Goal: Communication & Community: Share content

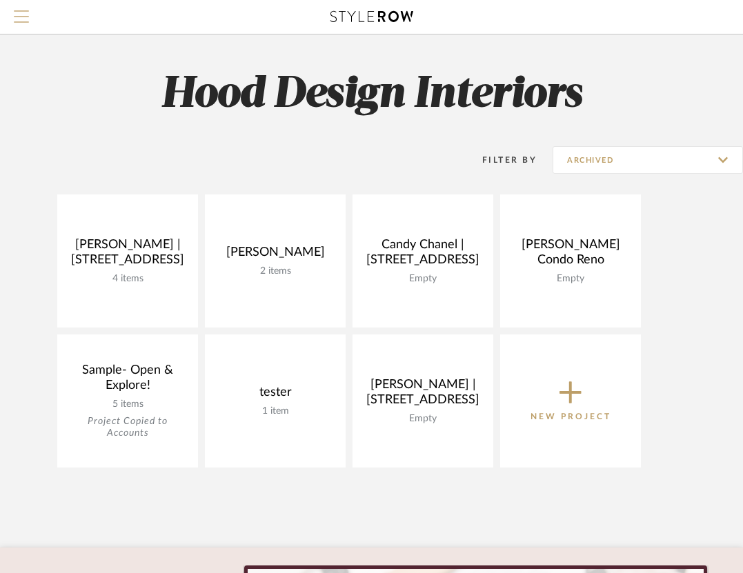
click at [28, 19] on span "Menu" at bounding box center [21, 20] width 15 height 21
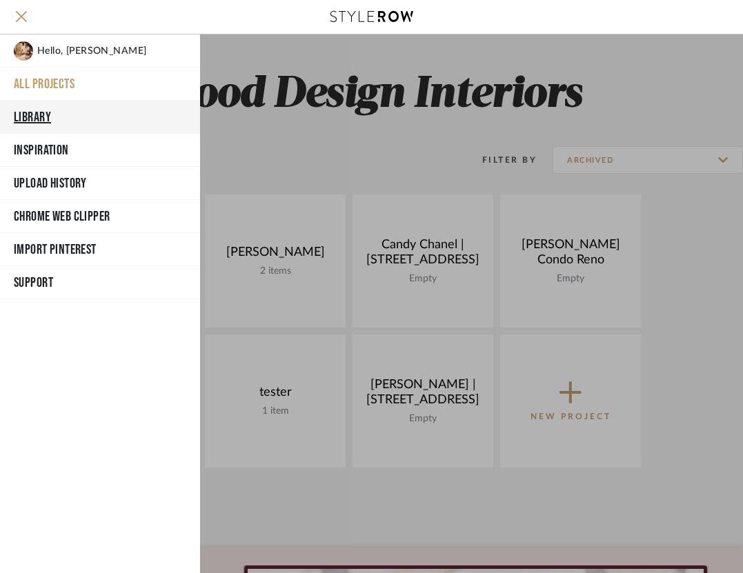
click at [49, 114] on button "Library" at bounding box center [100, 117] width 200 height 33
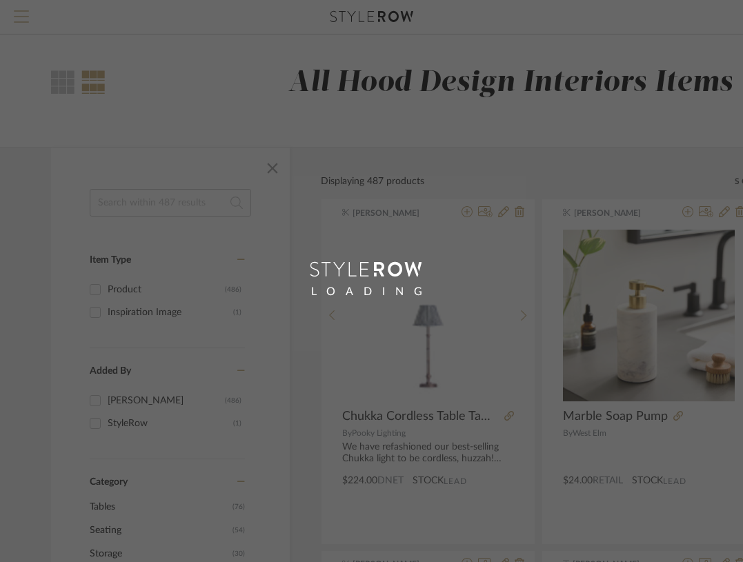
click at [22, 25] on span "Menu" at bounding box center [21, 20] width 15 height 21
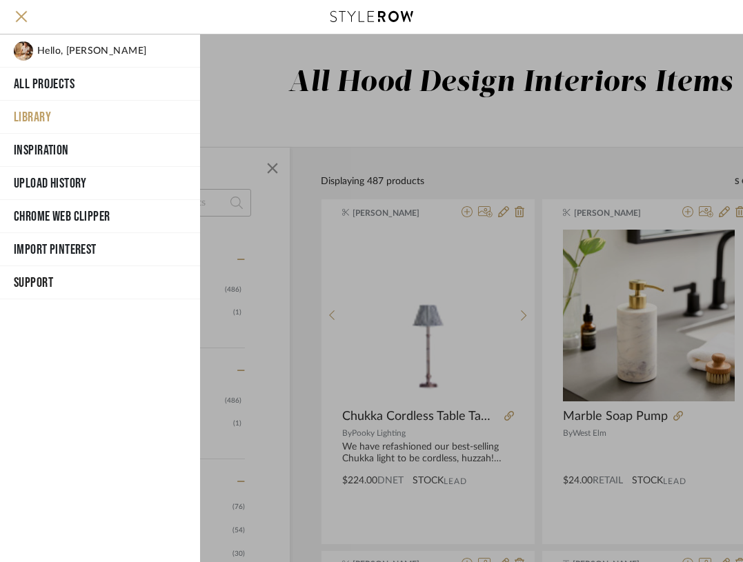
click at [434, 377] on div at bounding box center [471, 299] width 543 height 528
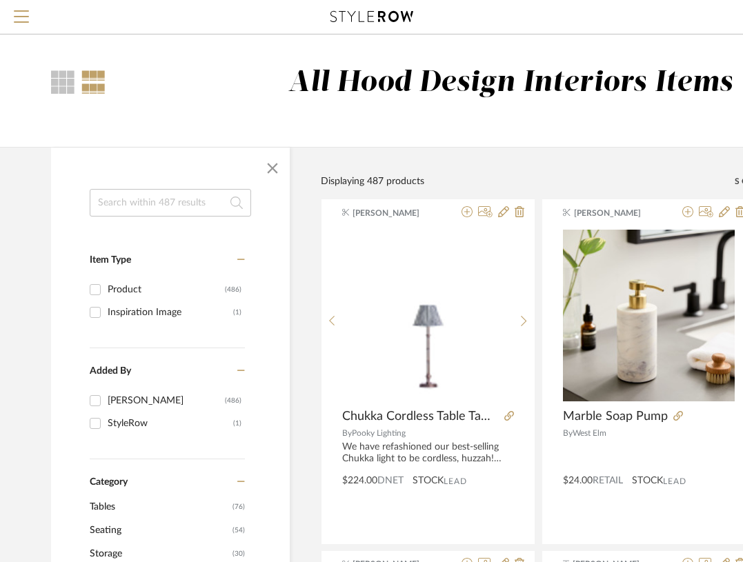
click at [434, 377] on img "0" at bounding box center [427, 315] width 171 height 171
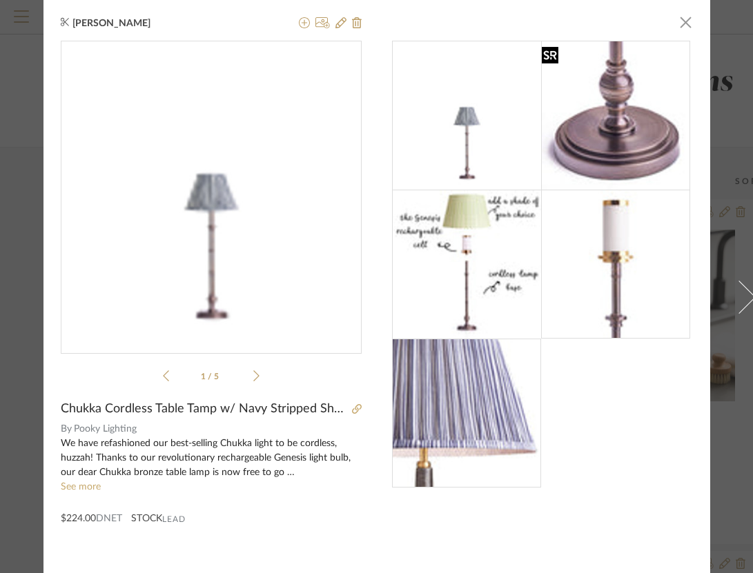
click at [643, 120] on img at bounding box center [615, 115] width 149 height 149
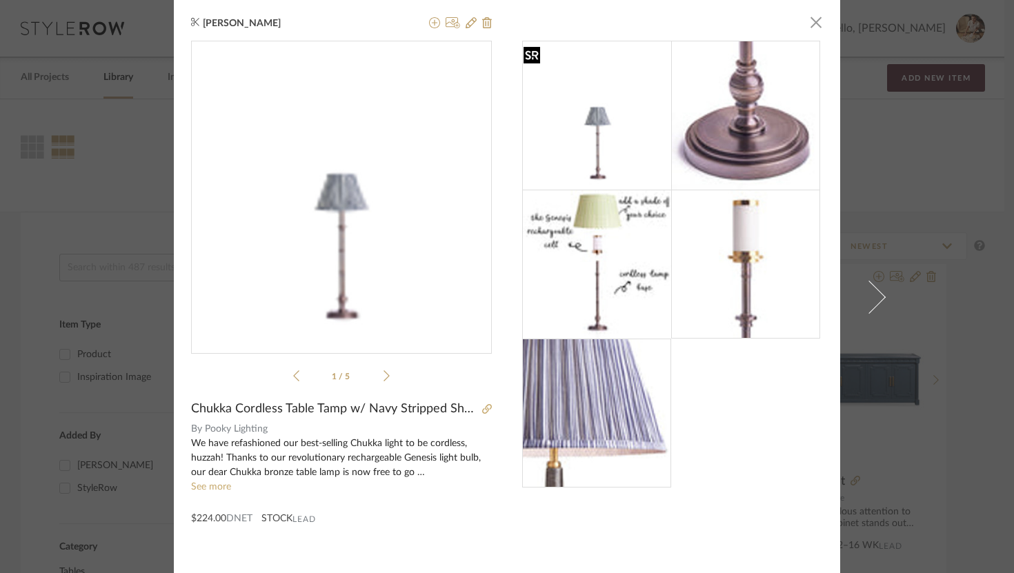
click at [599, 154] on img at bounding box center [597, 115] width 149 height 149
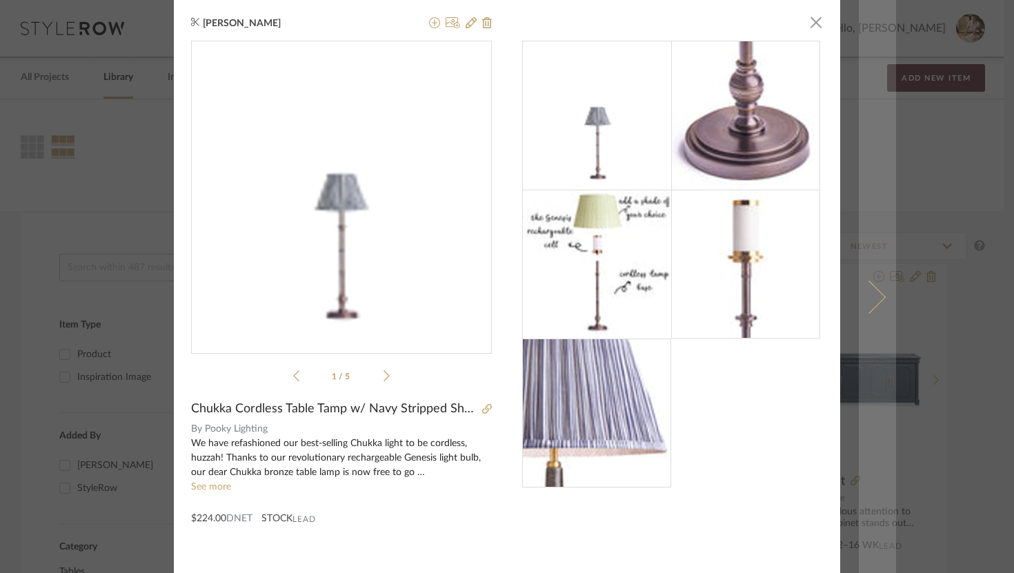
click at [743, 293] on span at bounding box center [869, 296] width 33 height 33
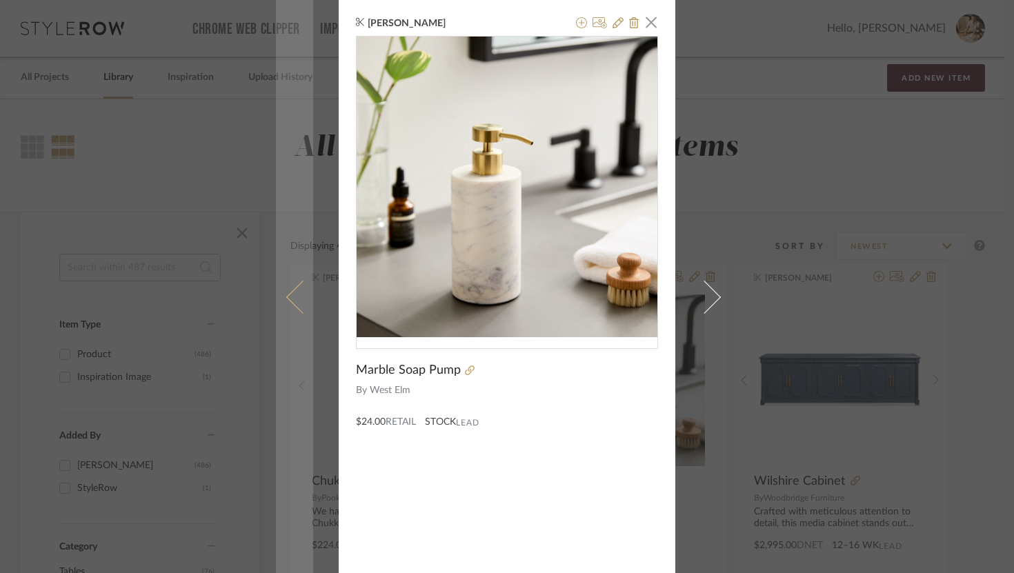
click at [296, 310] on span at bounding box center [302, 296] width 33 height 33
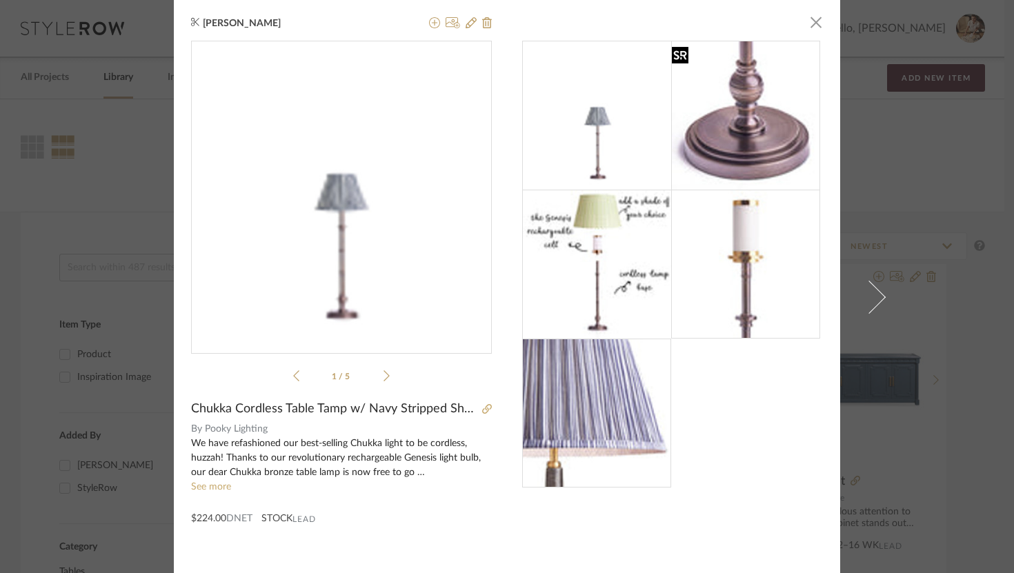
click at [712, 103] on img at bounding box center [745, 115] width 149 height 149
click at [725, 121] on img at bounding box center [745, 115] width 149 height 149
click at [595, 263] on img at bounding box center [597, 264] width 149 height 149
click at [704, 271] on img at bounding box center [745, 264] width 149 height 149
click at [580, 440] on img at bounding box center [596, 413] width 149 height 149
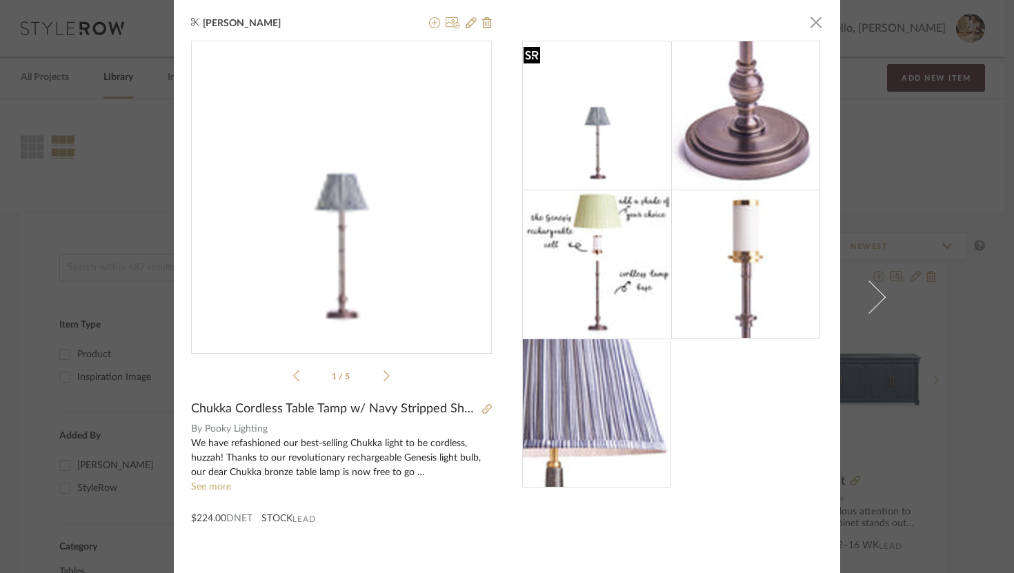
click at [586, 121] on img at bounding box center [597, 115] width 149 height 149
click at [468, 24] on icon at bounding box center [471, 22] width 11 height 11
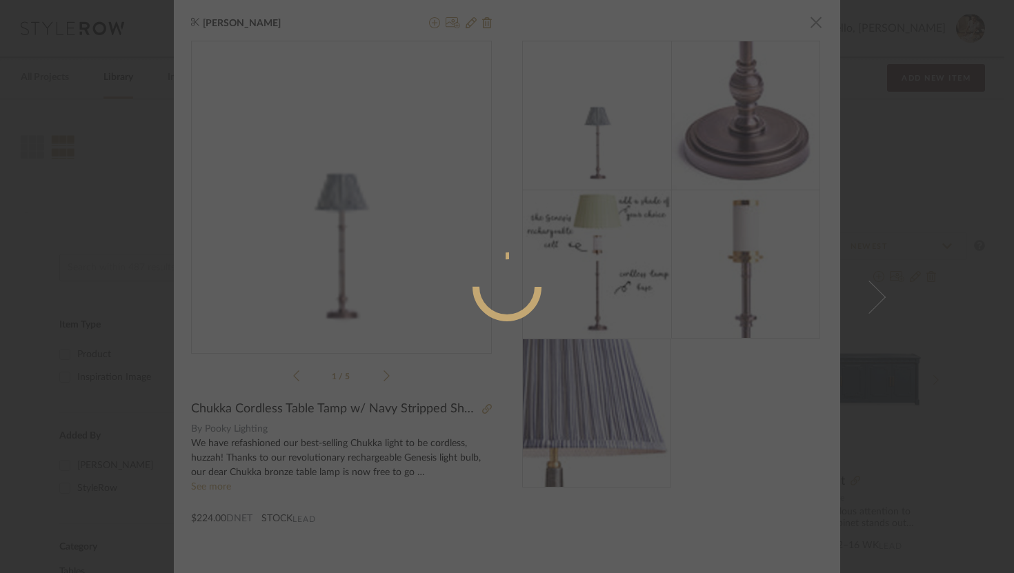
radio input "true"
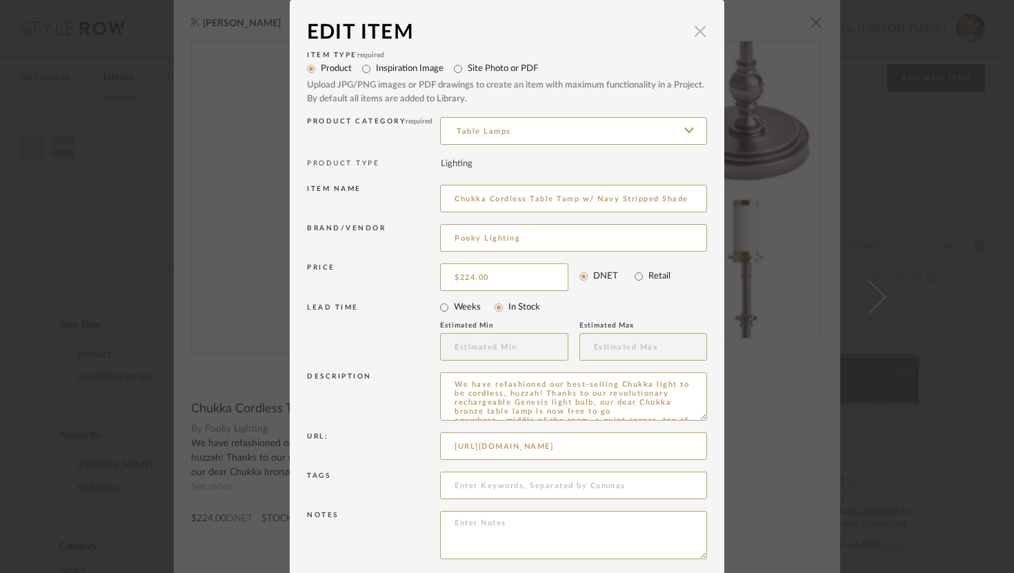
click at [694, 32] on span "button" at bounding box center [701, 31] width 28 height 28
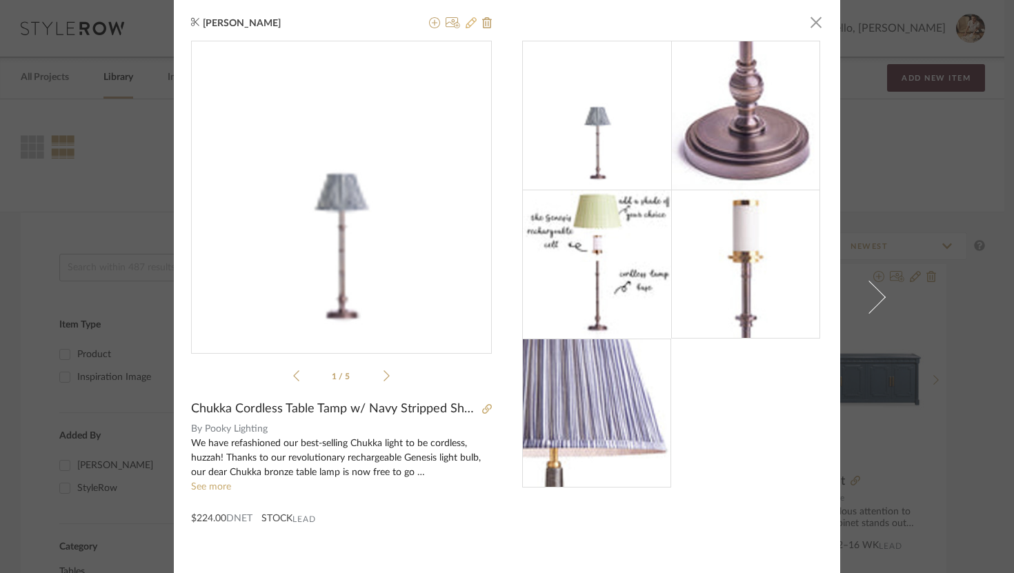
click at [466, 19] on icon at bounding box center [471, 22] width 11 height 11
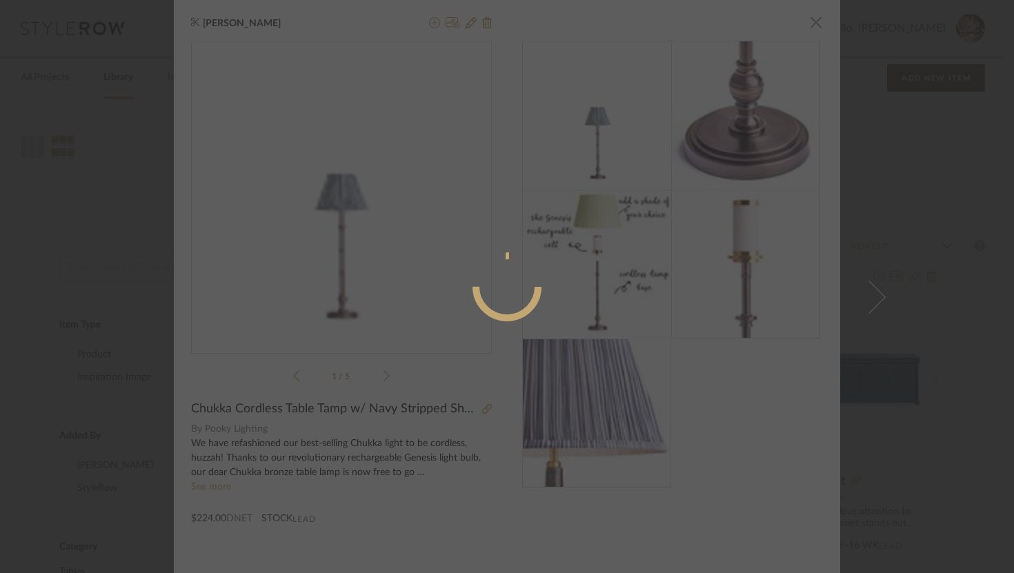
radio input "true"
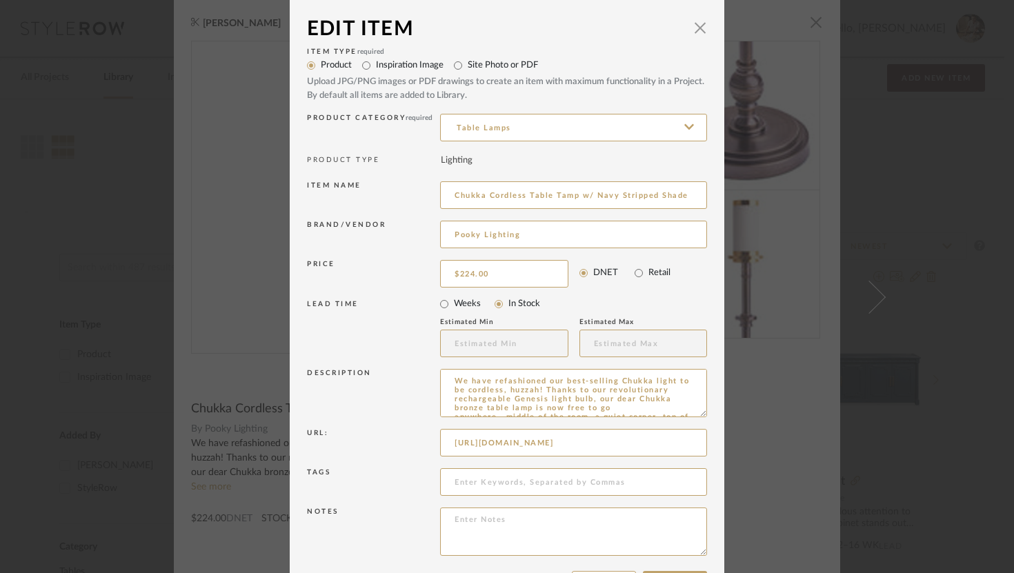
scroll to position [1, 0]
click at [468, 275] on input "224.00" at bounding box center [504, 277] width 128 height 28
type input "$249.00"
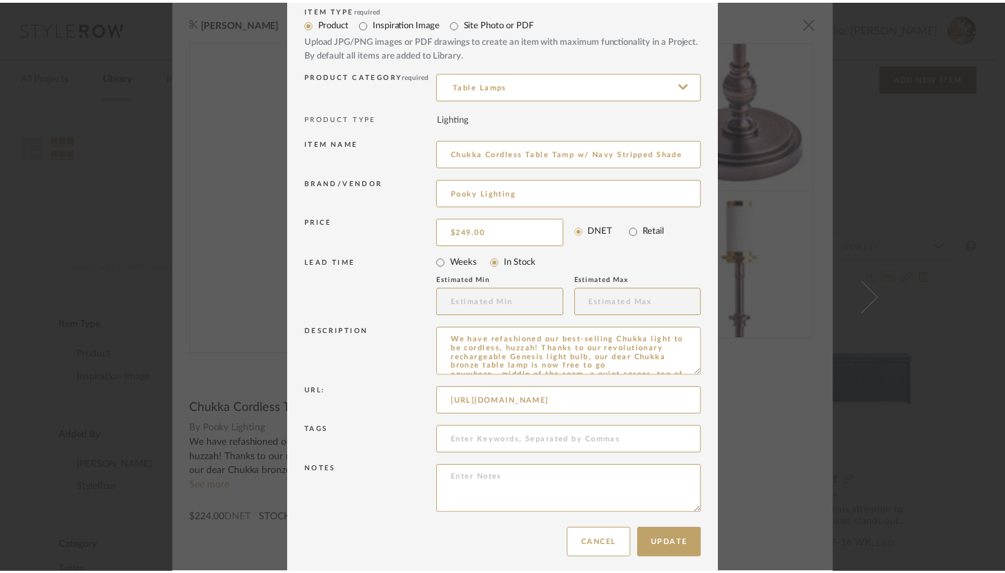
scroll to position [55, 0]
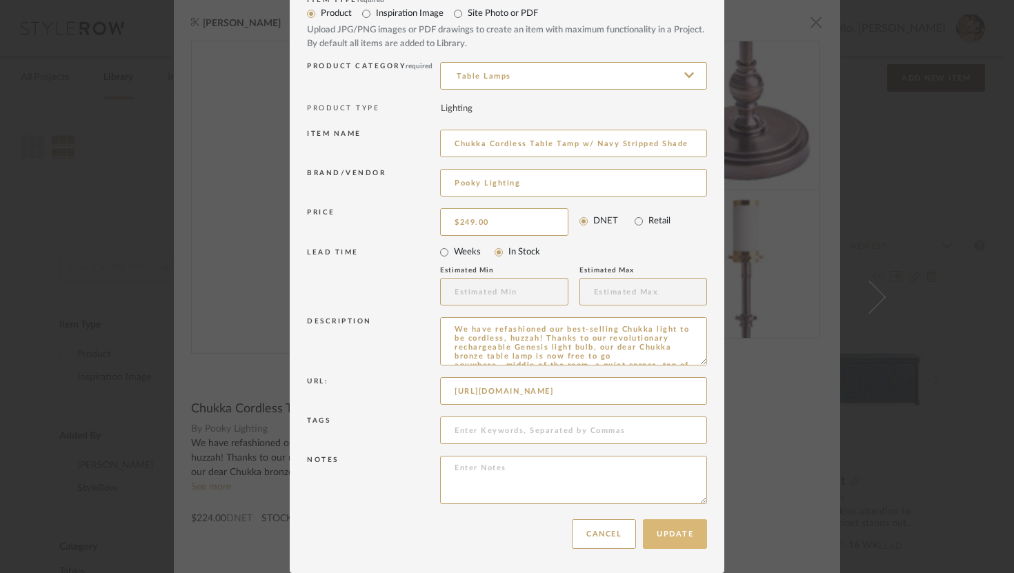
click at [649, 529] on button "Update" at bounding box center [675, 535] width 64 height 30
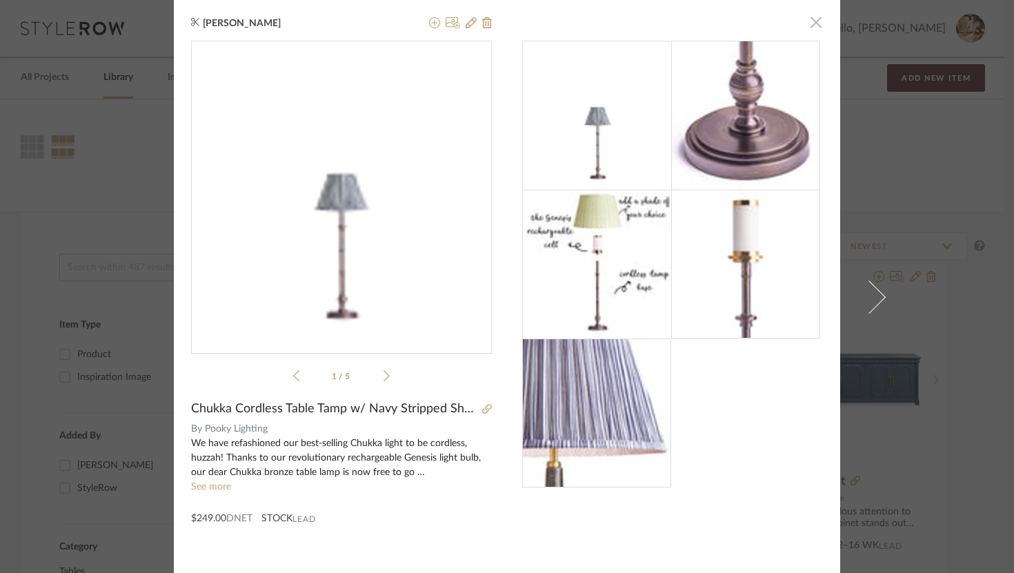
click at [743, 21] on span "button" at bounding box center [817, 22] width 28 height 28
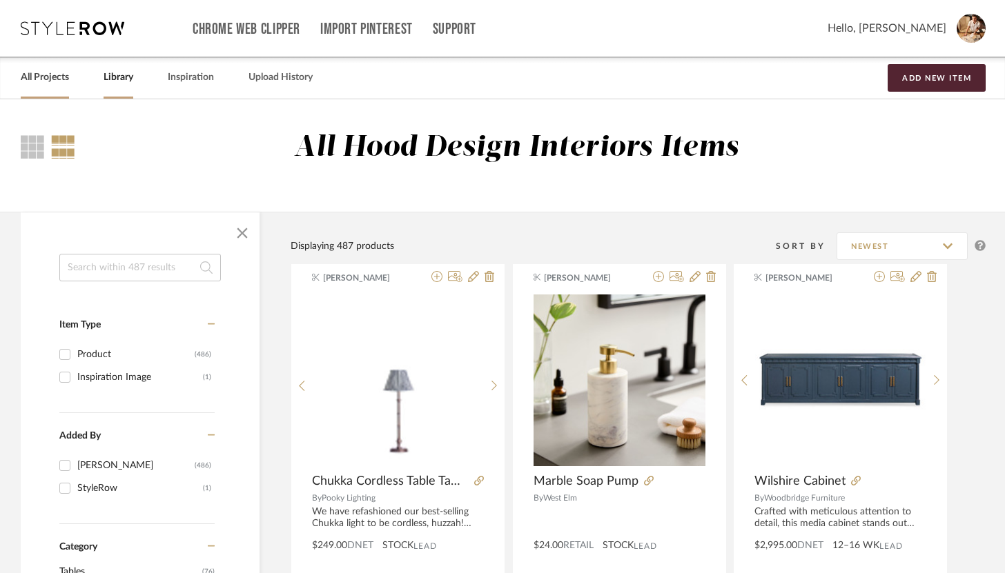
click at [53, 76] on link "All Projects" at bounding box center [45, 77] width 48 height 19
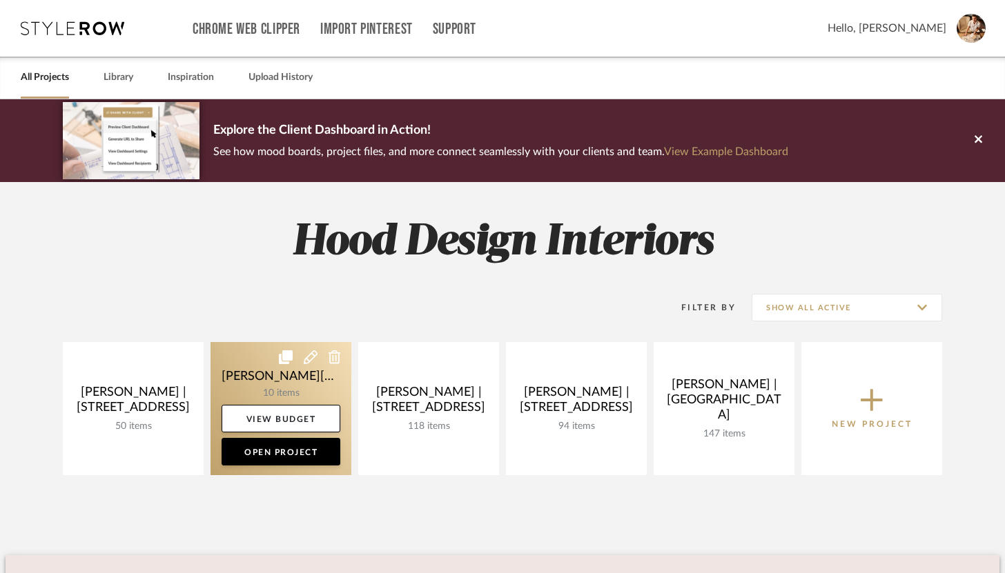
click at [269, 382] on link at bounding box center [280, 408] width 141 height 133
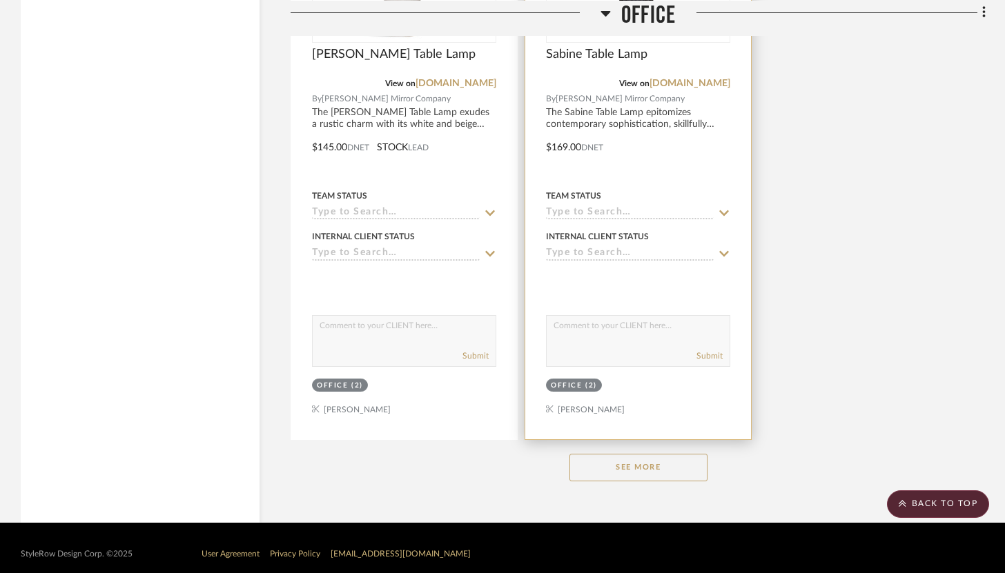
scroll to position [1812, 0]
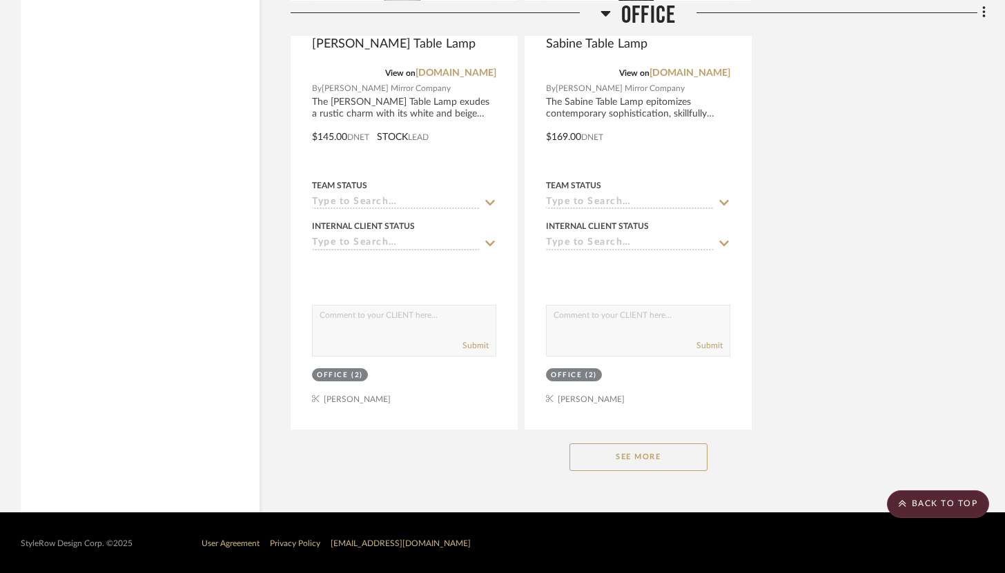
click at [647, 449] on button "See More" at bounding box center [638, 458] width 138 height 28
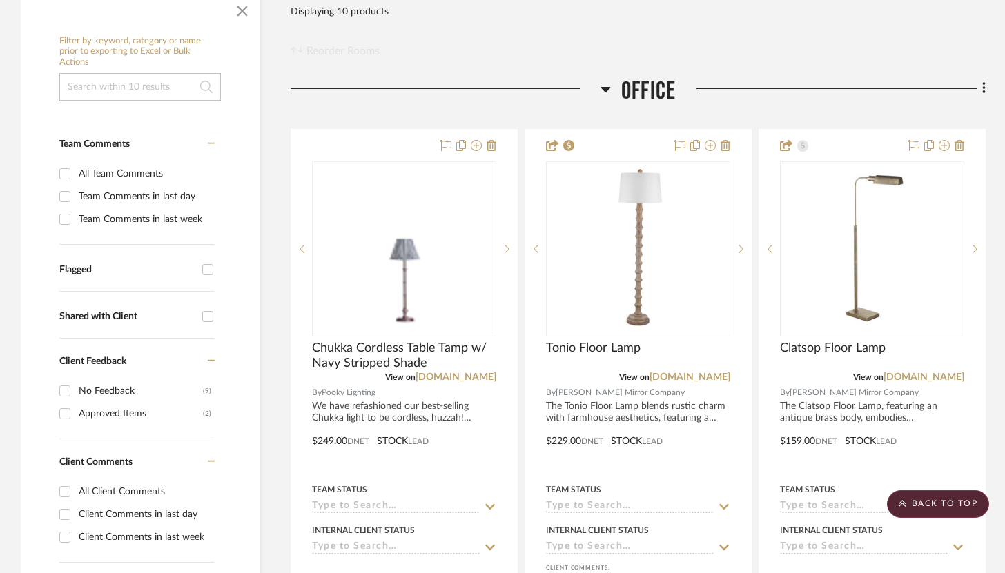
scroll to position [274, 0]
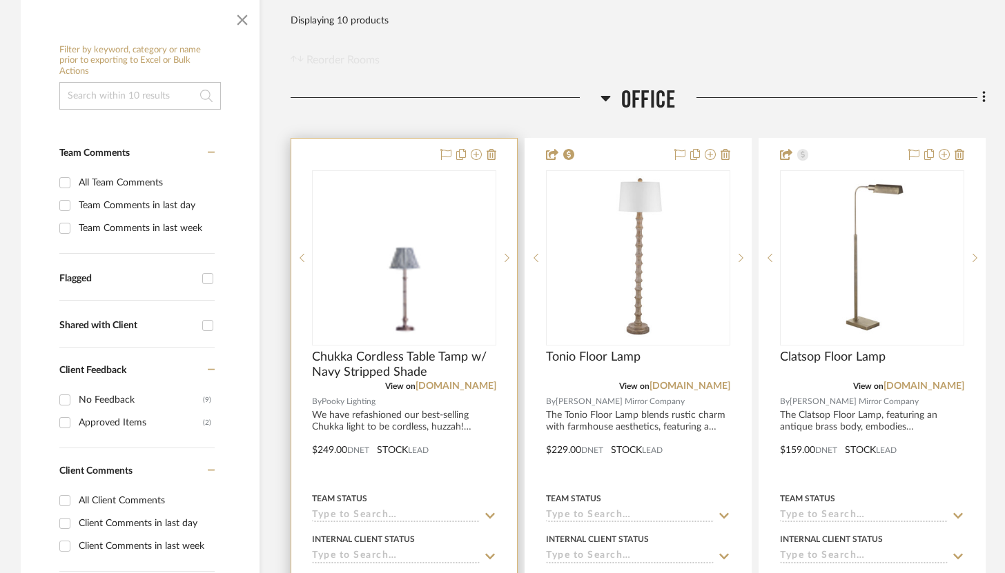
click at [419, 159] on div at bounding box center [404, 441] width 226 height 604
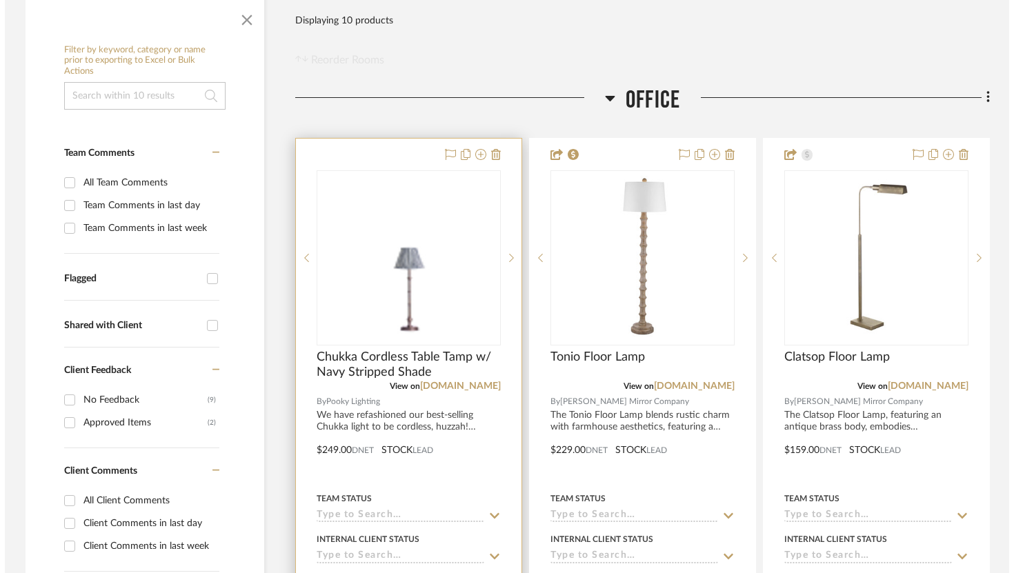
scroll to position [0, 0]
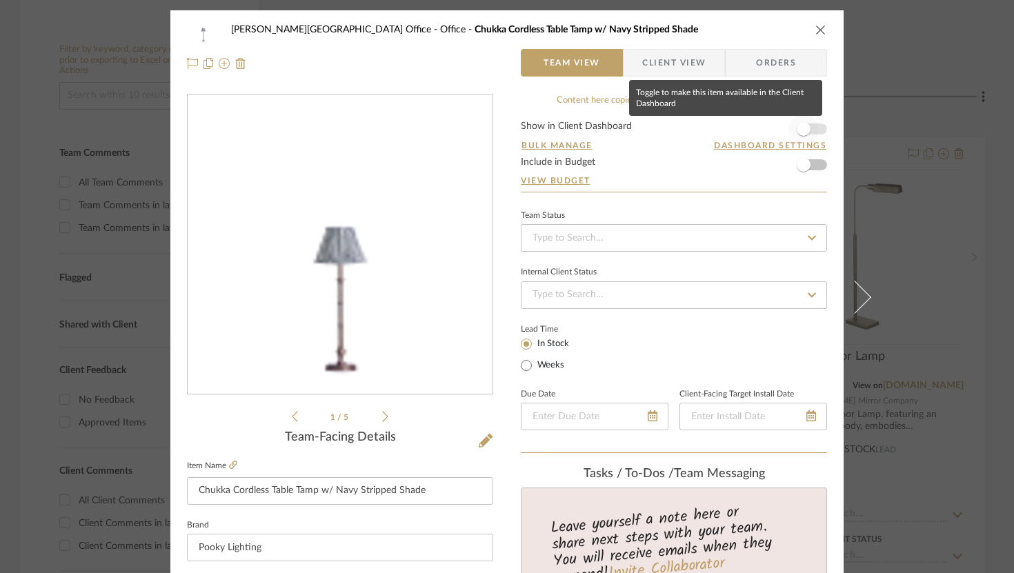
click at [743, 126] on span "button" at bounding box center [804, 129] width 30 height 30
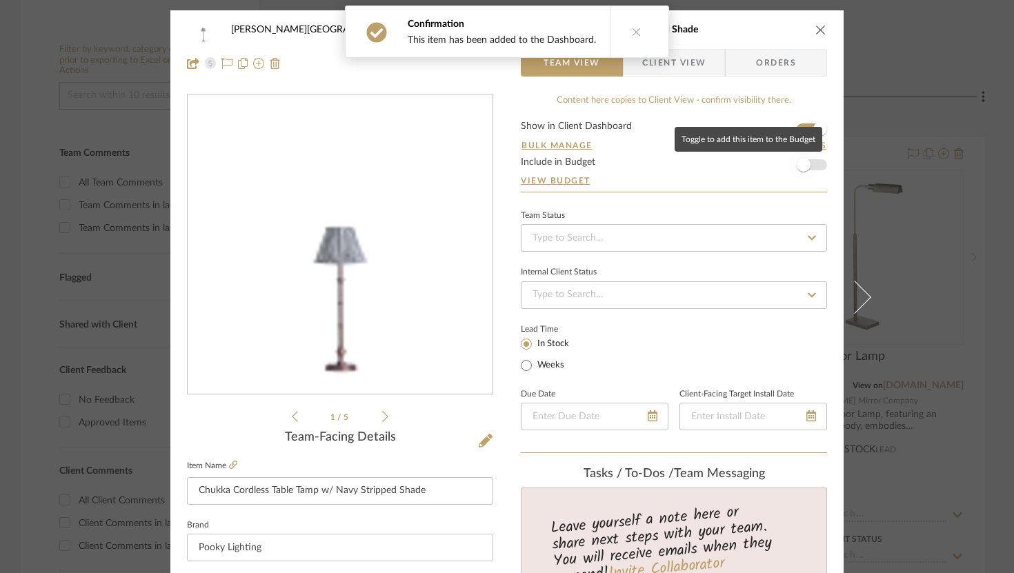
click at [743, 159] on span "button" at bounding box center [804, 165] width 30 height 30
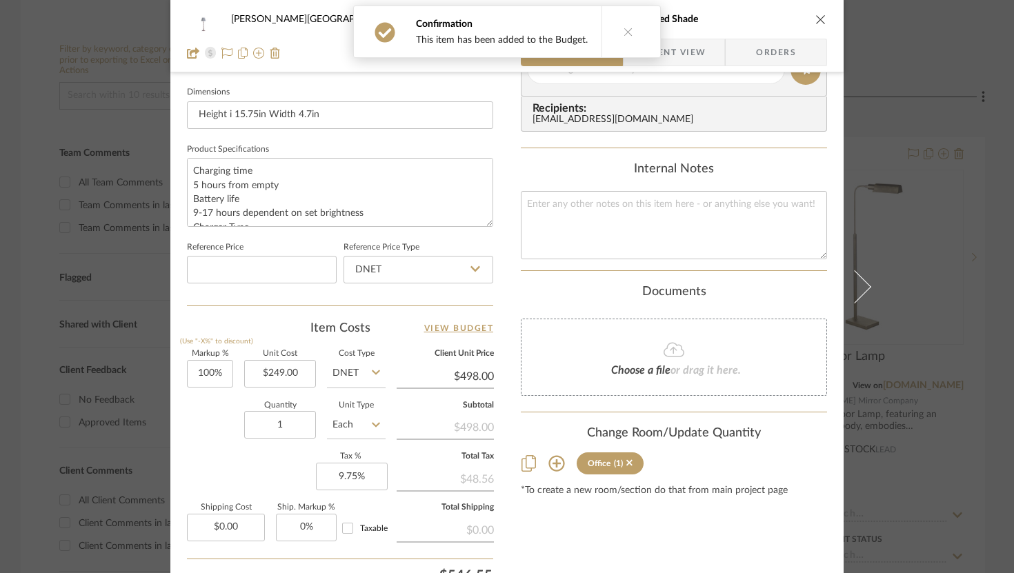
scroll to position [709, 0]
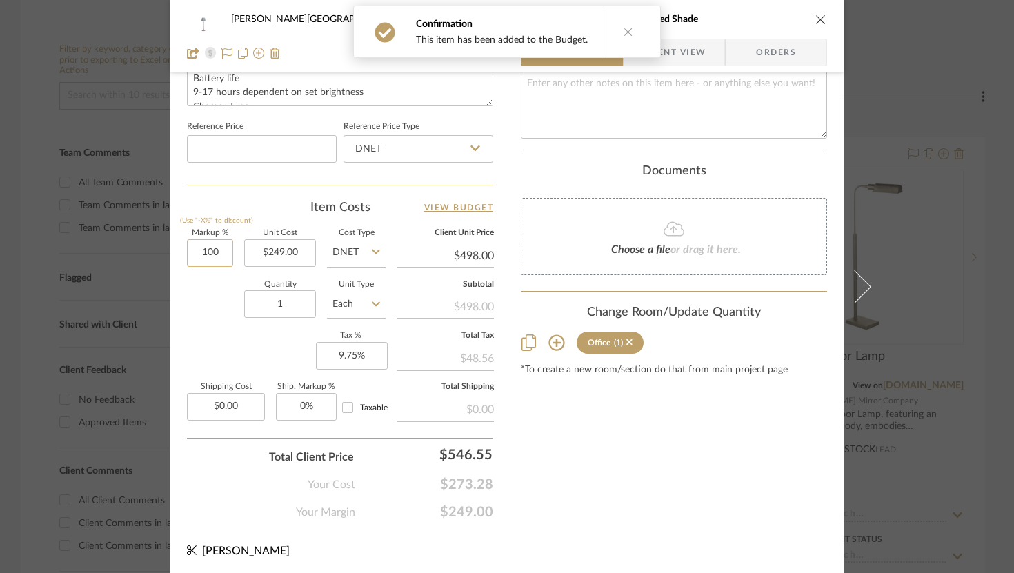
click at [203, 255] on input "100" at bounding box center [210, 253] width 46 height 28
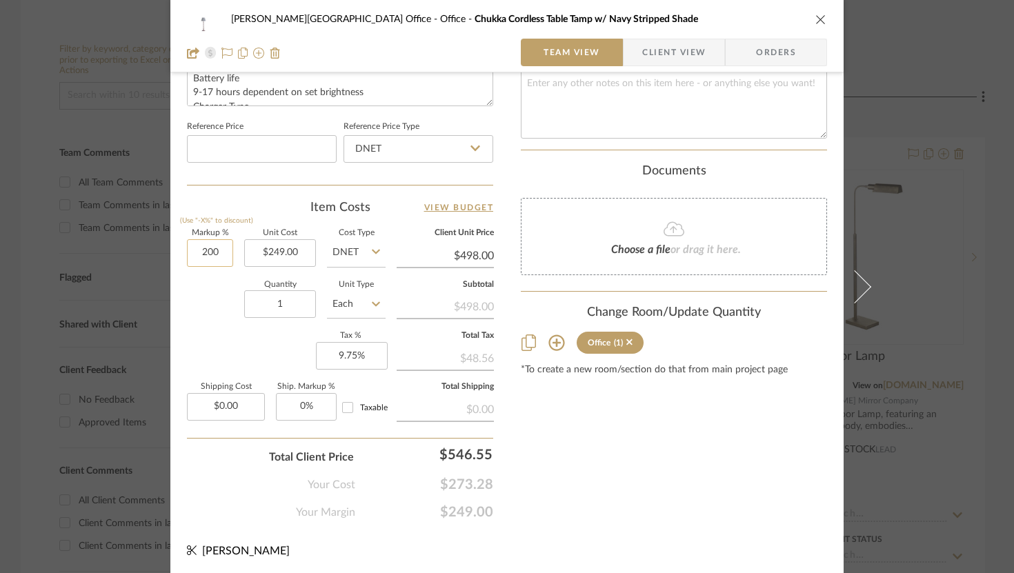
click at [210, 253] on input "200" at bounding box center [210, 253] width 46 height 28
type input "25%"
type input "249.00"
type input "$311.25"
type input "$249.00"
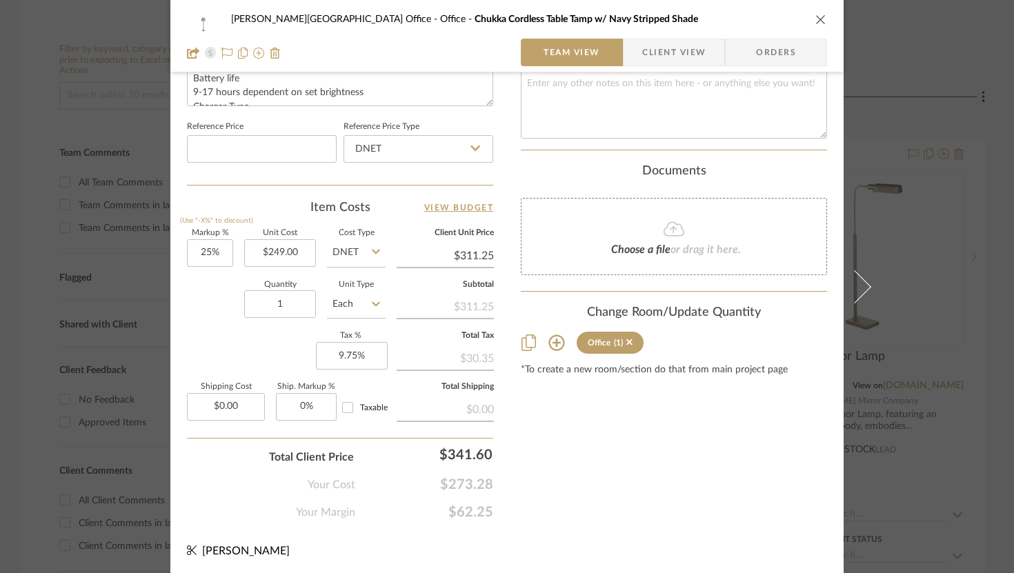
click at [484, 254] on input "311.25" at bounding box center [445, 256] width 97 height 21
type input "335"
type input "34.54%"
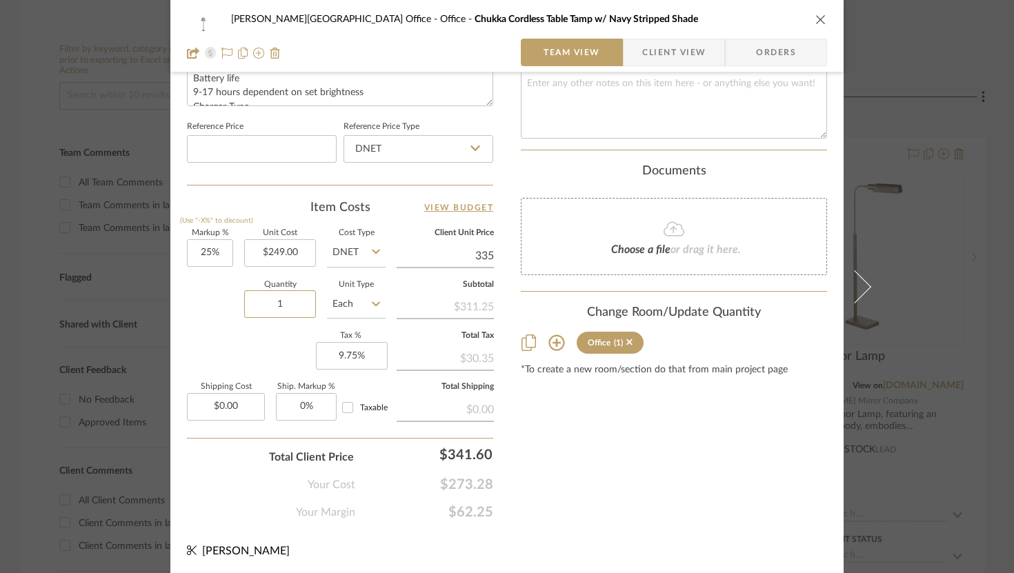
type input "$335.00"
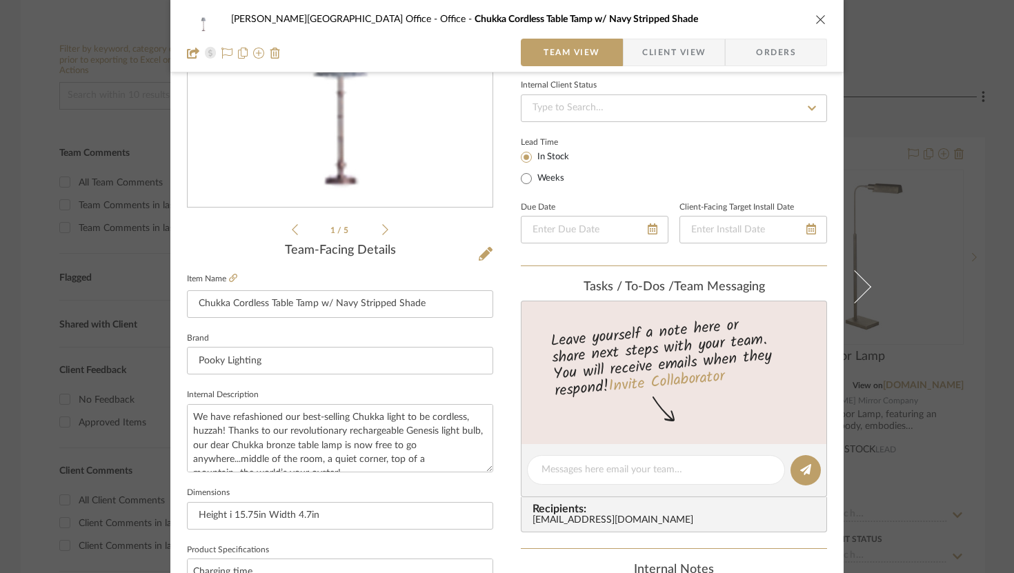
scroll to position [68, 0]
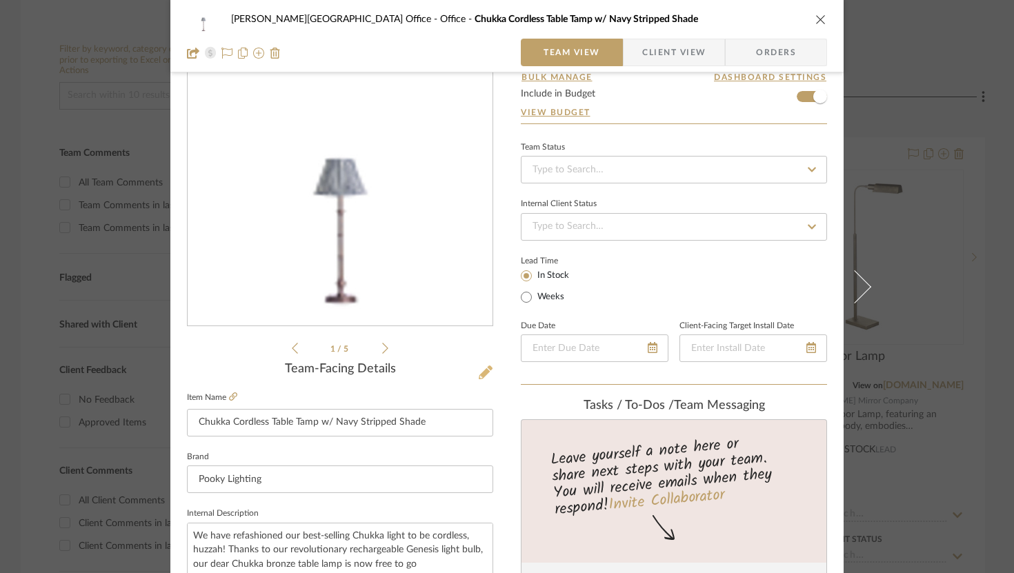
click at [480, 374] on icon at bounding box center [486, 373] width 14 height 14
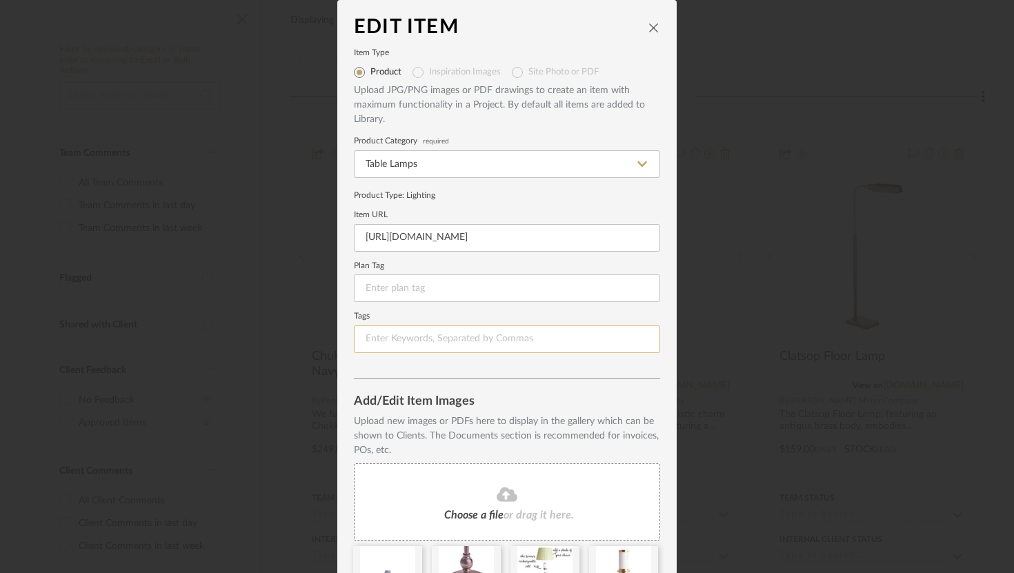
scroll to position [147, 0]
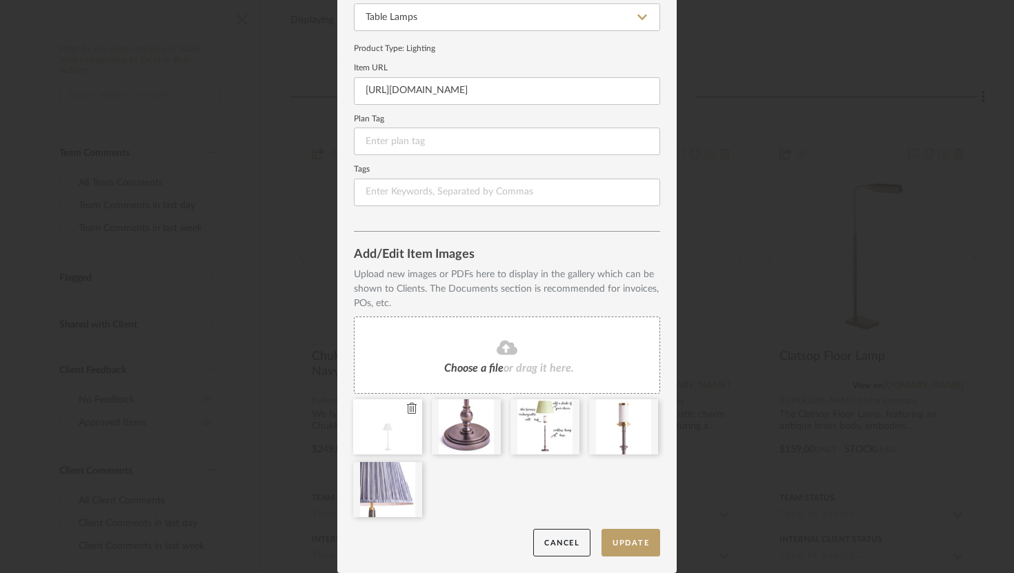
click at [407, 411] on icon at bounding box center [412, 408] width 10 height 11
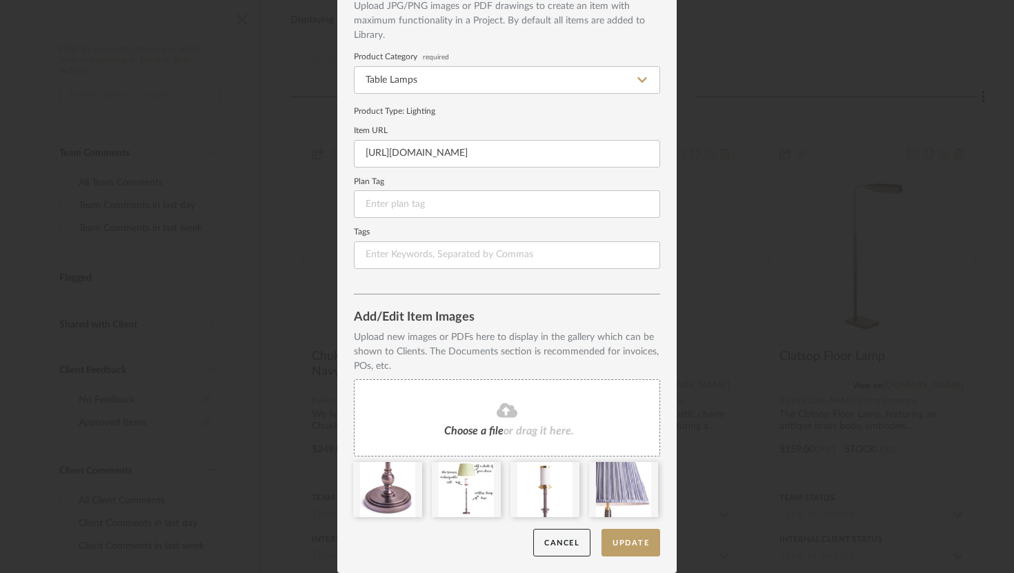
scroll to position [84, 0]
click at [481, 402] on fa-icon at bounding box center [507, 411] width 126 height 18
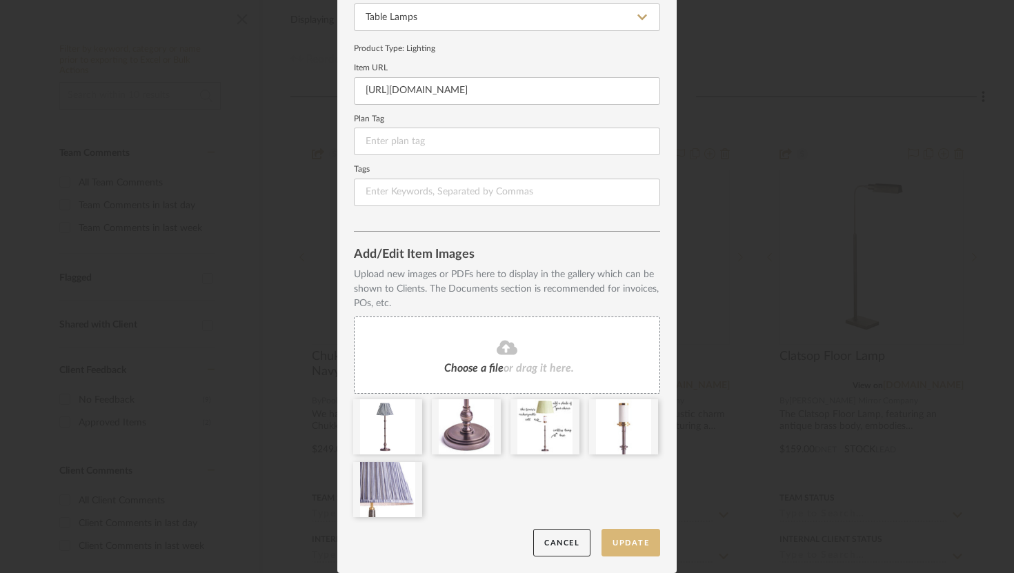
click at [629, 551] on button "Update" at bounding box center [631, 543] width 59 height 28
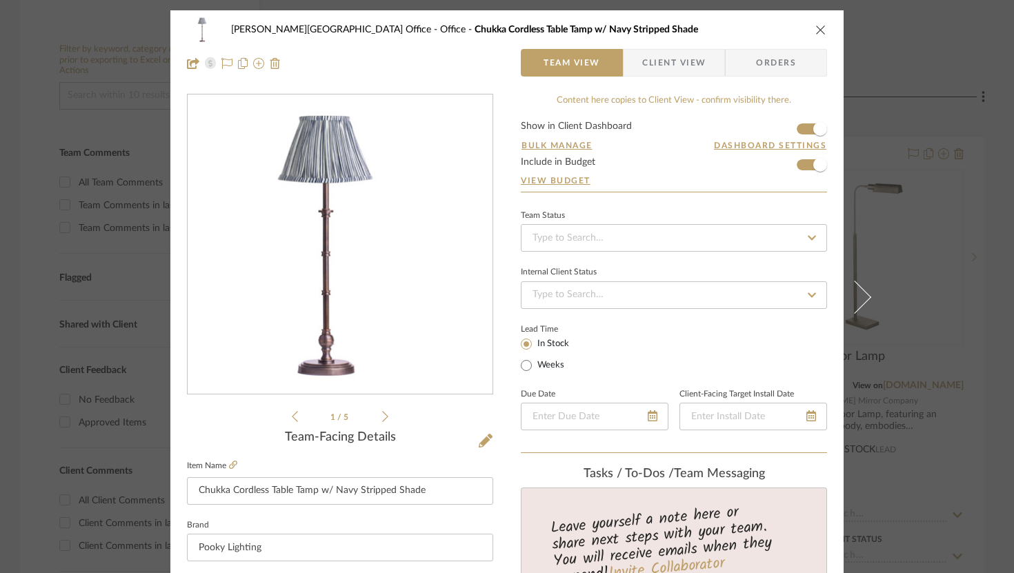
click at [743, 34] on icon "close" at bounding box center [821, 29] width 11 height 11
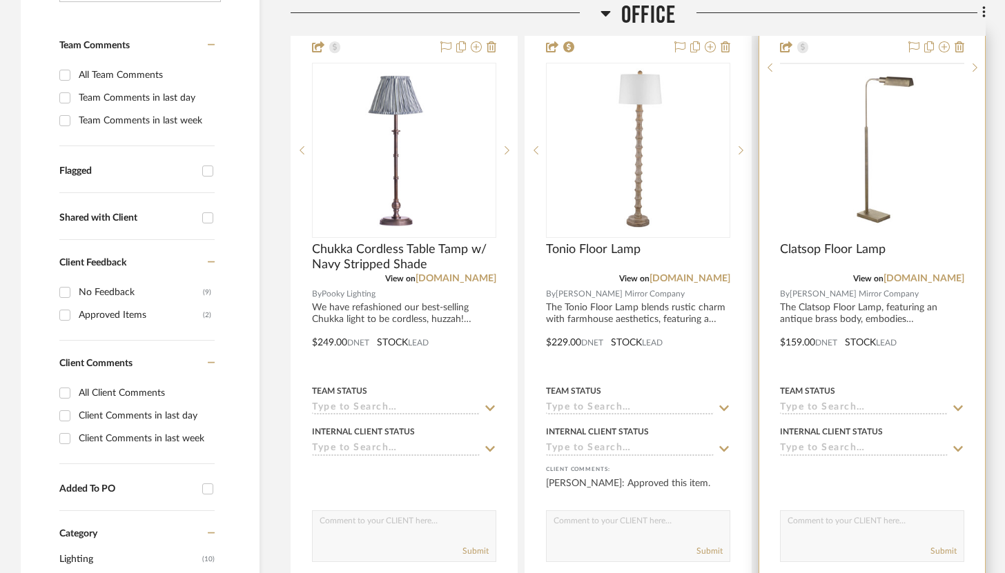
scroll to position [385, 0]
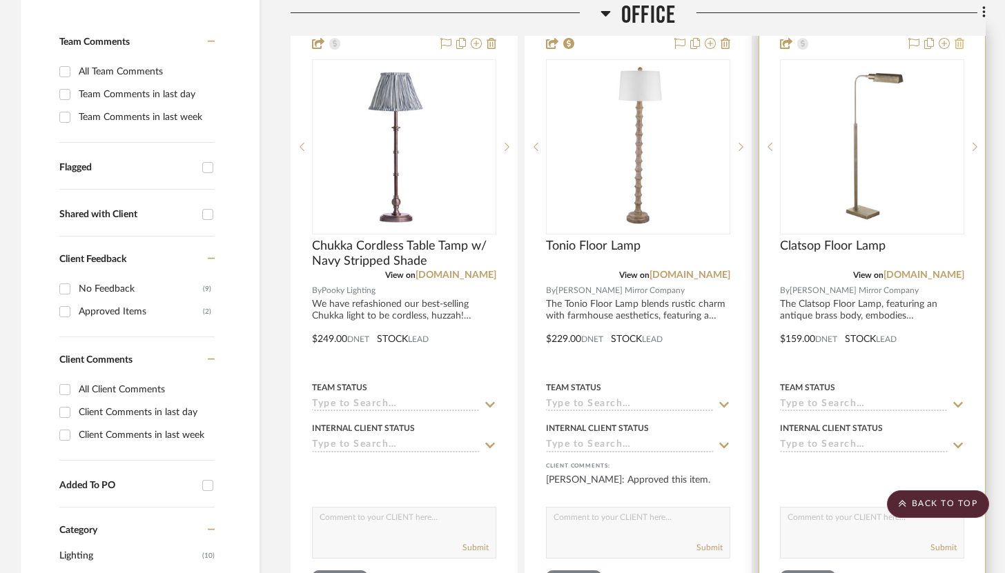
click at [743, 47] on icon at bounding box center [959, 43] width 10 height 11
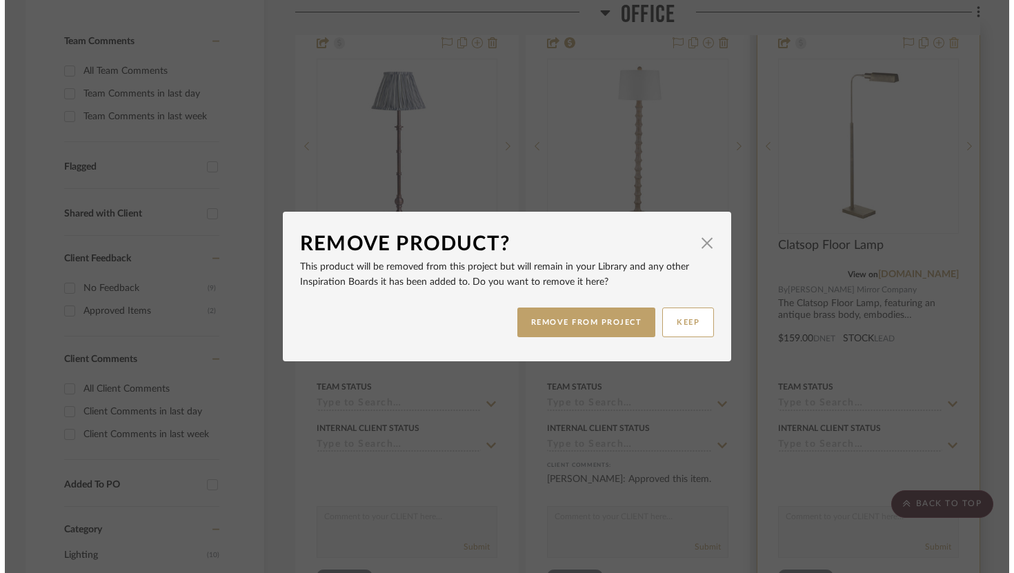
scroll to position [0, 0]
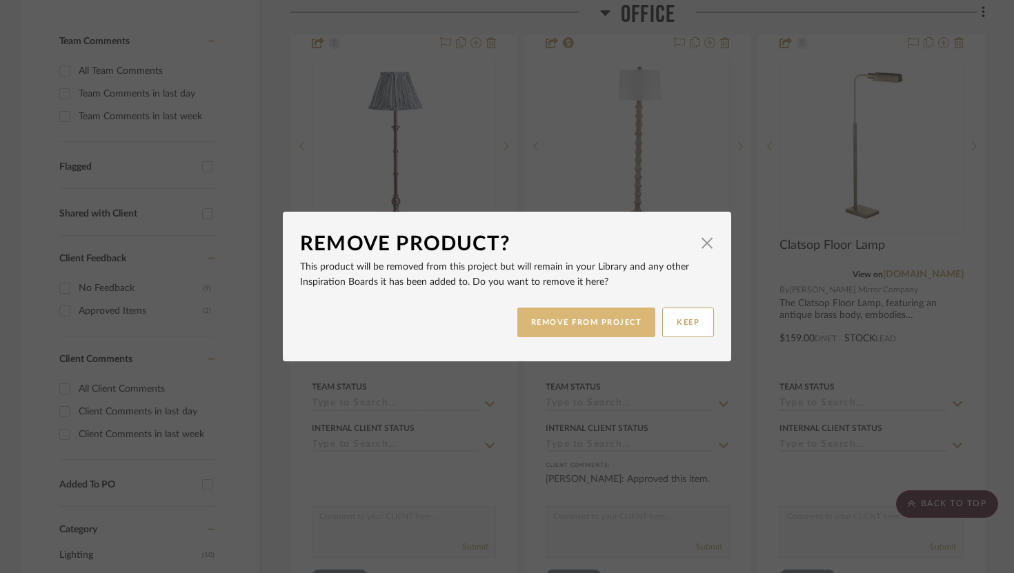
click at [590, 312] on button "REMOVE FROM PROJECT" at bounding box center [587, 323] width 139 height 30
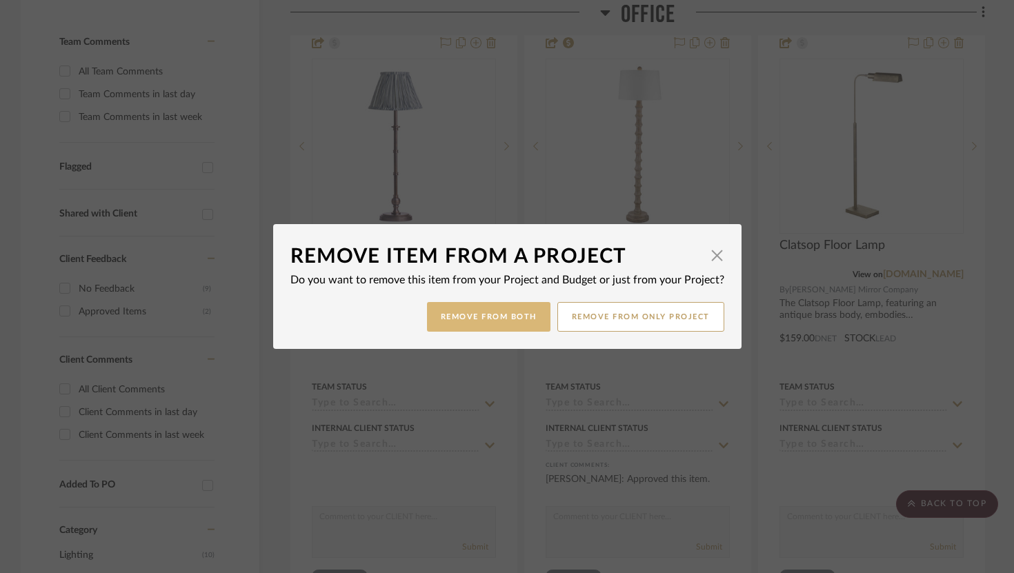
click at [524, 318] on button "Remove from Both" at bounding box center [489, 317] width 124 height 30
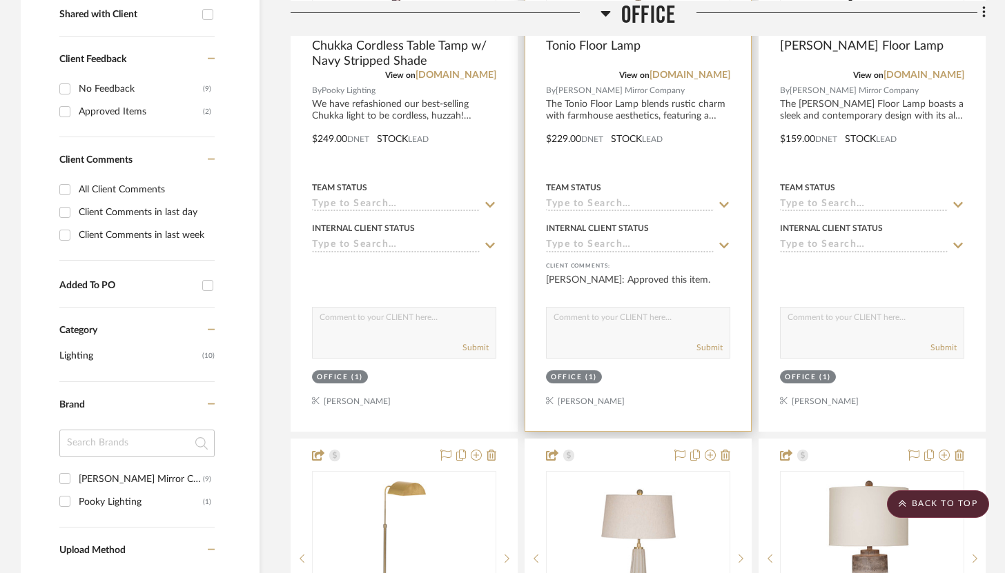
scroll to position [594, 0]
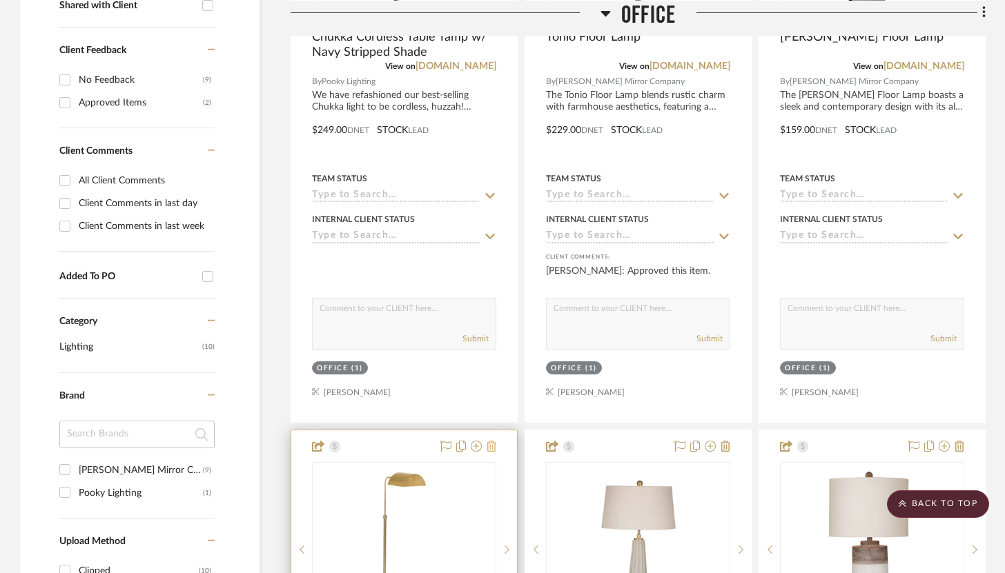
click at [493, 448] on icon at bounding box center [492, 446] width 10 height 11
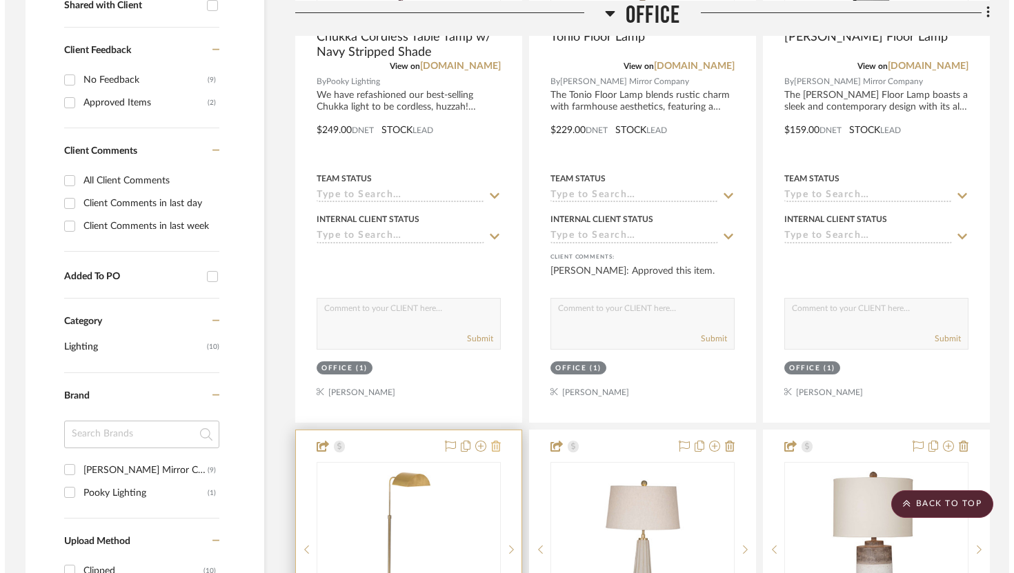
scroll to position [0, 0]
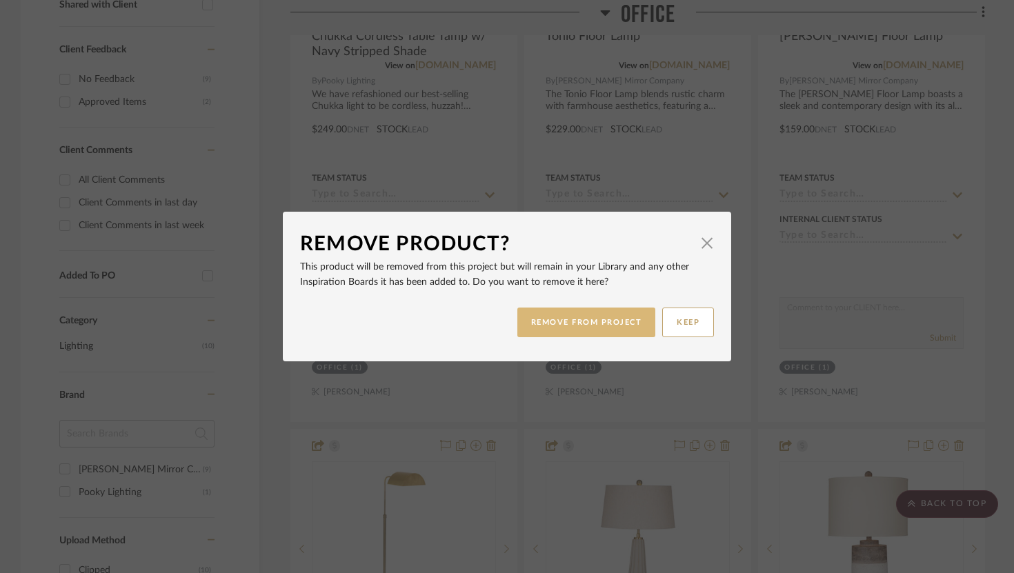
click at [584, 326] on button "REMOVE FROM PROJECT" at bounding box center [587, 323] width 139 height 30
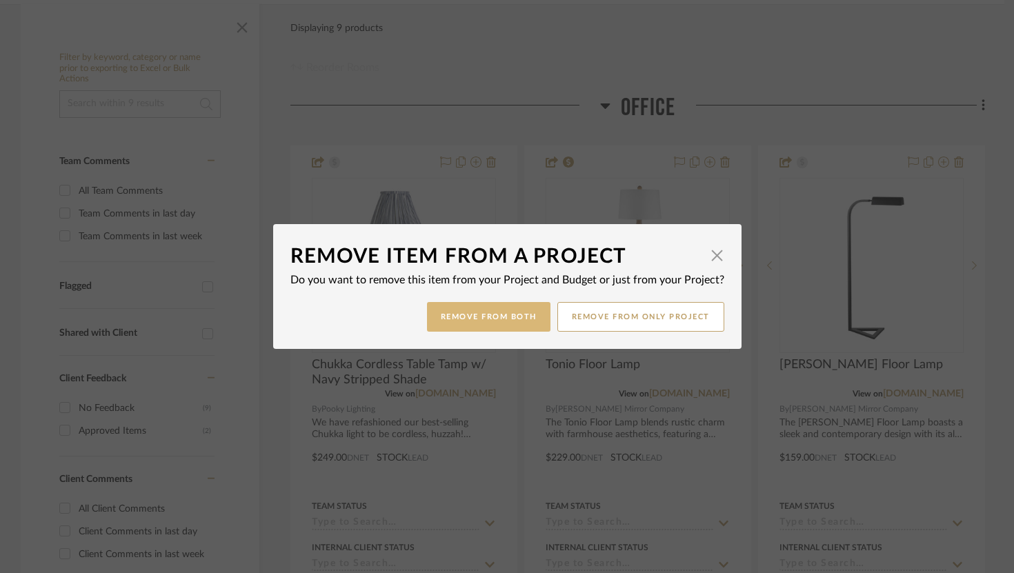
click at [521, 320] on button "Remove from Both" at bounding box center [489, 317] width 124 height 30
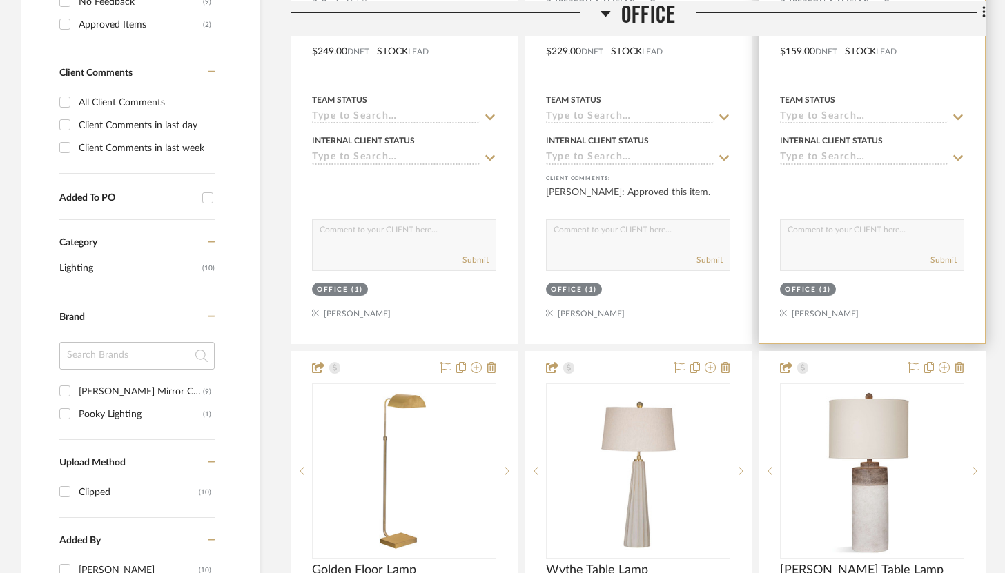
scroll to position [754, 0]
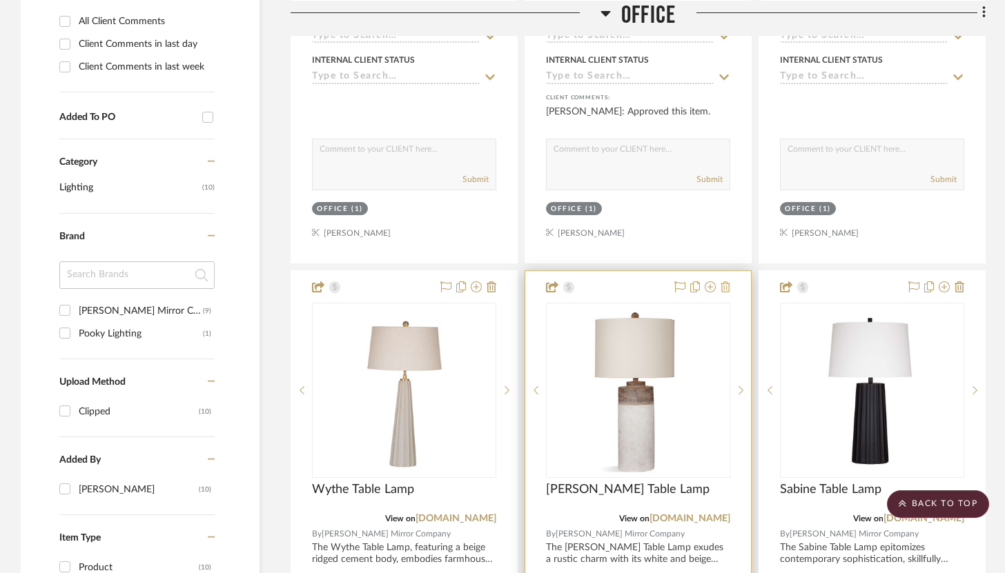
click at [723, 289] on icon at bounding box center [725, 287] width 10 height 11
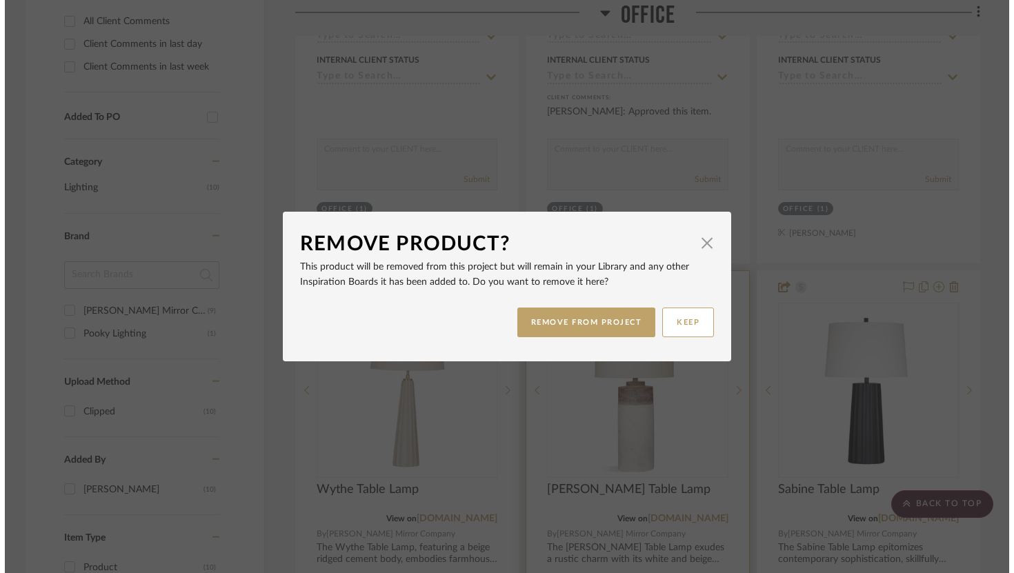
scroll to position [0, 0]
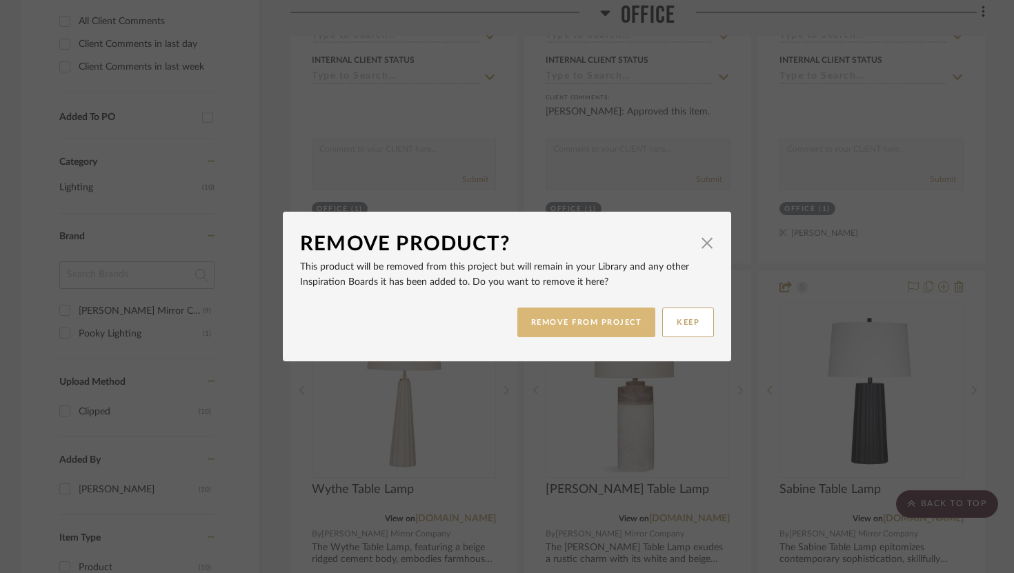
click at [612, 332] on button "REMOVE FROM PROJECT" at bounding box center [587, 323] width 139 height 30
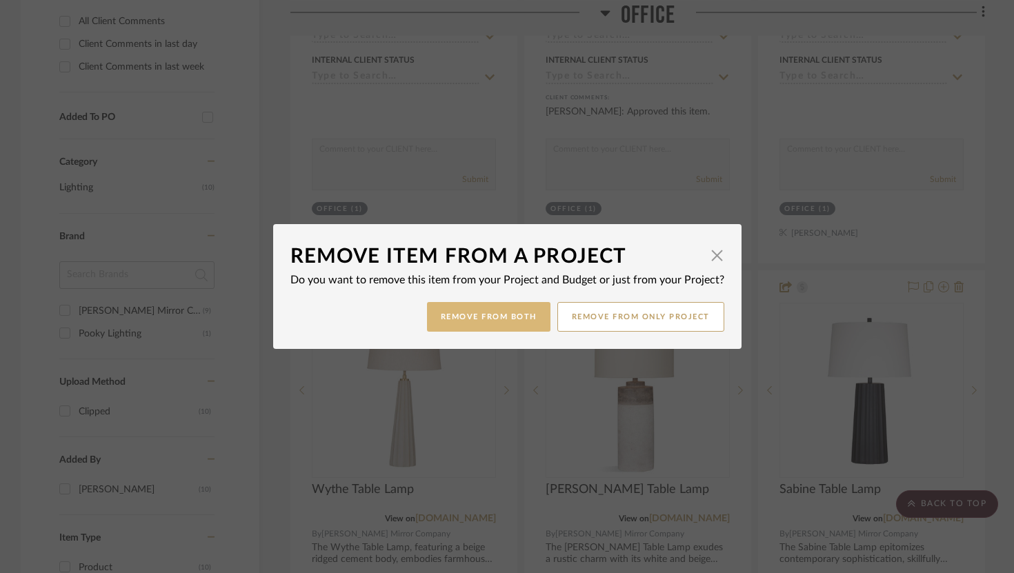
click at [507, 314] on button "Remove from Both" at bounding box center [489, 317] width 124 height 30
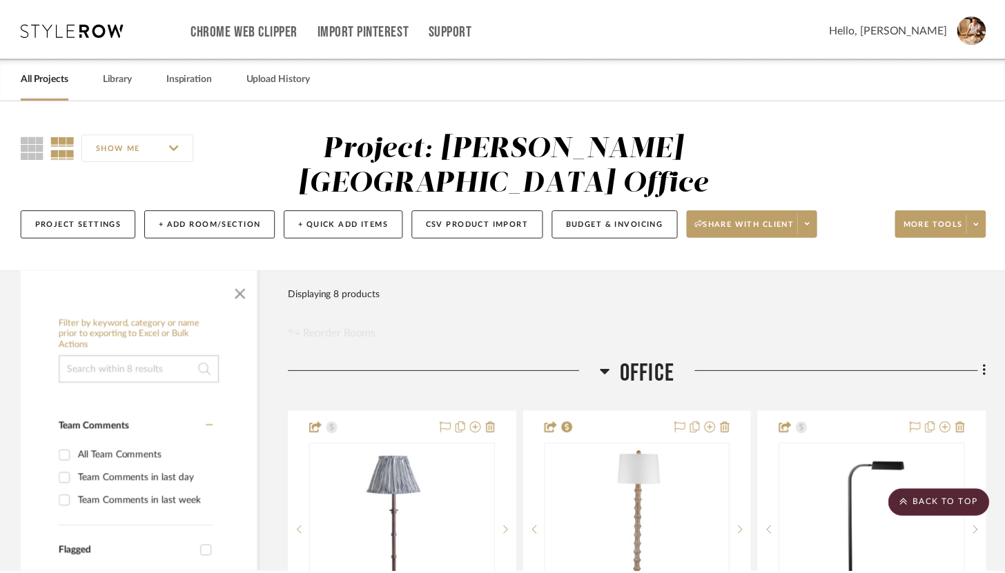
scroll to position [754, 0]
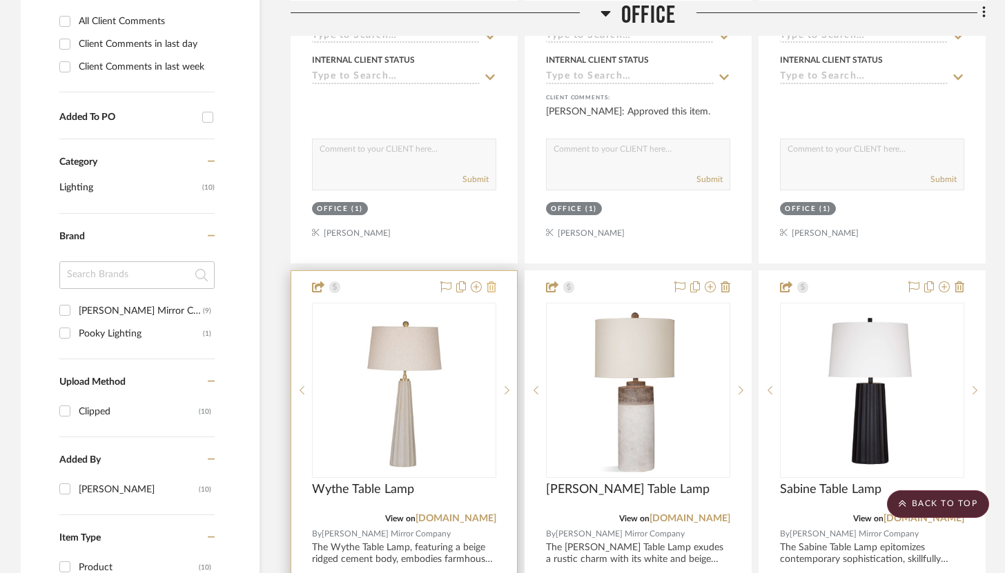
click at [495, 287] on icon at bounding box center [492, 287] width 10 height 11
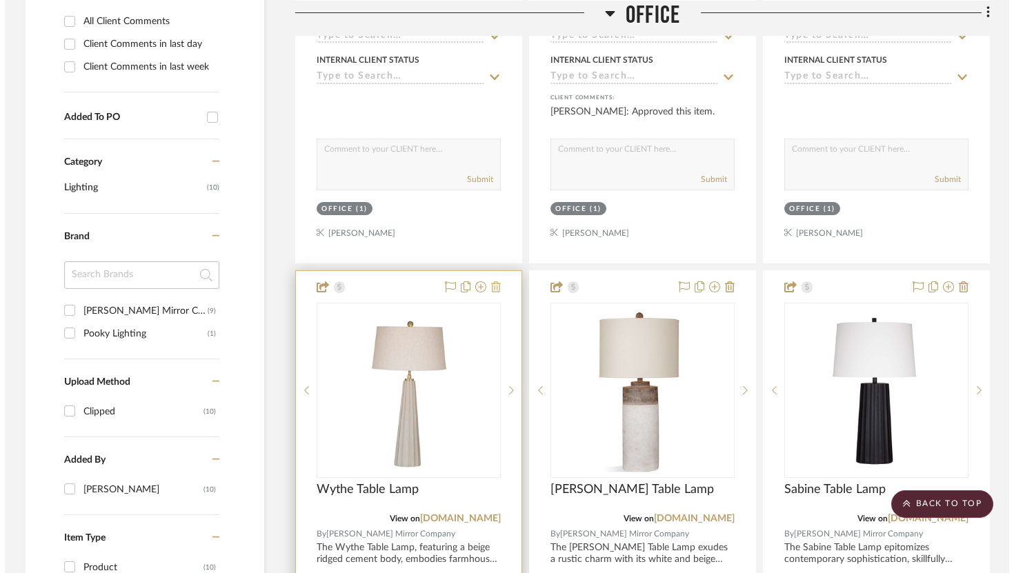
scroll to position [0, 0]
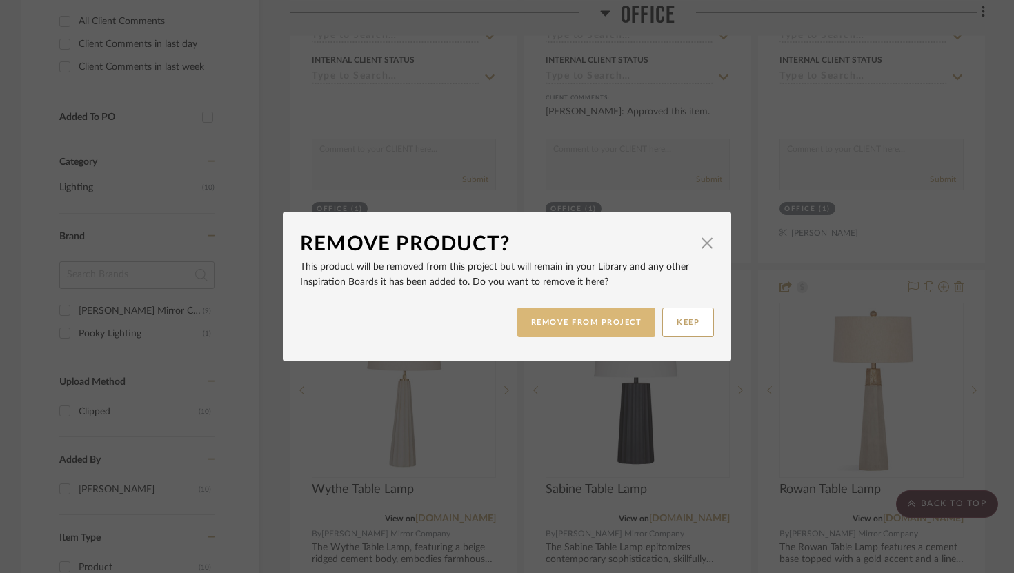
click at [539, 331] on button "REMOVE FROM PROJECT" at bounding box center [587, 323] width 139 height 30
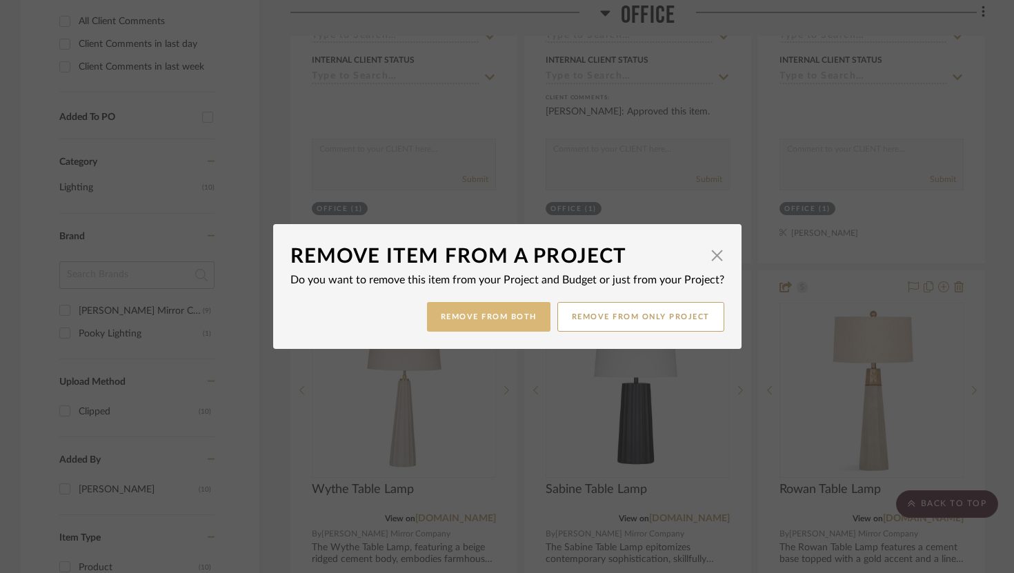
click at [493, 315] on button "Remove from Both" at bounding box center [489, 317] width 124 height 30
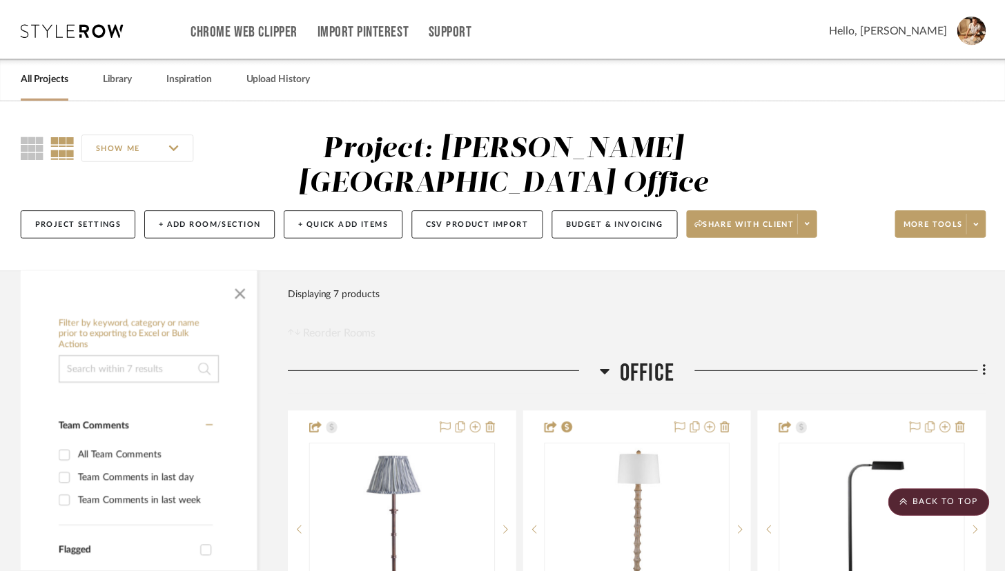
scroll to position [754, 0]
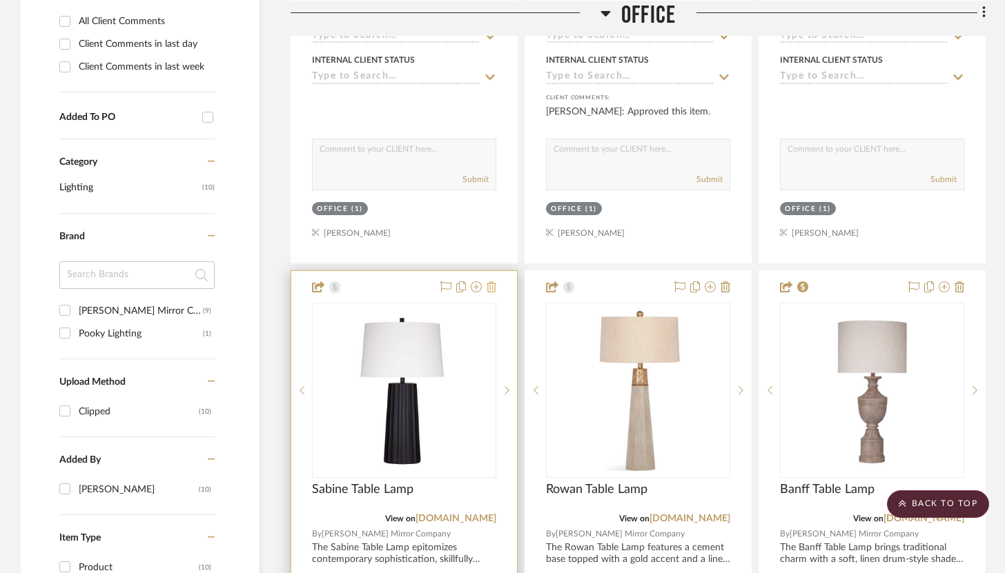
click at [496, 289] on icon at bounding box center [492, 287] width 10 height 11
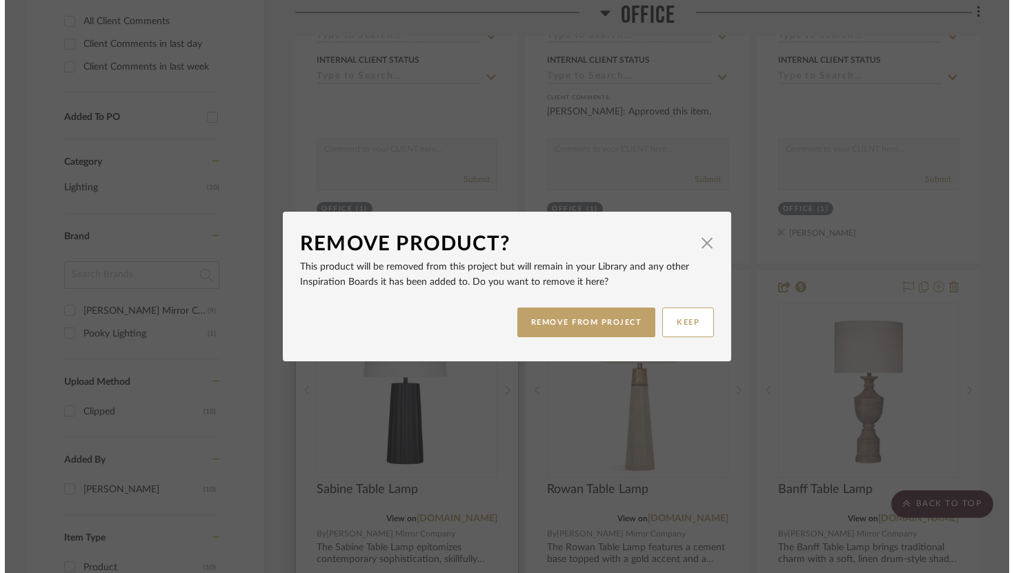
scroll to position [0, 0]
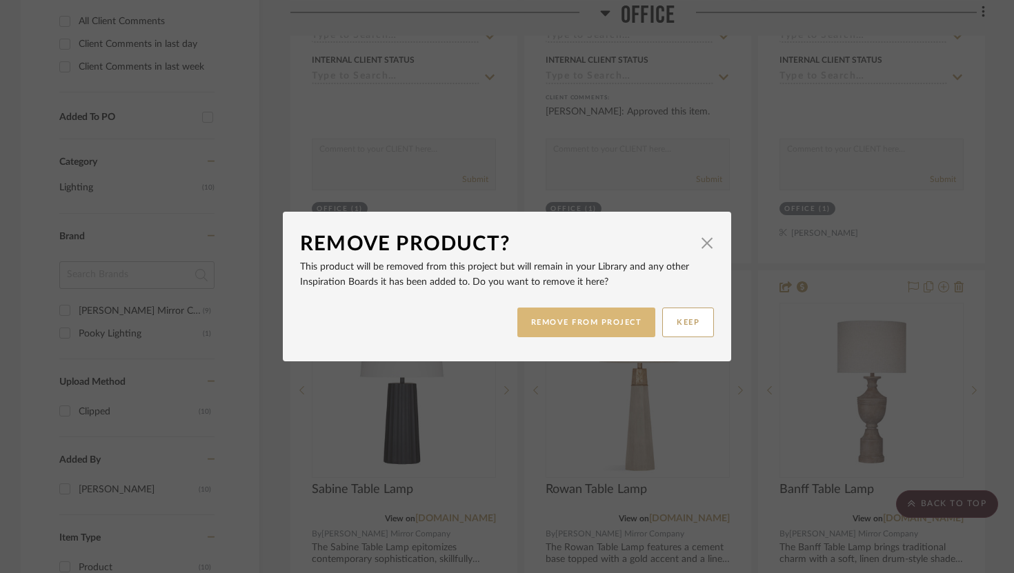
click at [559, 328] on button "REMOVE FROM PROJECT" at bounding box center [587, 323] width 139 height 30
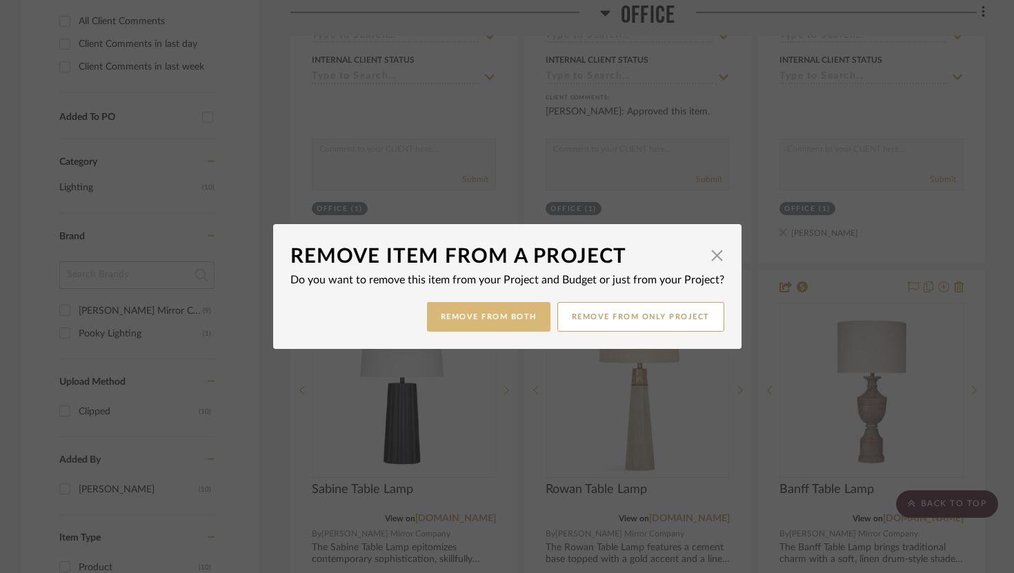
click at [500, 313] on button "Remove from Both" at bounding box center [489, 317] width 124 height 30
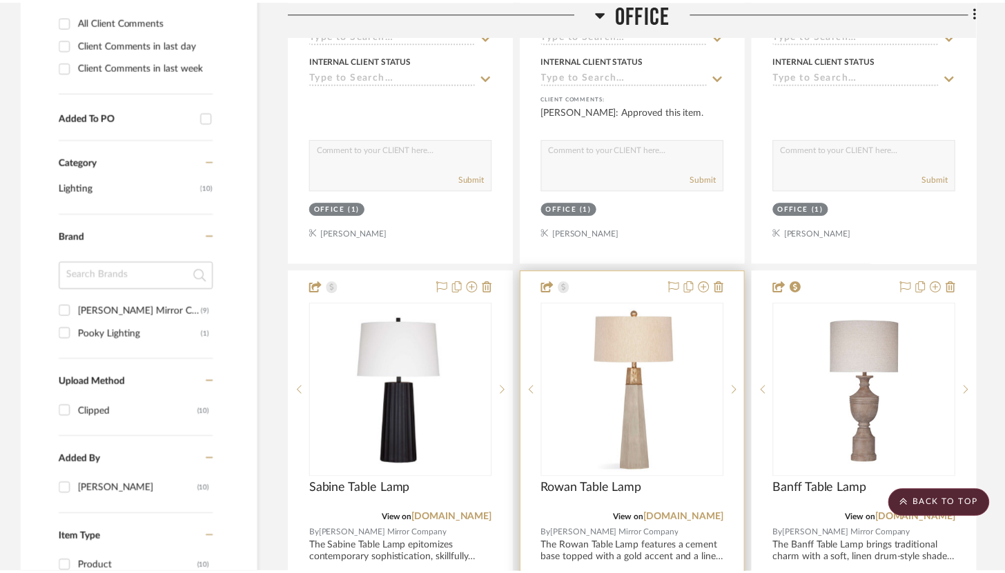
scroll to position [754, 0]
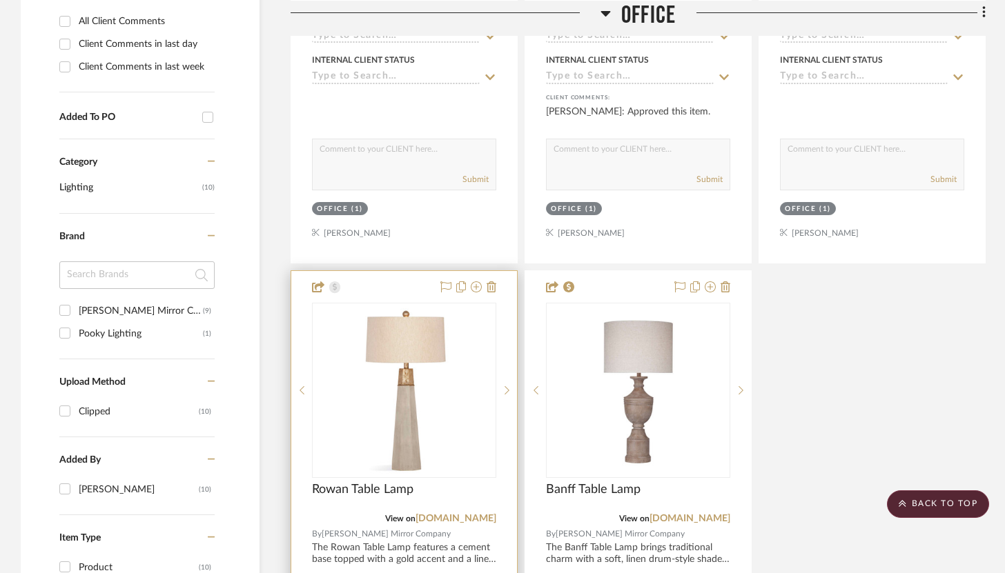
click at [497, 288] on div at bounding box center [404, 573] width 226 height 604
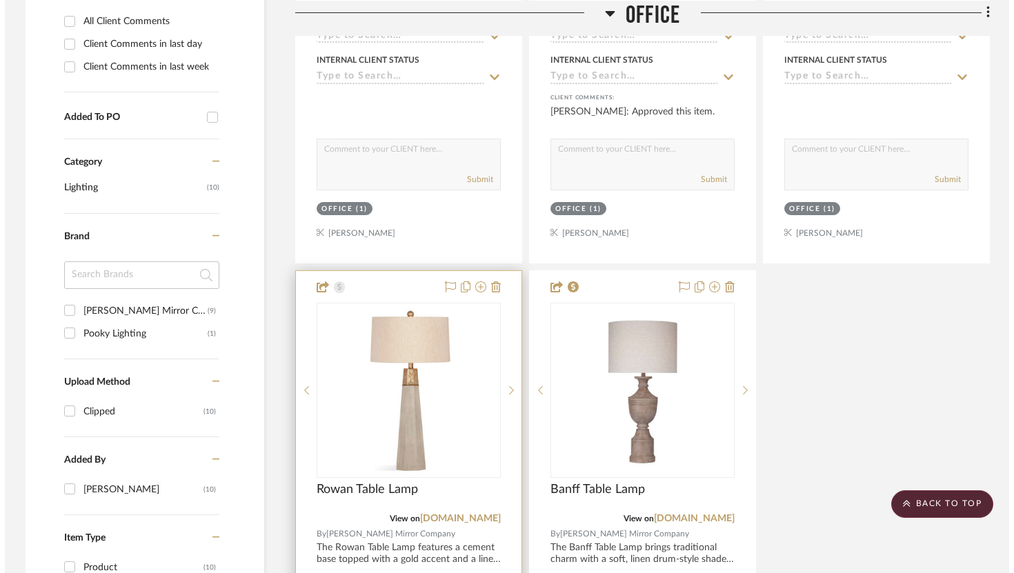
scroll to position [0, 0]
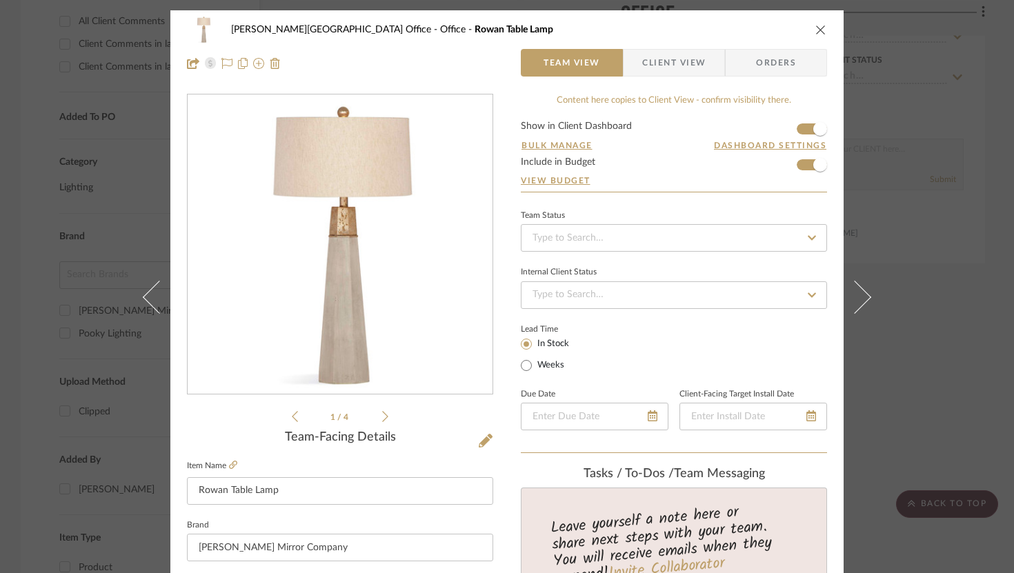
click at [743, 27] on icon "close" at bounding box center [821, 29] width 11 height 11
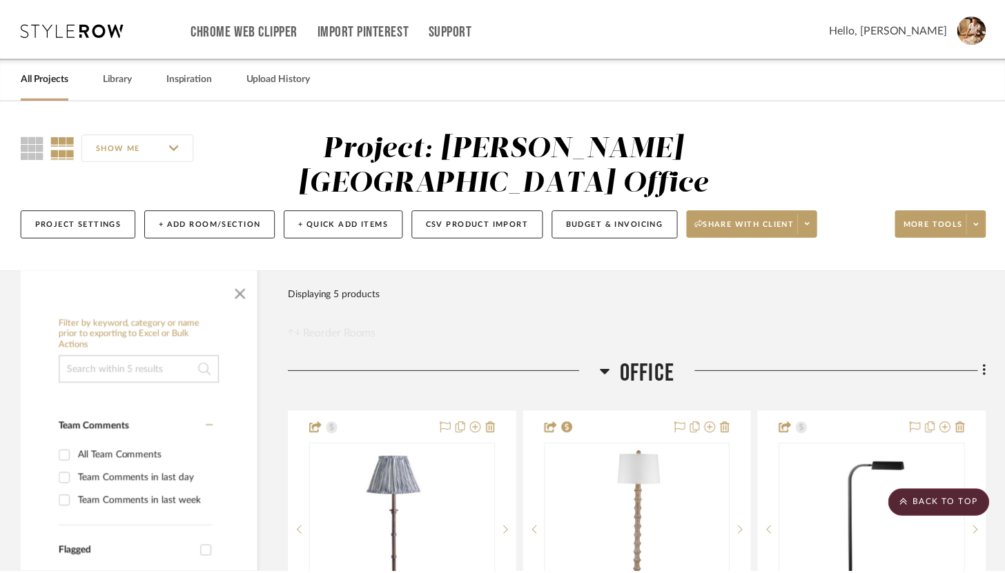
scroll to position [754, 0]
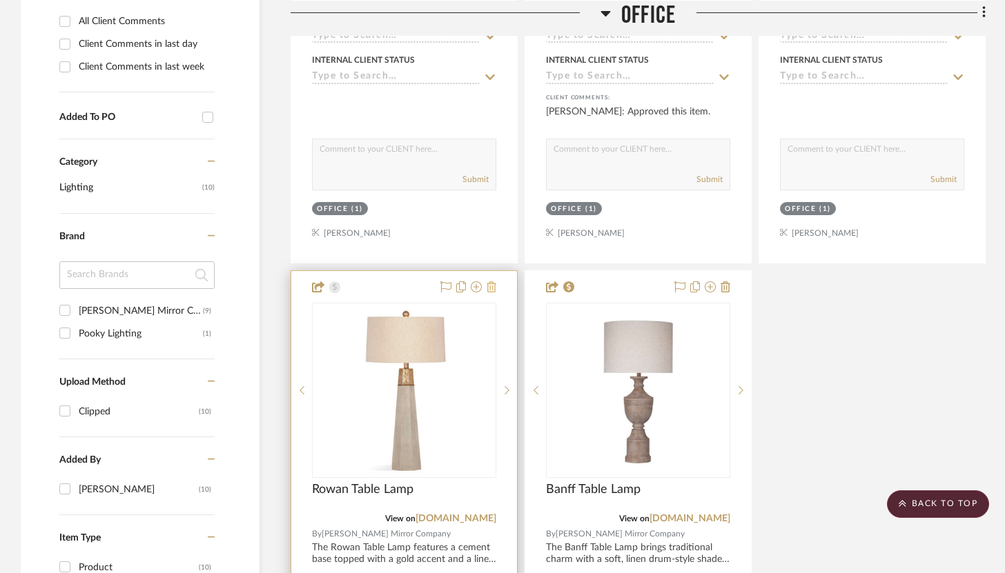
click at [493, 288] on icon at bounding box center [492, 287] width 10 height 11
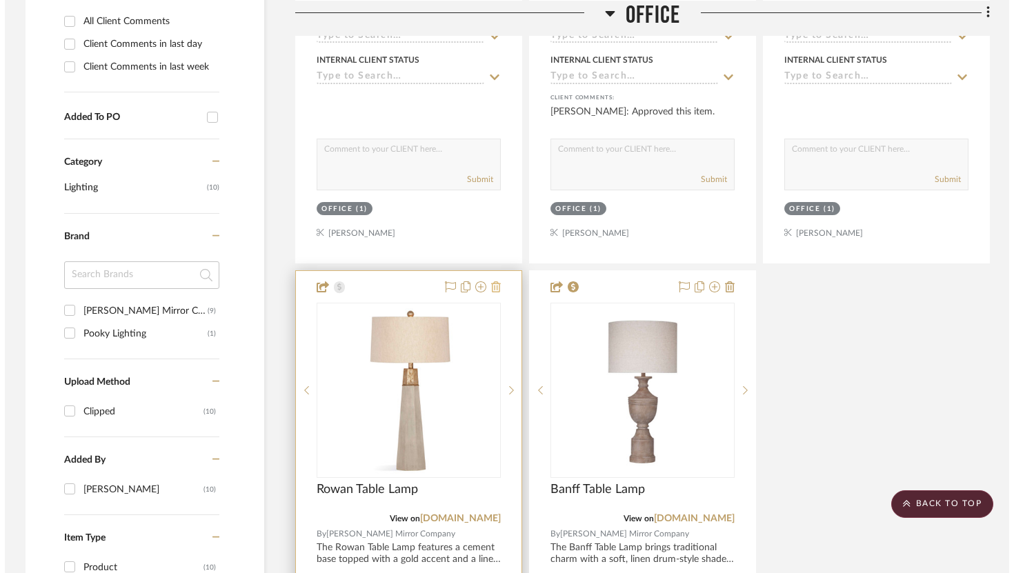
scroll to position [0, 0]
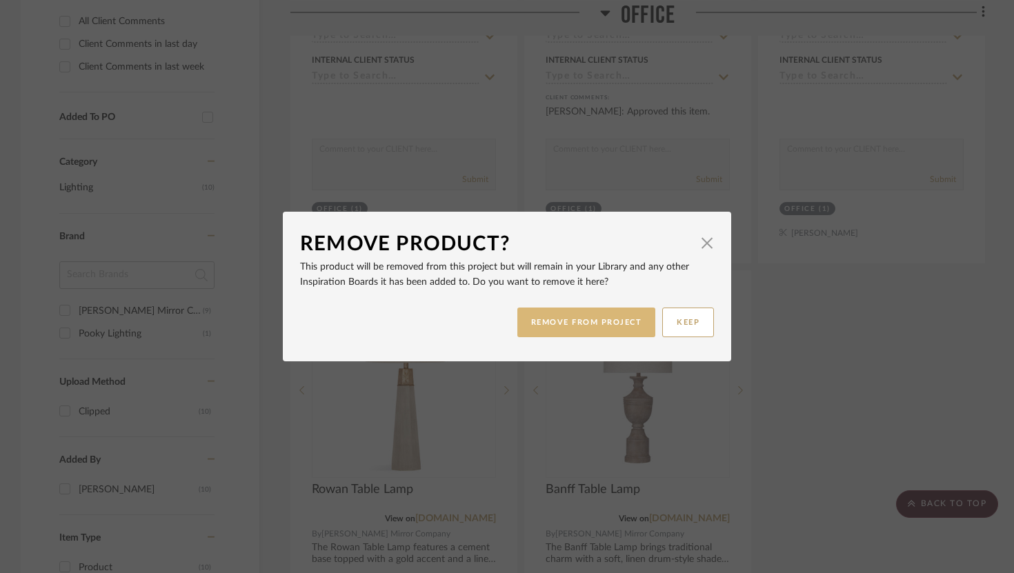
click at [546, 325] on button "REMOVE FROM PROJECT" at bounding box center [587, 323] width 139 height 30
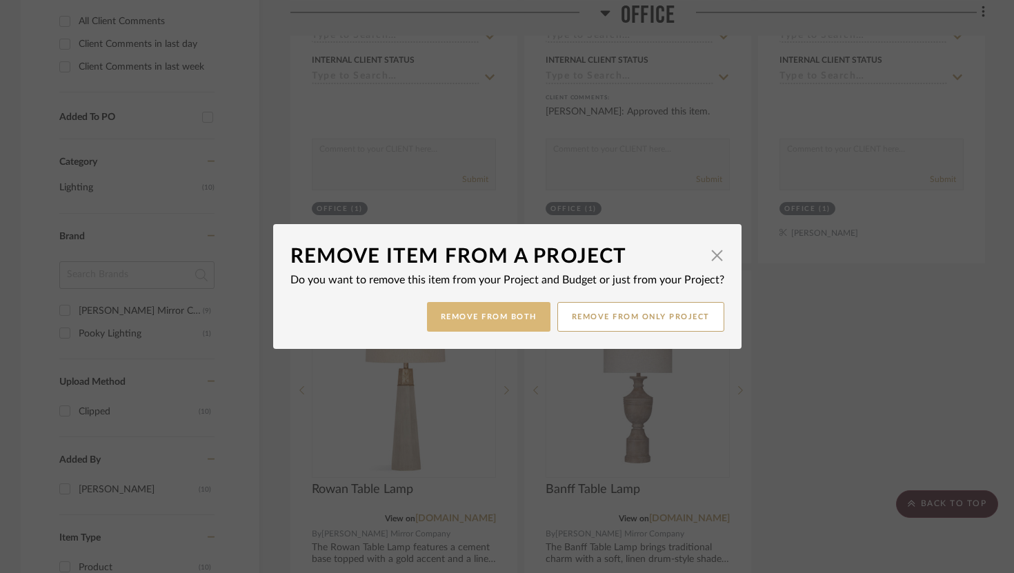
click at [514, 313] on button "Remove from Both" at bounding box center [489, 317] width 124 height 30
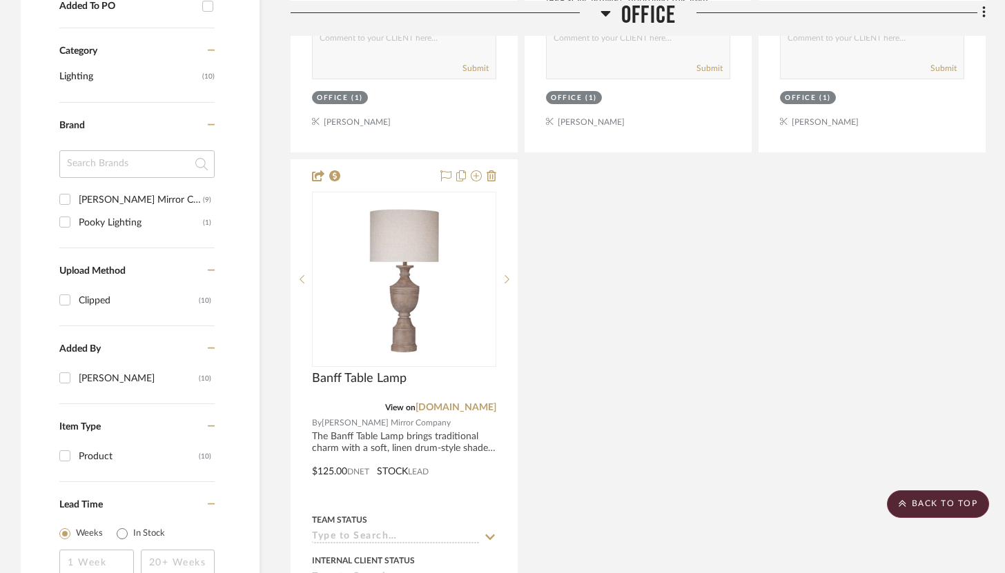
scroll to position [870, 0]
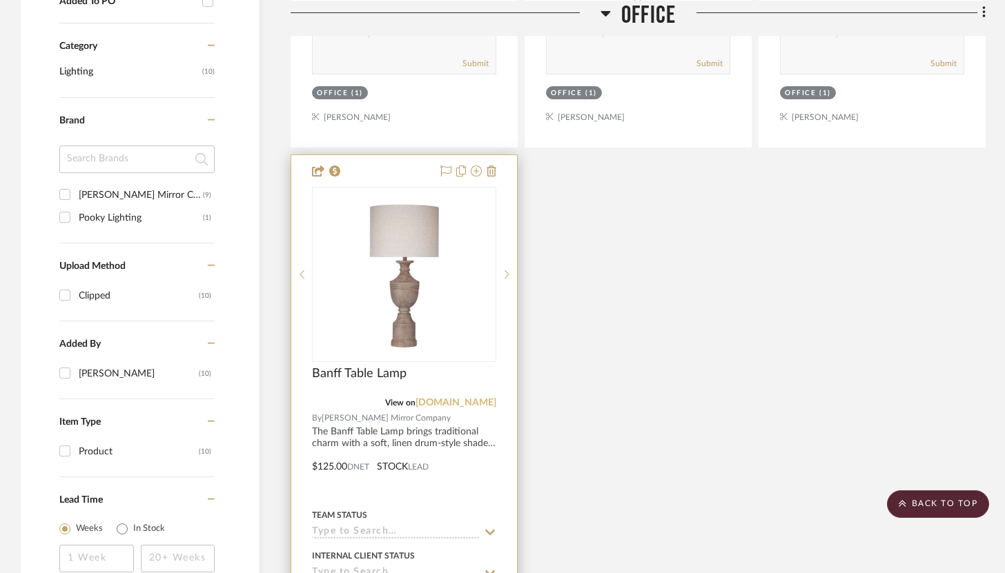
click at [475, 402] on link "bassettmirror.com" at bounding box center [455, 403] width 81 height 10
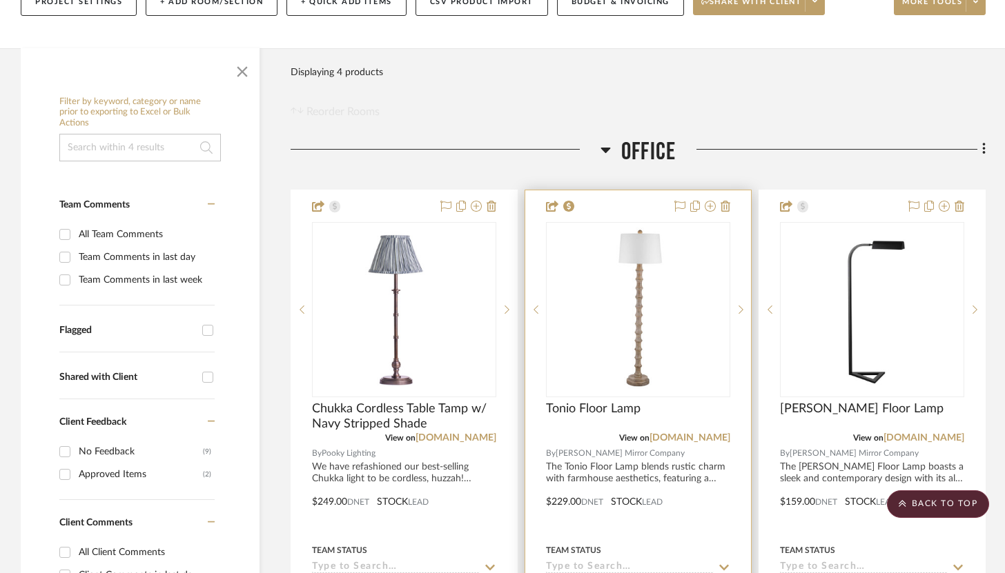
scroll to position [215, 0]
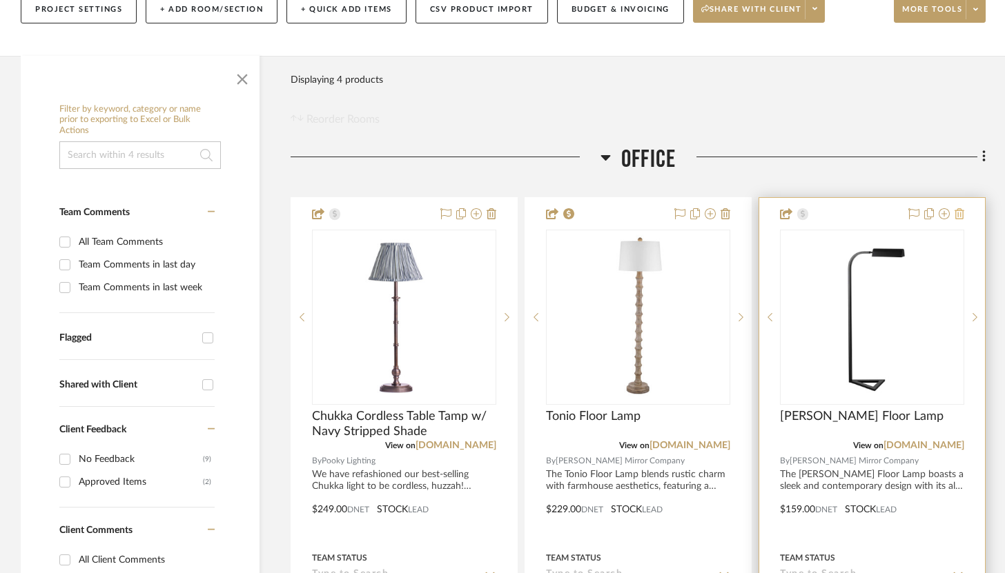
click at [743, 213] on icon at bounding box center [959, 213] width 10 height 11
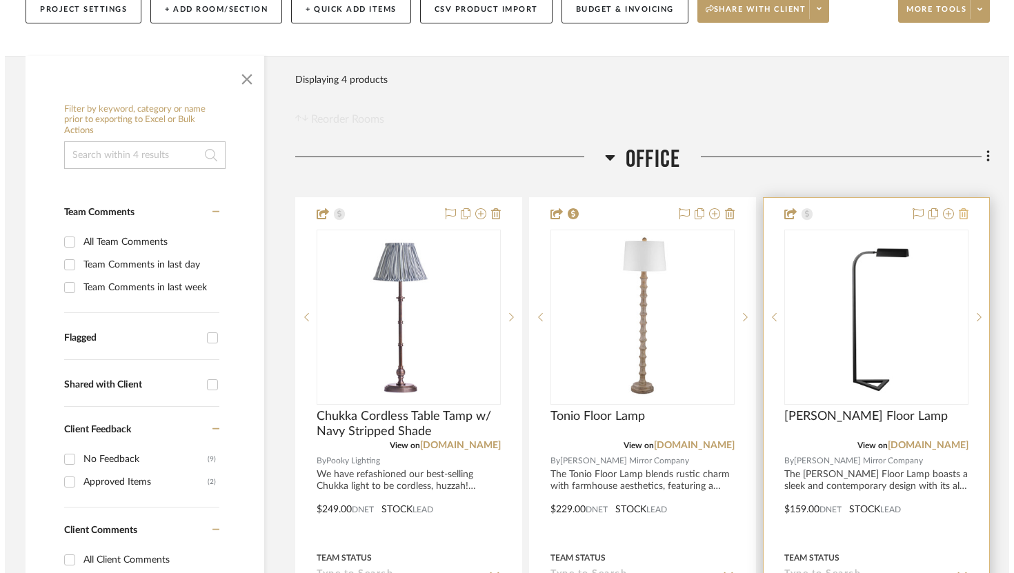
scroll to position [0, 0]
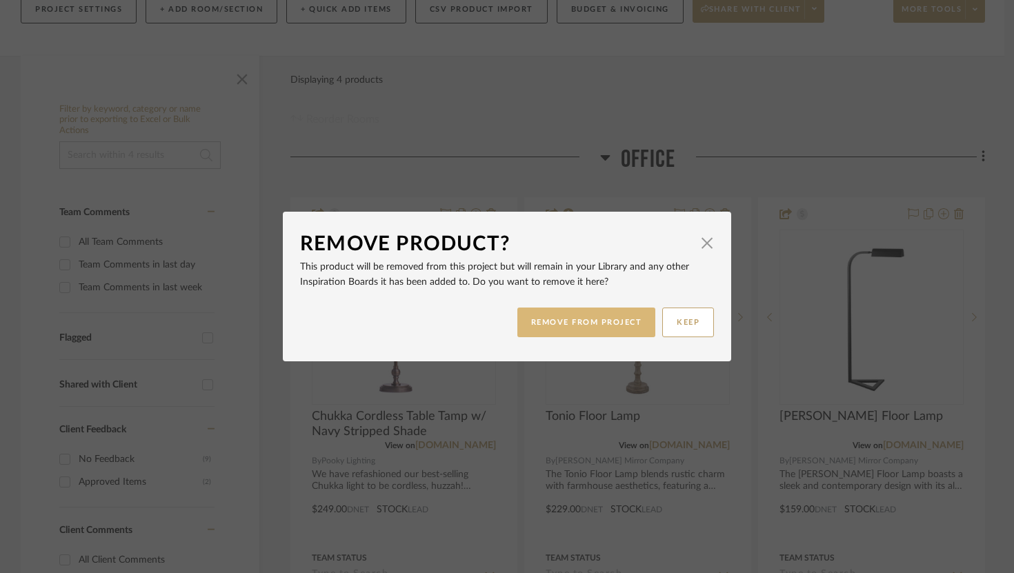
click at [620, 337] on button "REMOVE FROM PROJECT" at bounding box center [587, 323] width 139 height 30
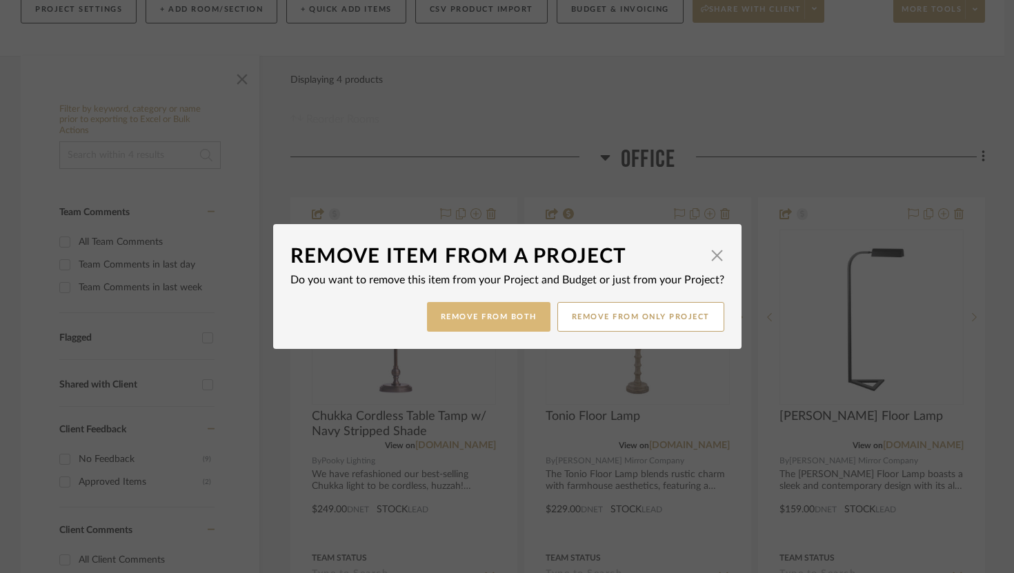
click at [504, 323] on button "Remove from Both" at bounding box center [489, 317] width 124 height 30
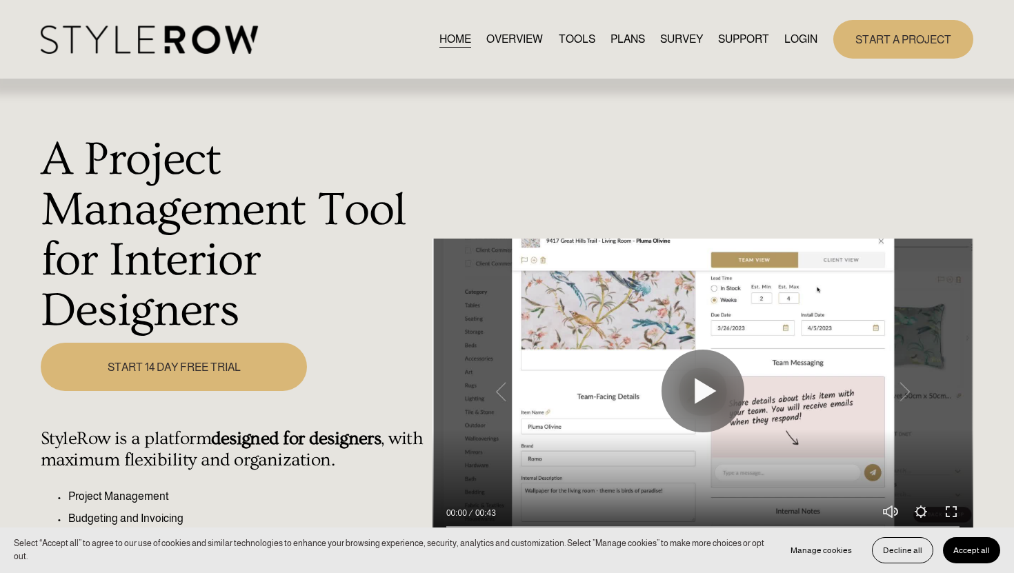
click at [804, 37] on link "LOGIN" at bounding box center [801, 39] width 33 height 19
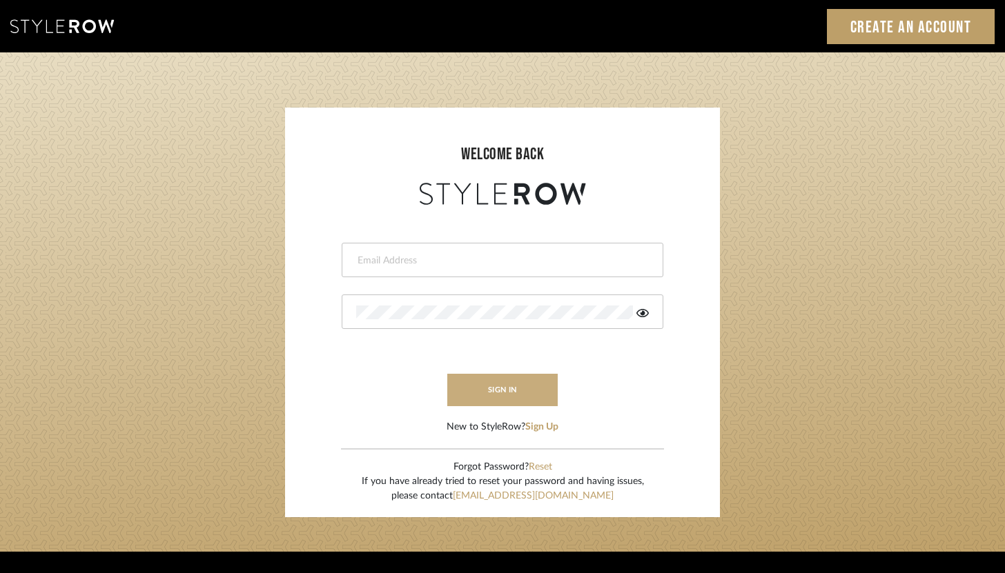
type input "brandon.hooddesigns@gmail.com"
click at [491, 380] on button "sign in" at bounding box center [502, 390] width 110 height 32
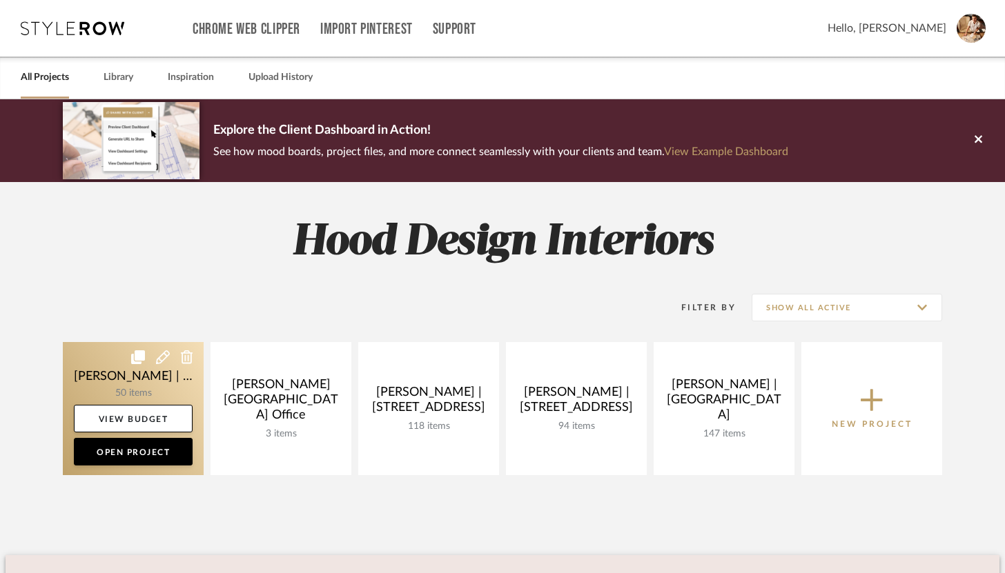
click at [149, 392] on link at bounding box center [133, 408] width 141 height 133
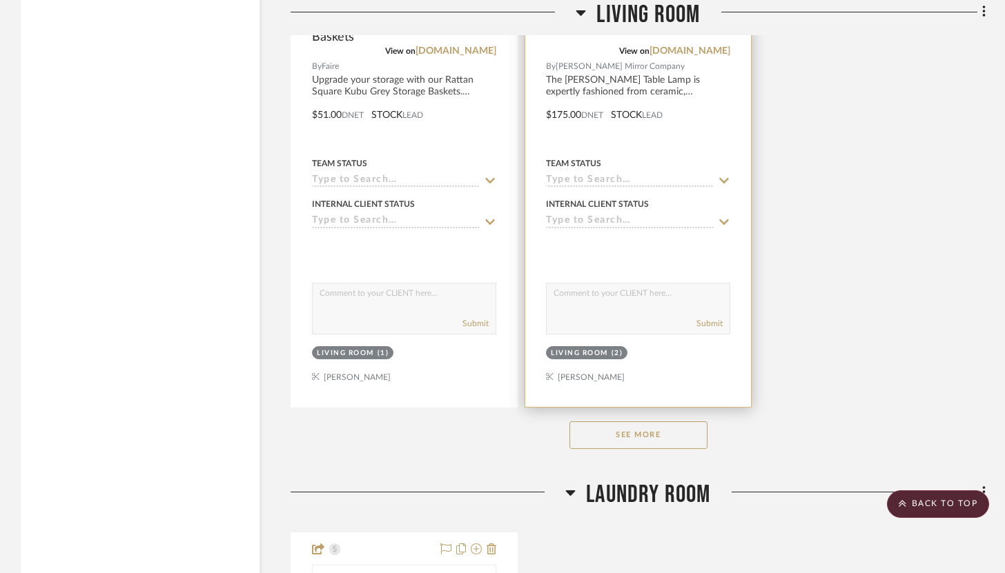
scroll to position [3803, 0]
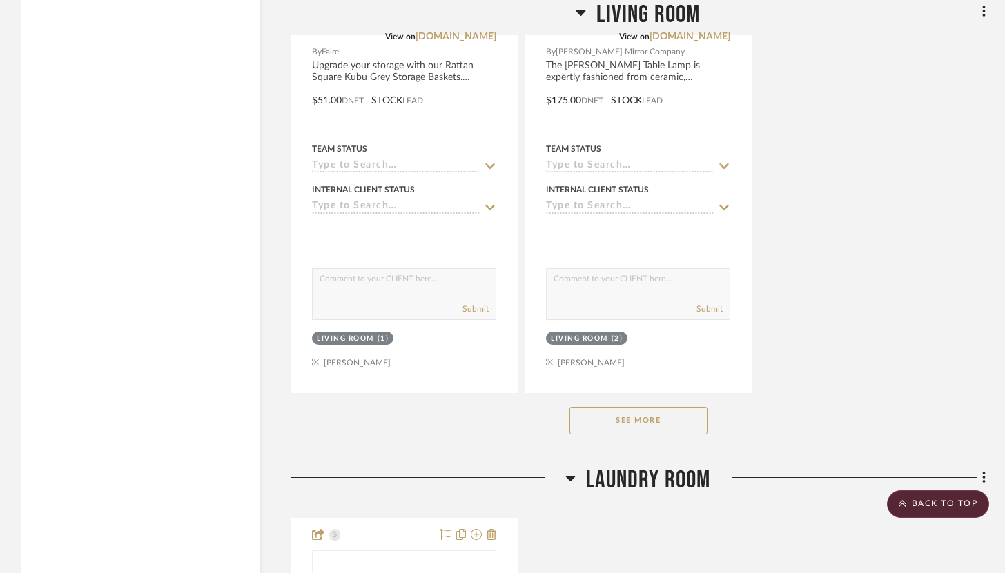
click at [618, 411] on button "See More" at bounding box center [638, 421] width 138 height 28
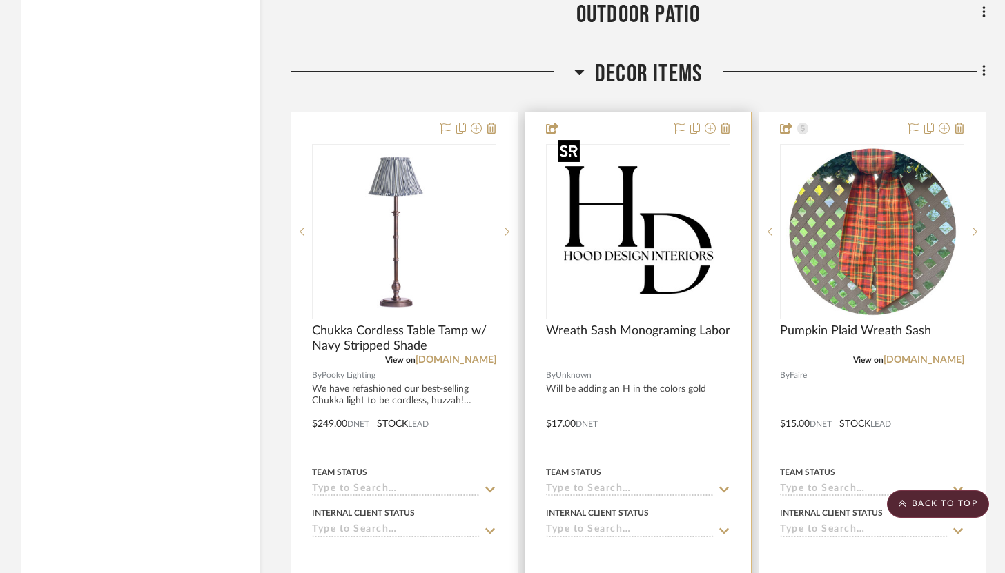
scroll to position [11007, 0]
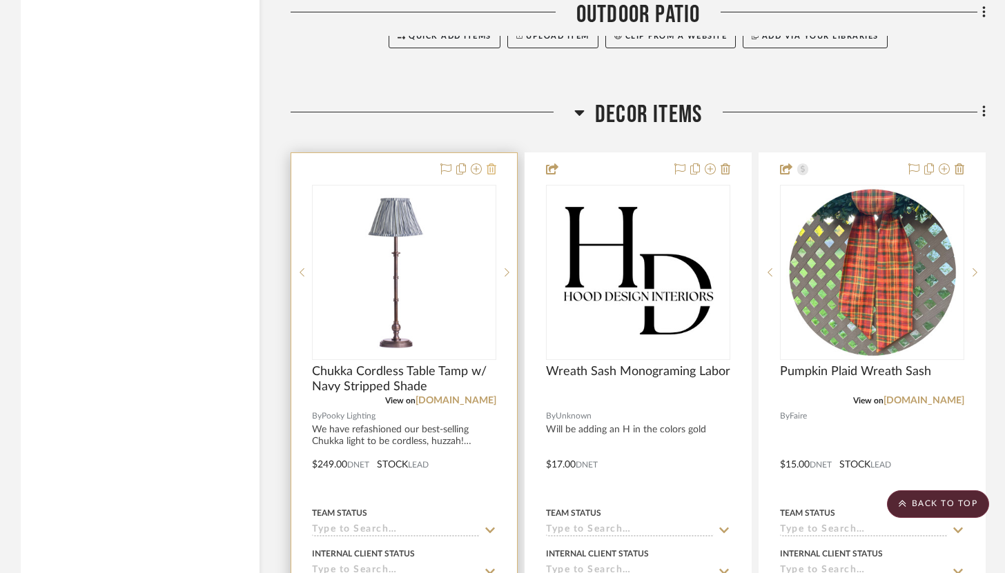
click at [493, 164] on icon at bounding box center [492, 169] width 10 height 11
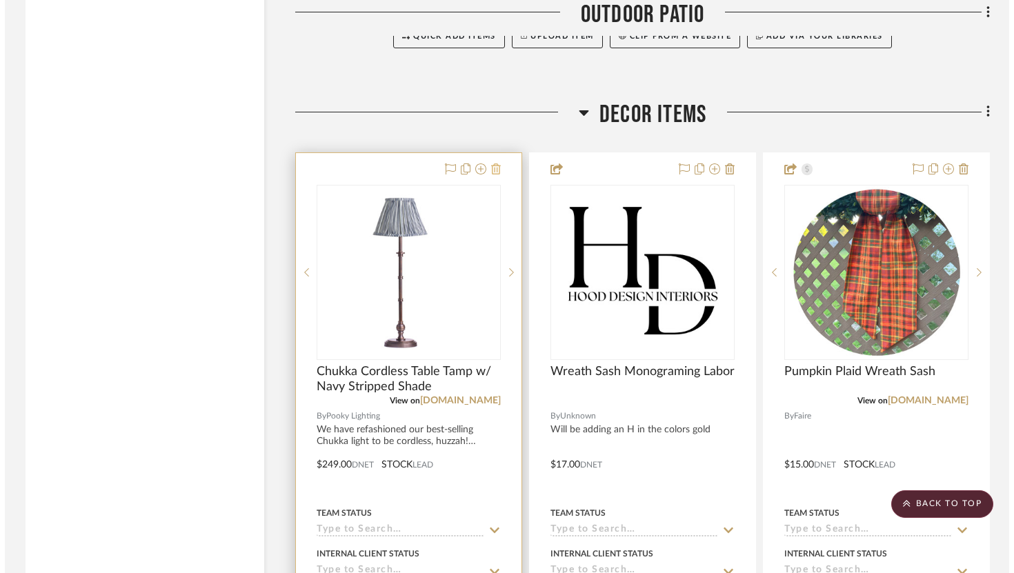
scroll to position [0, 0]
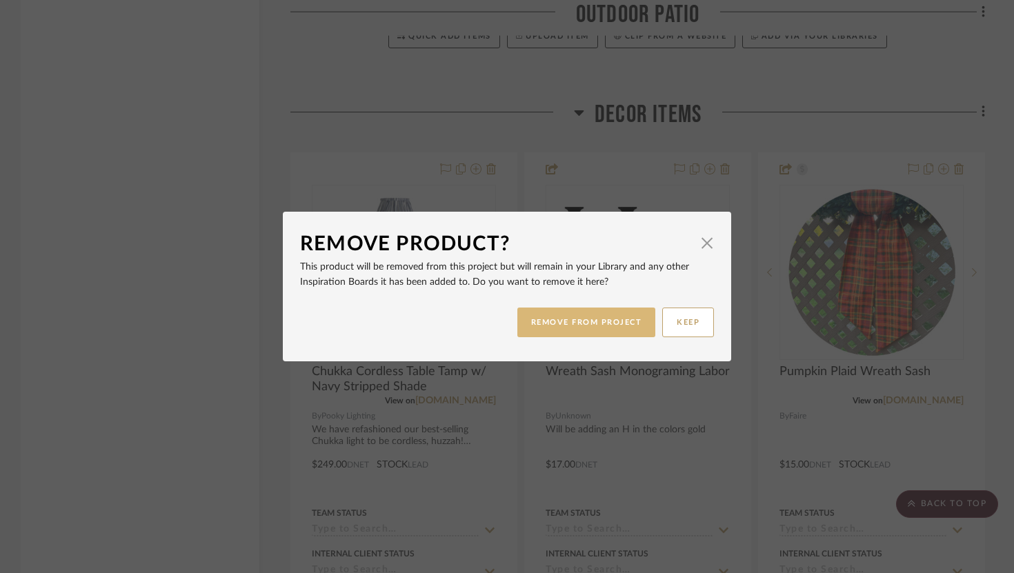
click at [586, 326] on button "REMOVE FROM PROJECT" at bounding box center [587, 323] width 139 height 30
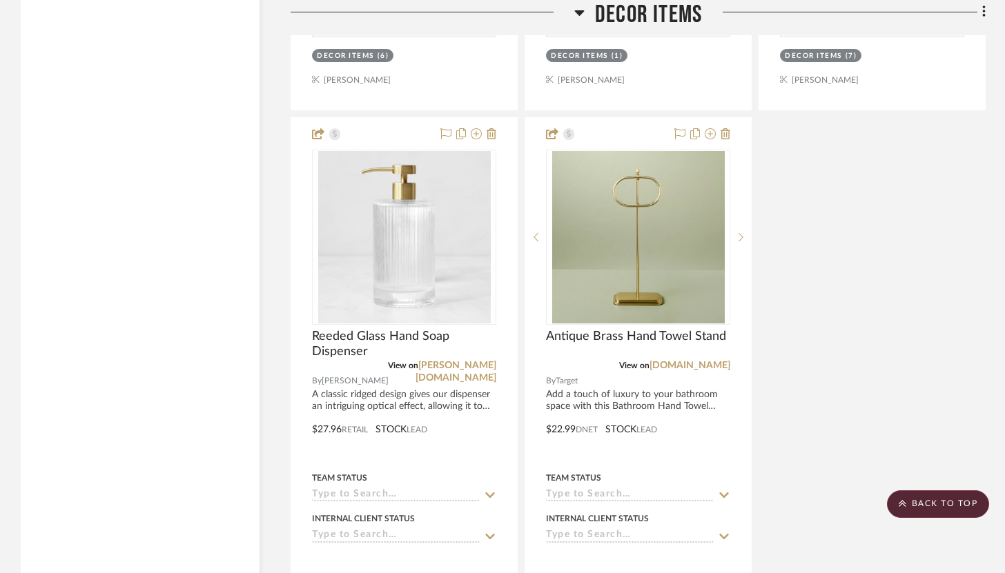
scroll to position [12548, 0]
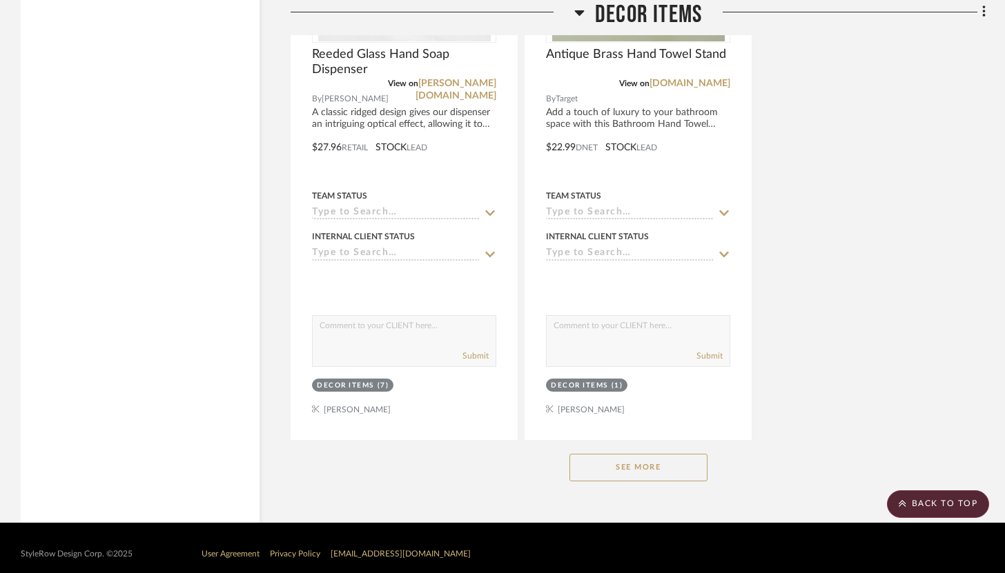
click at [654, 454] on button "See More" at bounding box center [638, 468] width 138 height 28
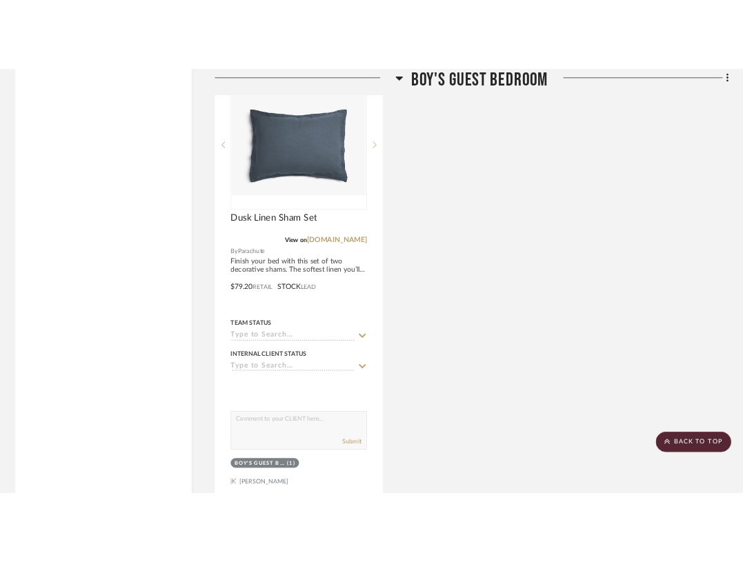
scroll to position [9510, 0]
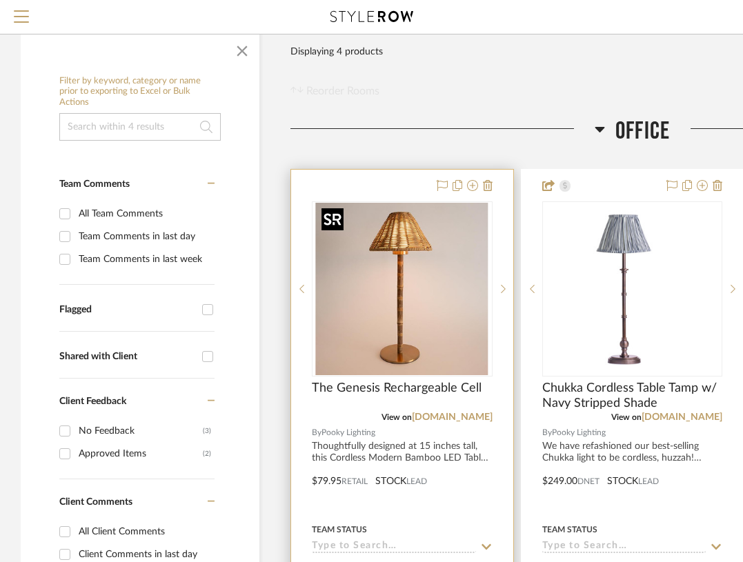
scroll to position [199, 0]
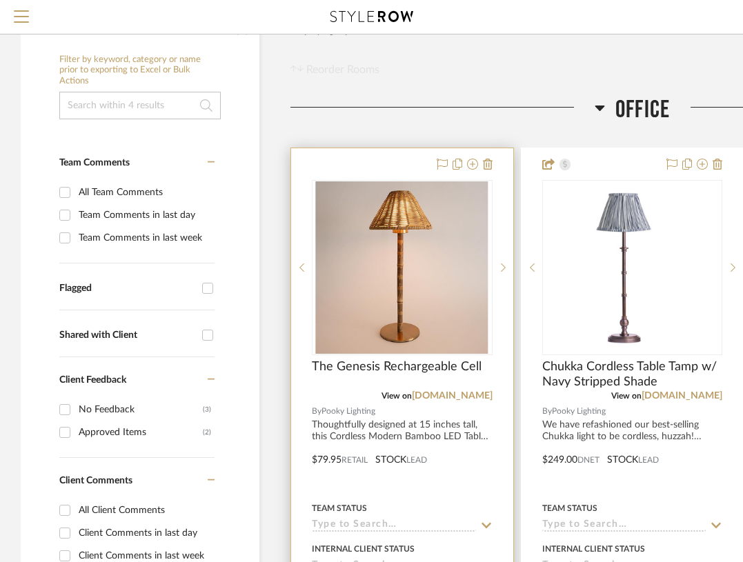
click at [485, 418] on div at bounding box center [402, 450] width 222 height 604
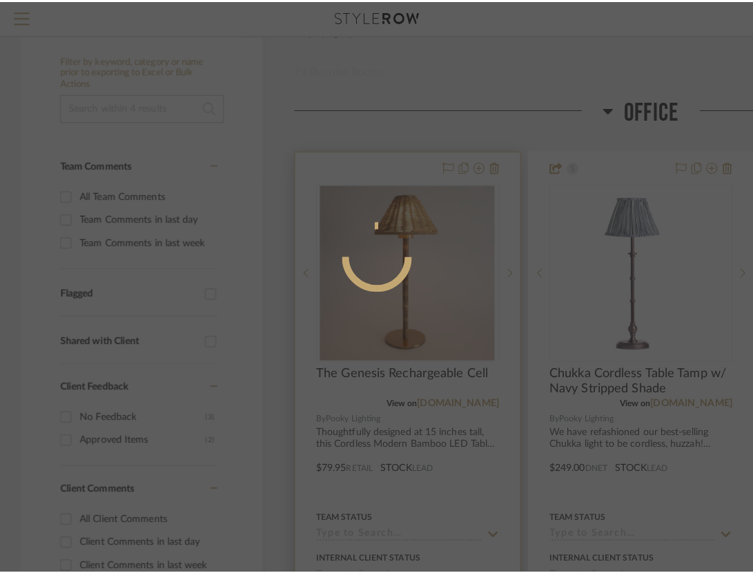
scroll to position [0, 0]
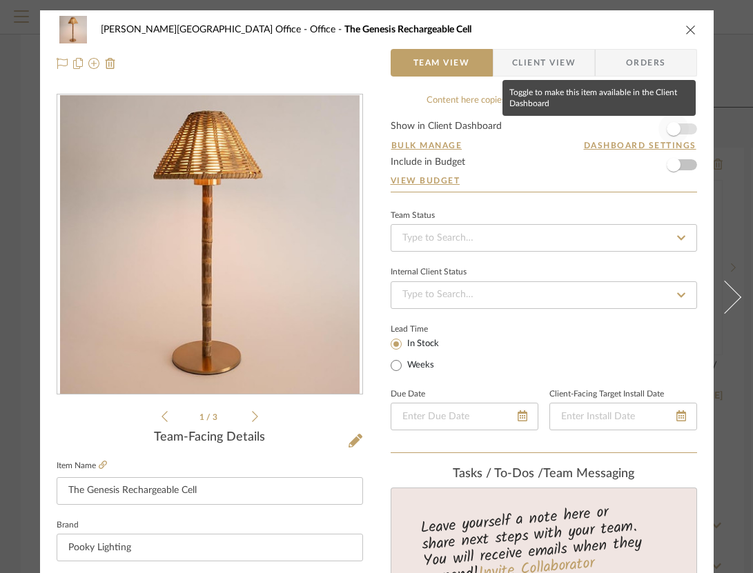
click at [676, 132] on span "button" at bounding box center [674, 129] width 14 height 14
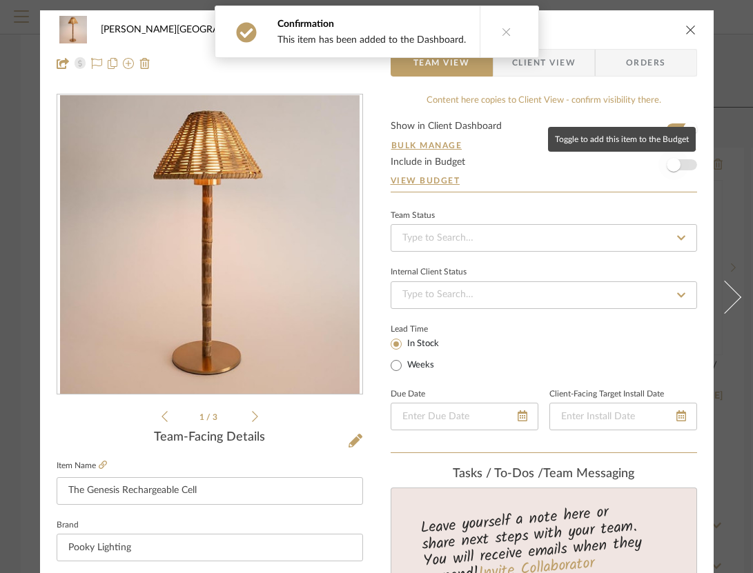
click at [681, 162] on span "button" at bounding box center [673, 165] width 30 height 30
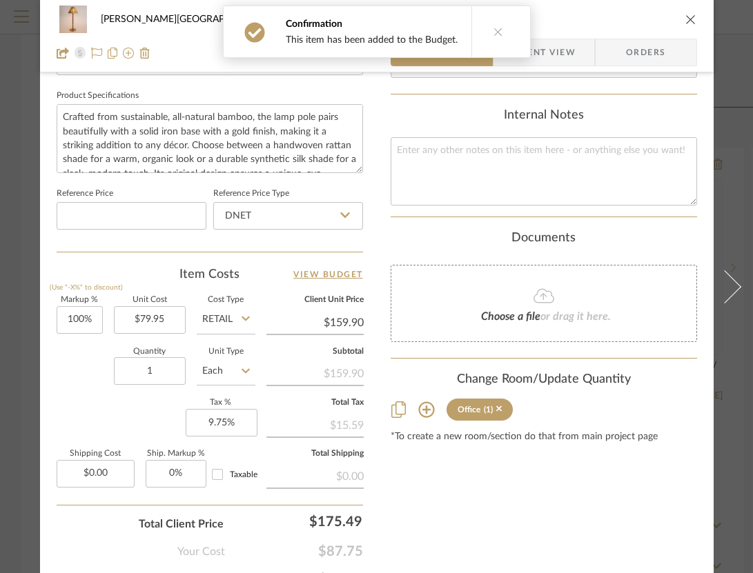
scroll to position [646, 0]
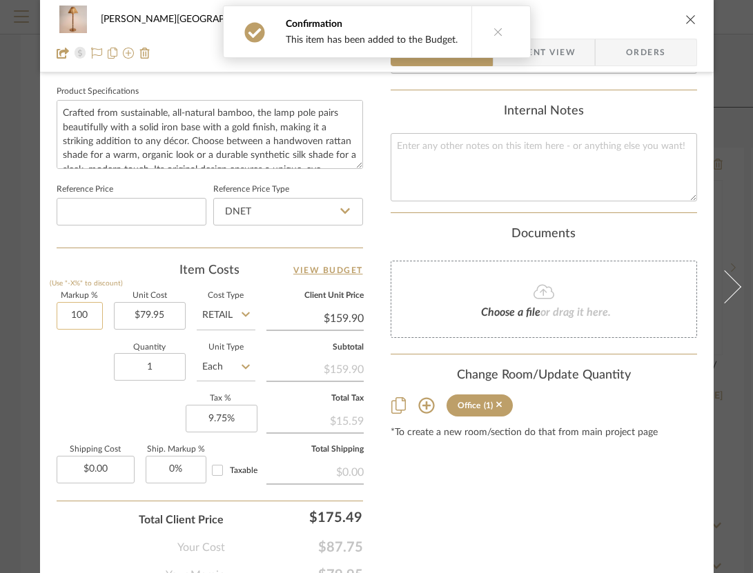
click at [81, 313] on input "100" at bounding box center [80, 316] width 46 height 28
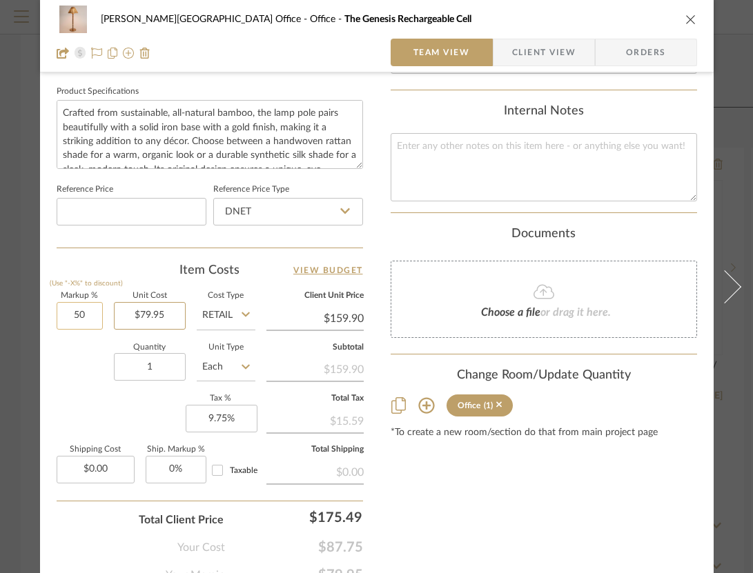
type input "50%"
type input "79.95"
type input "$119.93"
type input "$79.95"
click at [361, 316] on input "119.93" at bounding box center [314, 318] width 97 height 21
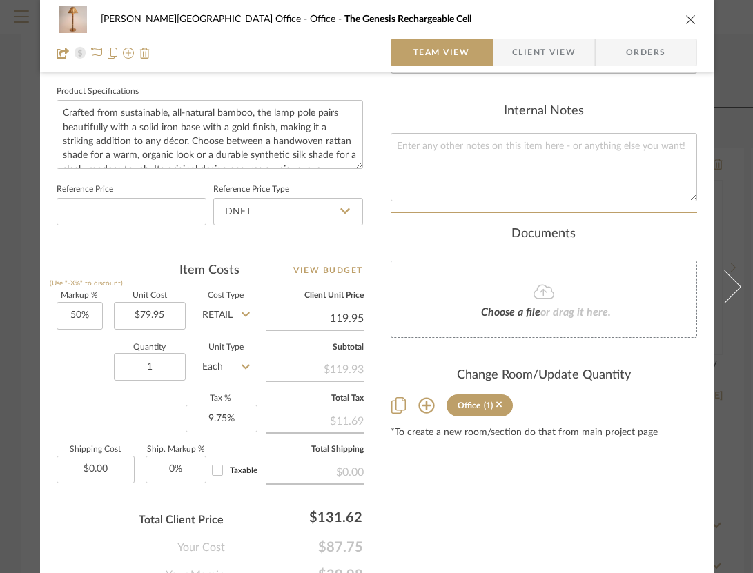
type input "119.95"
type input "50.03%"
type input "$119.95"
click at [532, 502] on div "Content here copies to Client View - confirm visibility there. Show in Client D…" at bounding box center [544, 16] width 306 height 1136
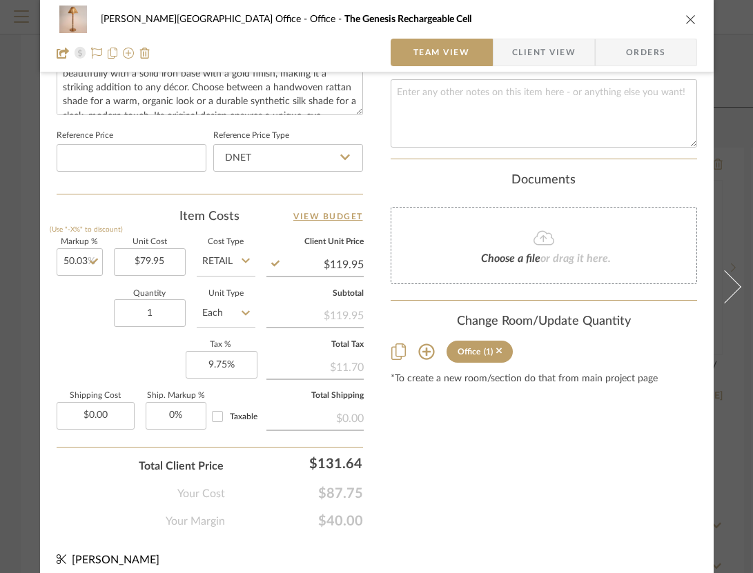
scroll to position [720, 0]
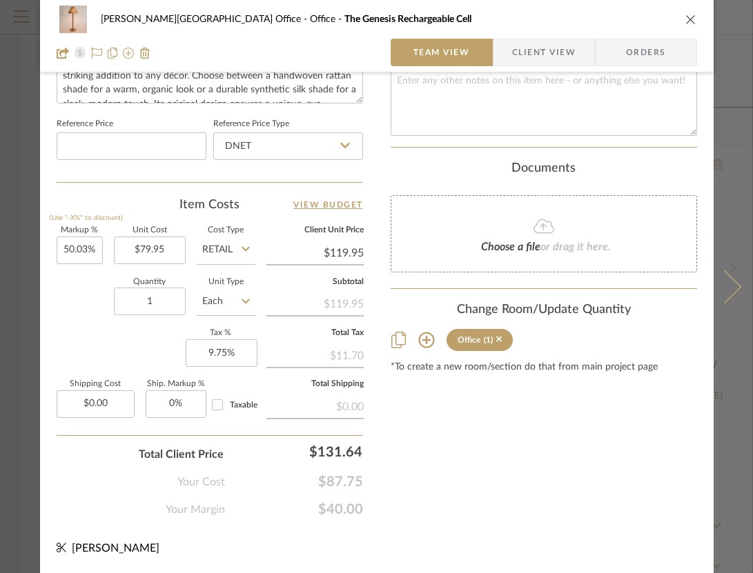
click at [725, 275] on icon at bounding box center [723, 286] width 33 height 33
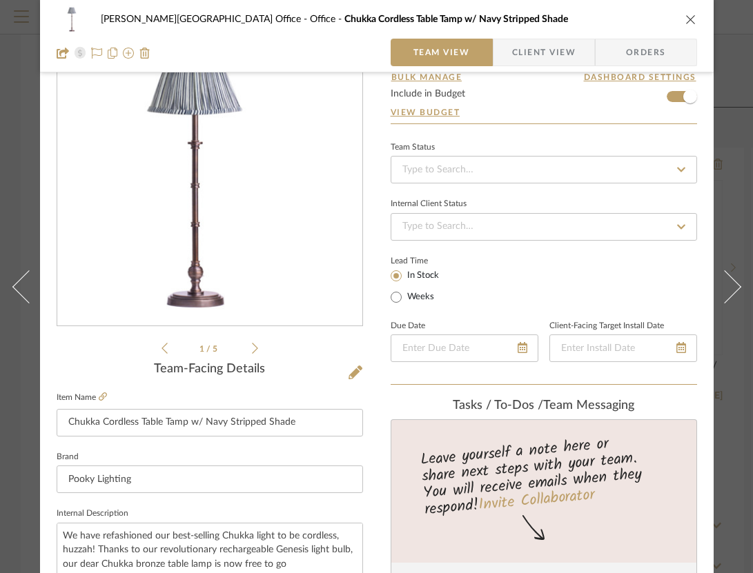
scroll to position [0, 0]
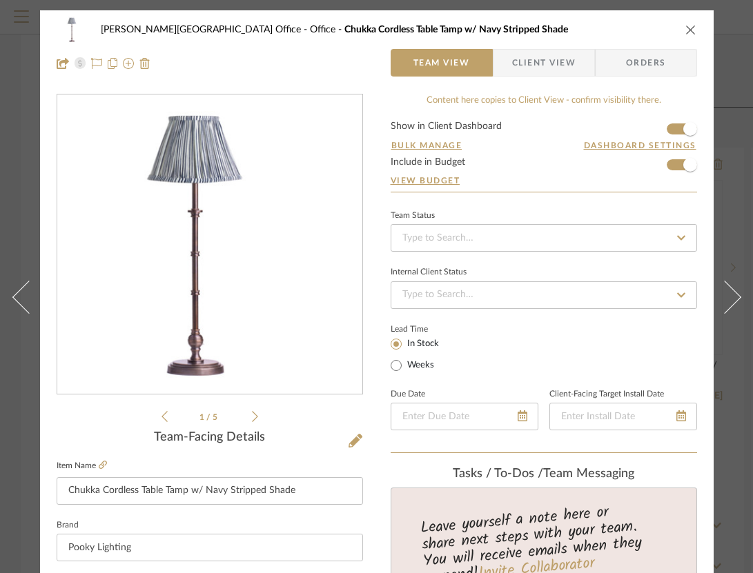
click at [688, 33] on icon "close" at bounding box center [690, 29] width 11 height 11
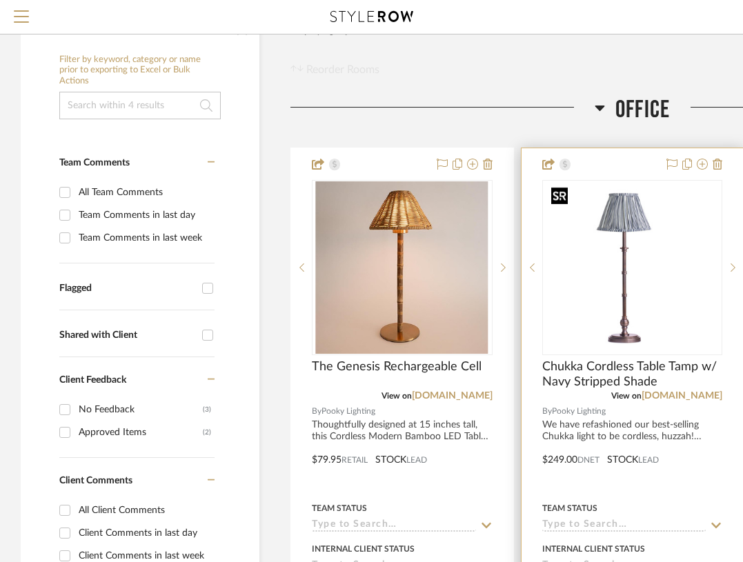
scroll to position [215, 0]
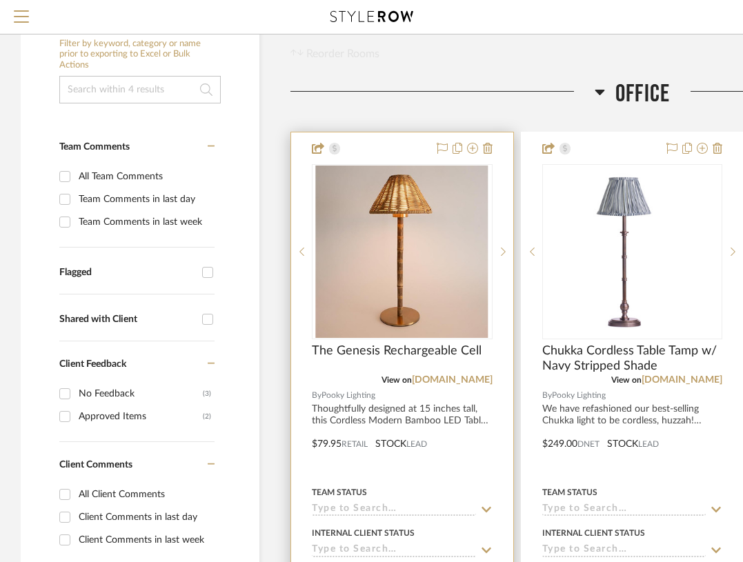
click at [381, 366] on div "The Genesis Rechargeable Cell" at bounding box center [402, 359] width 181 height 30
click at [401, 157] on div at bounding box center [402, 435] width 222 height 604
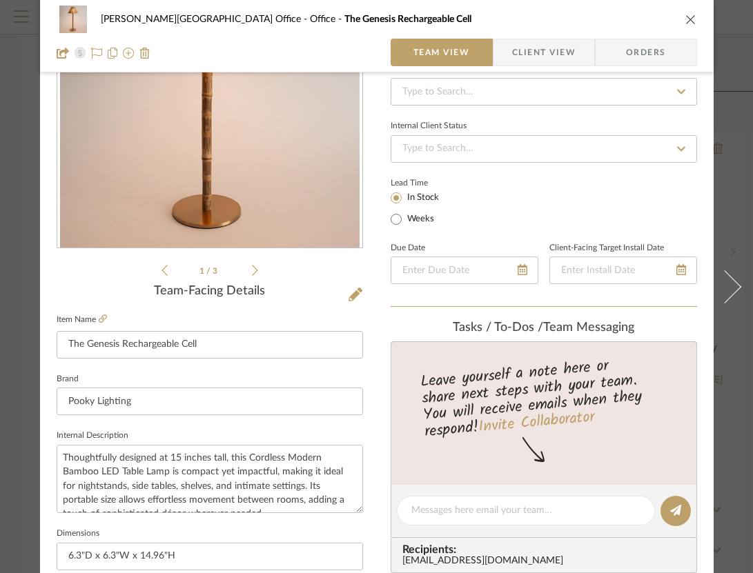
scroll to position [187, 0]
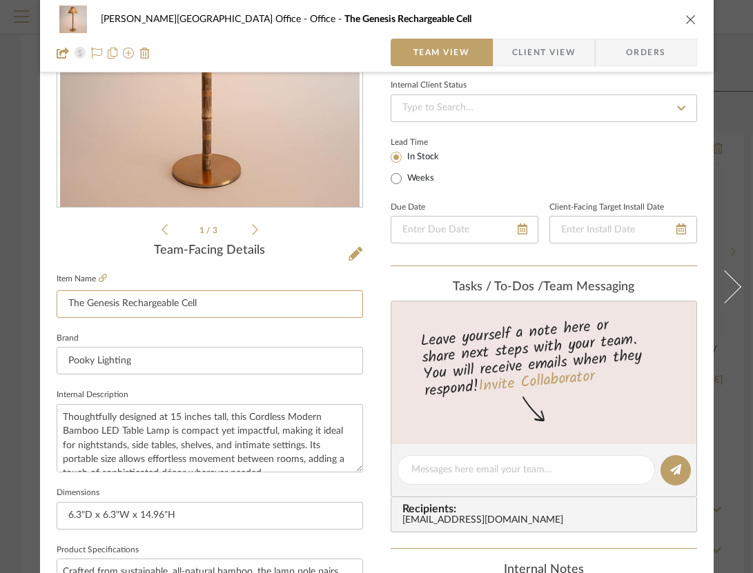
drag, startPoint x: 221, startPoint y: 305, endPoint x: 32, endPoint y: 300, distance: 189.2
click at [32, 301] on mat-dialog-content "Dr. Atchley Memorial Hospital Office Office The Genesis Rechargeable Cell Team …" at bounding box center [376, 460] width 751 height 1275
type input "Modern Bamboo Table Lamp"
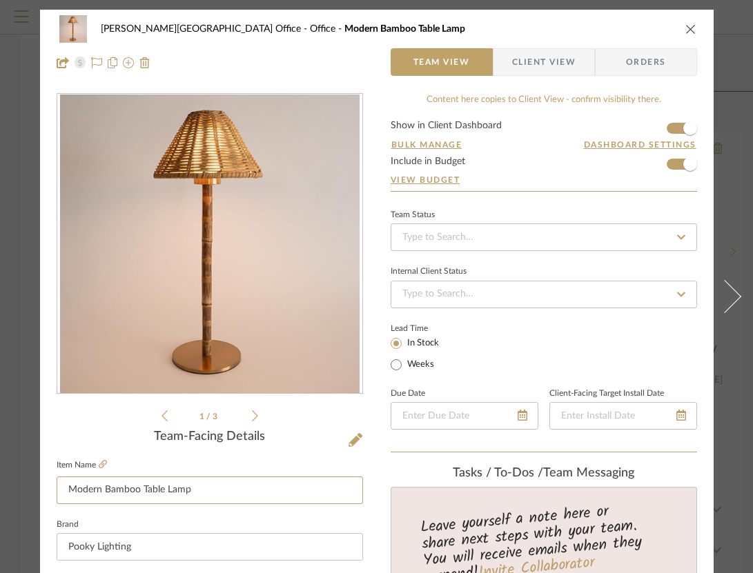
scroll to position [0, 0]
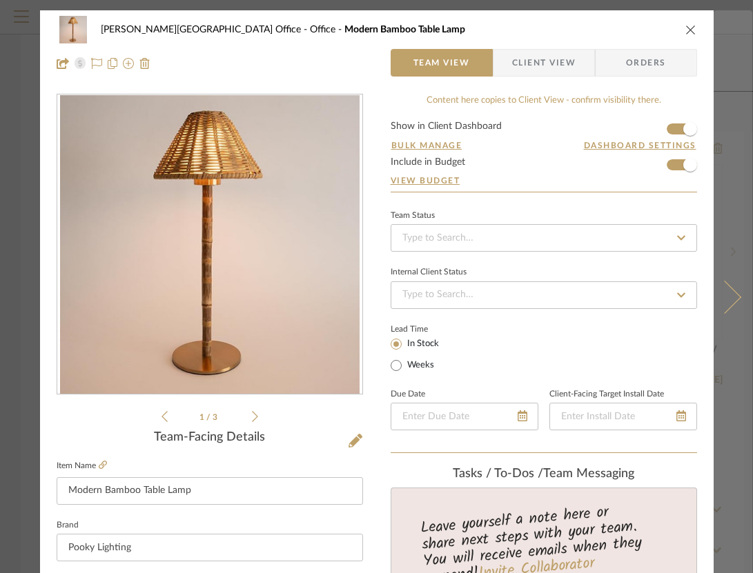
click at [727, 295] on icon at bounding box center [723, 296] width 33 height 33
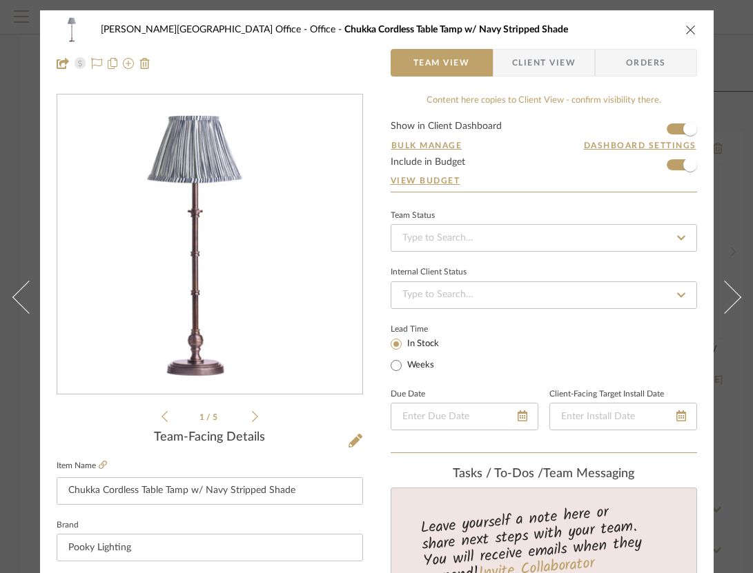
click at [689, 29] on icon "close" at bounding box center [690, 29] width 11 height 11
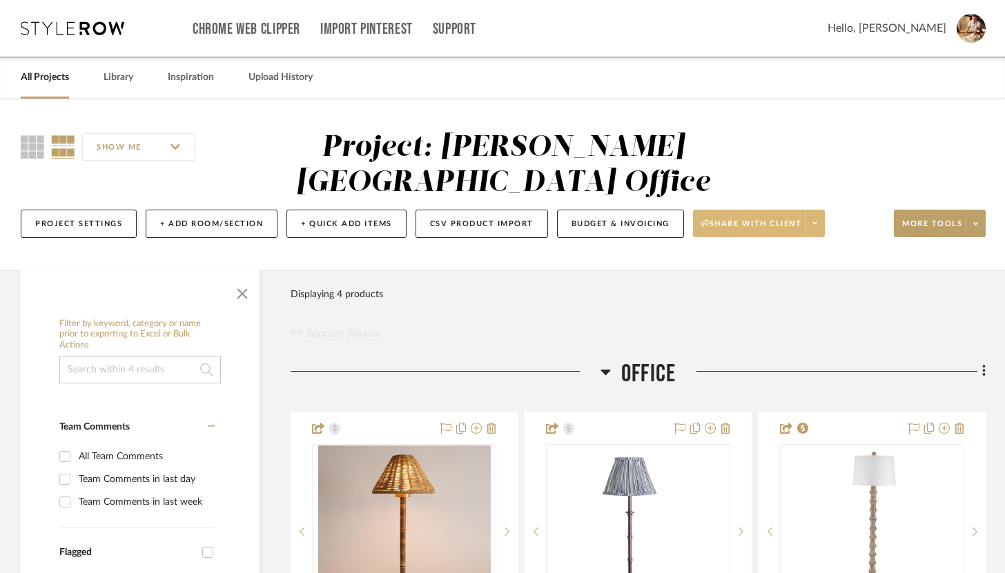
click at [740, 225] on span "Share with client" at bounding box center [751, 229] width 101 height 21
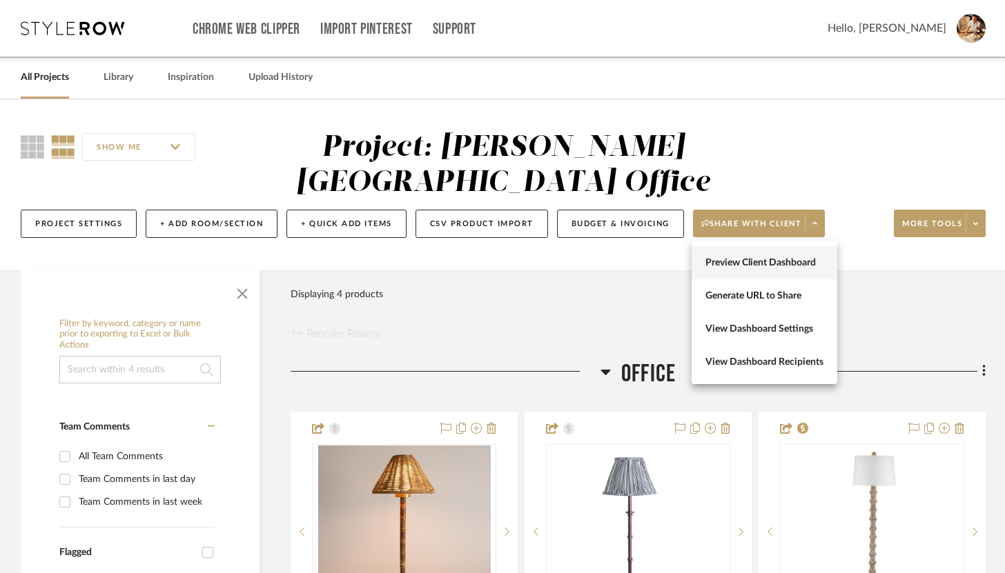
click at [752, 268] on span "Preview Client Dashboard" at bounding box center [764, 263] width 118 height 12
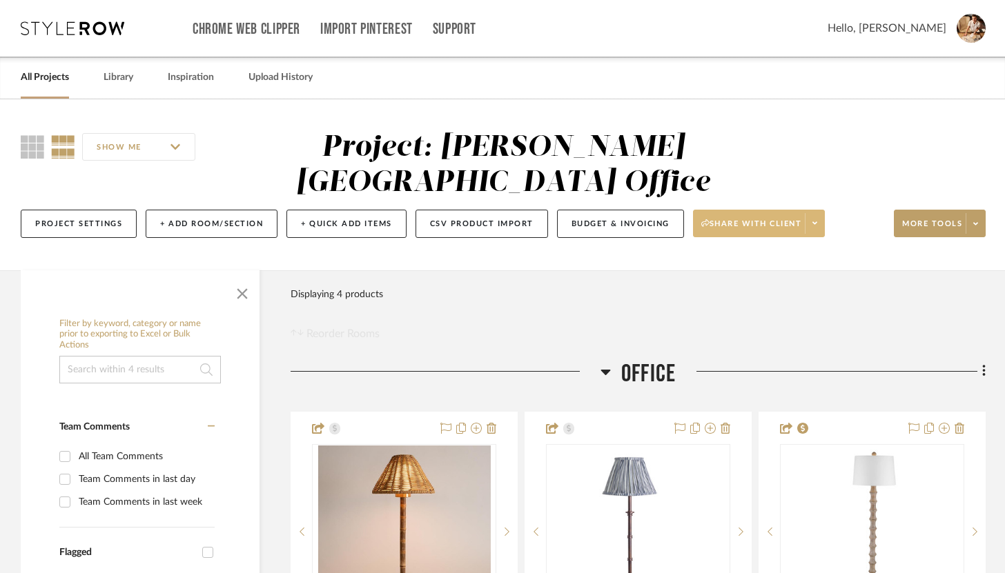
click at [750, 231] on span "Share with client" at bounding box center [751, 229] width 101 height 21
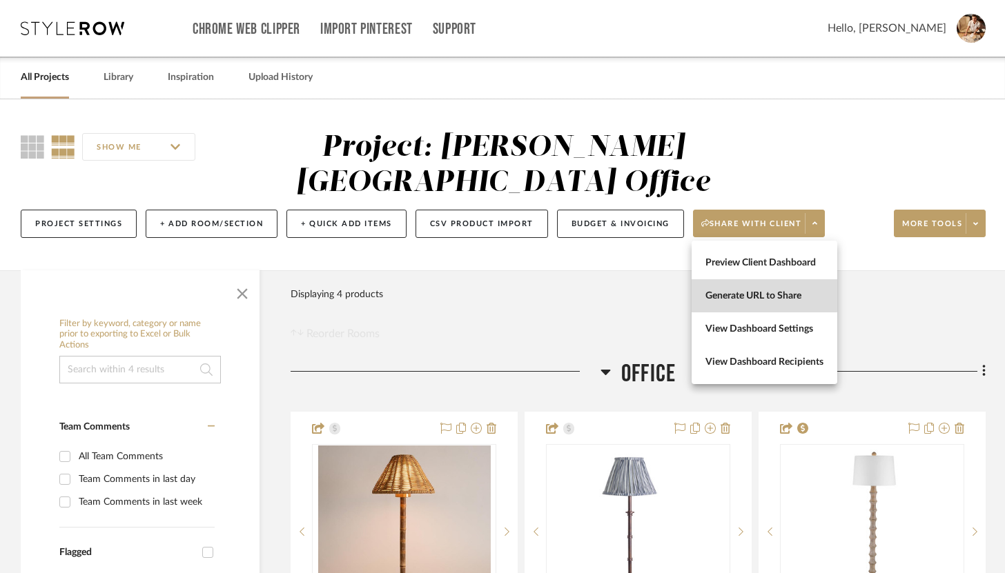
click at [752, 284] on button "Generate URL to Share" at bounding box center [765, 295] width 146 height 33
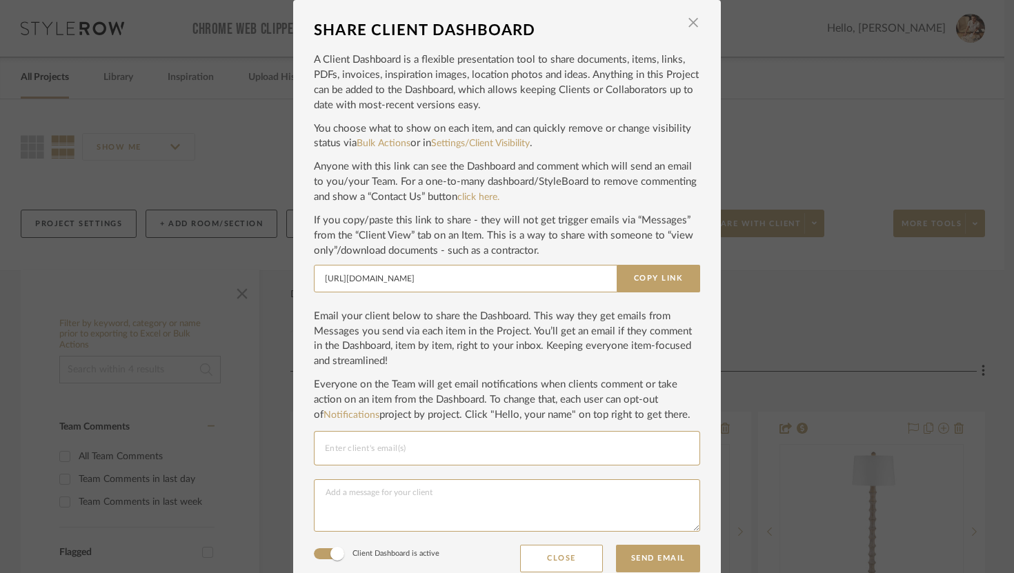
click at [492, 455] on input "Email selection" at bounding box center [507, 448] width 364 height 17
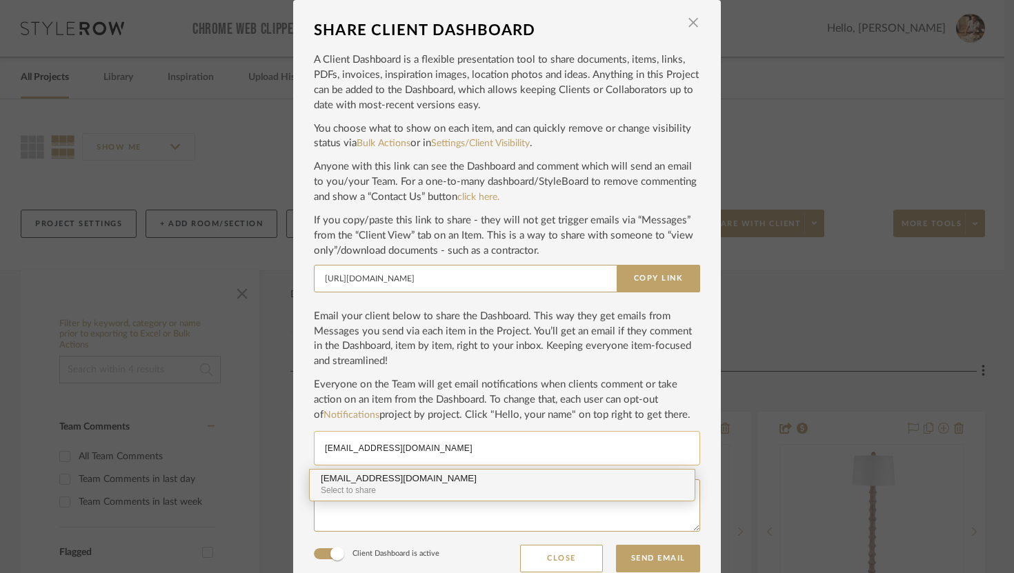
type input "hello@summerfieldstudiofloral.com"
click at [471, 480] on div "hello@summerfieldstudiofloral.com" at bounding box center [502, 479] width 363 height 10
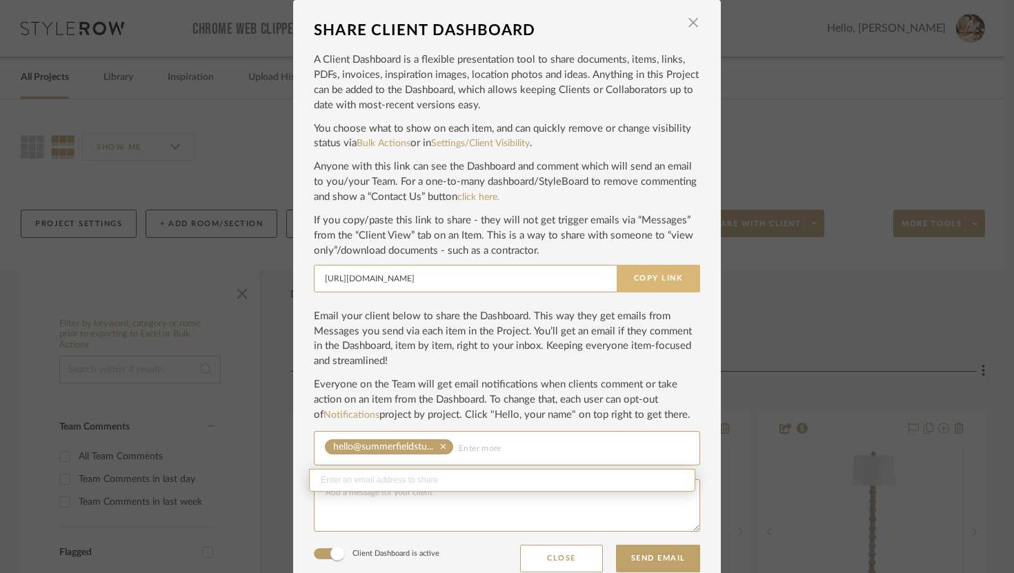
click at [638, 281] on button "Copy Link" at bounding box center [659, 279] width 84 height 28
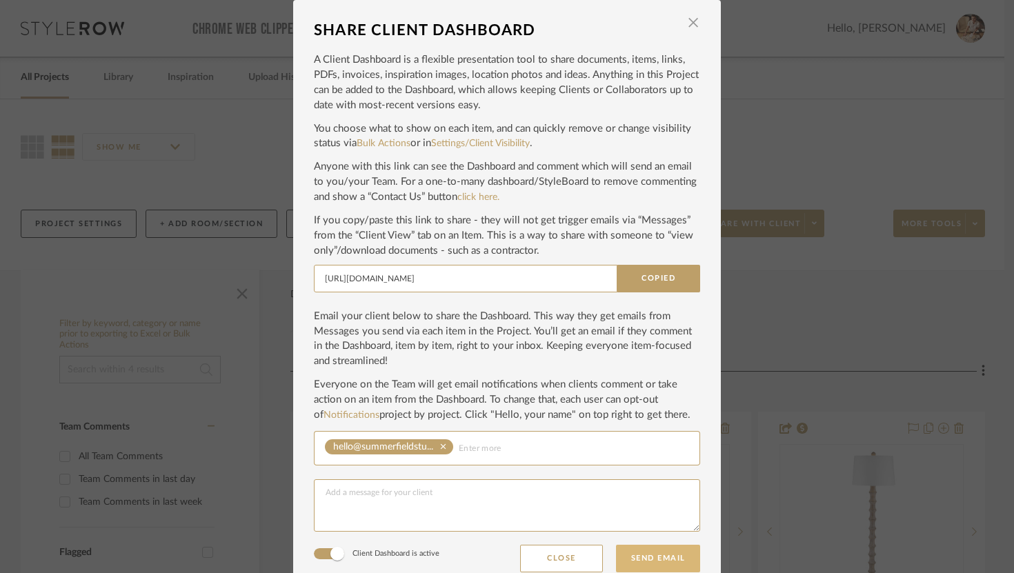
click at [665, 566] on button "Send Email" at bounding box center [658, 559] width 84 height 28
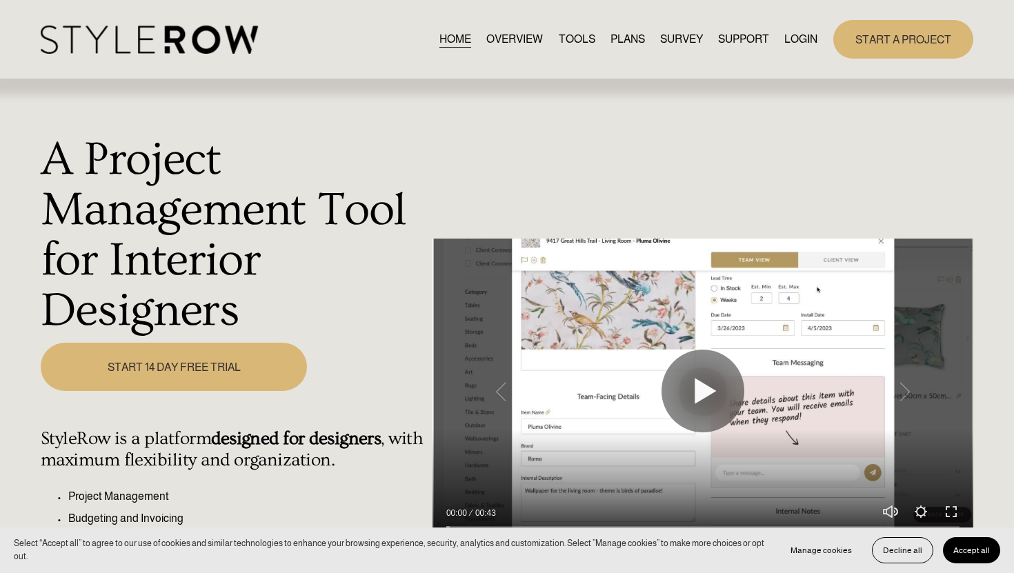
click at [814, 38] on link "LOGIN" at bounding box center [801, 39] width 33 height 19
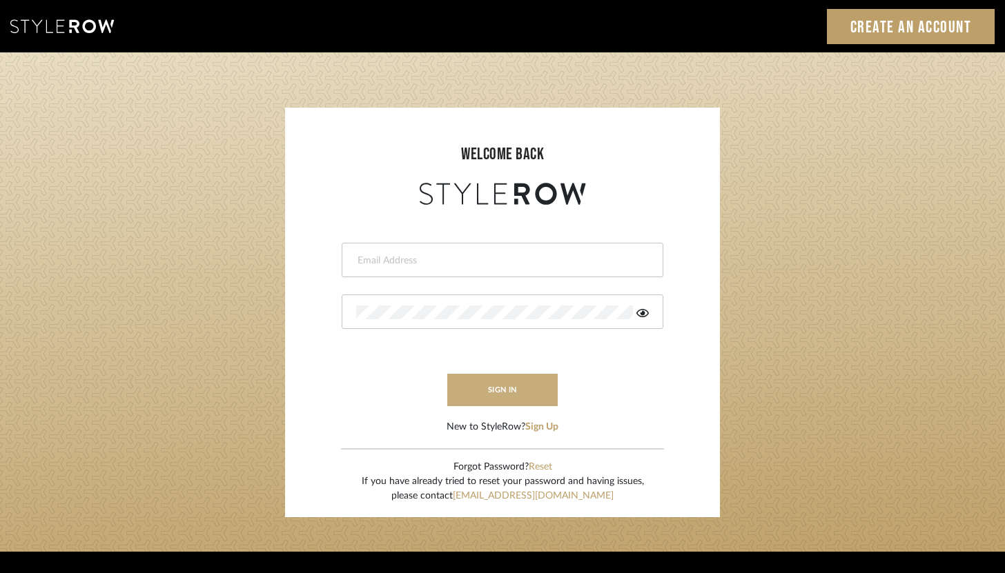
type input "brandon.hooddesigns@gmail.com"
click at [499, 398] on button "sign in" at bounding box center [502, 390] width 110 height 32
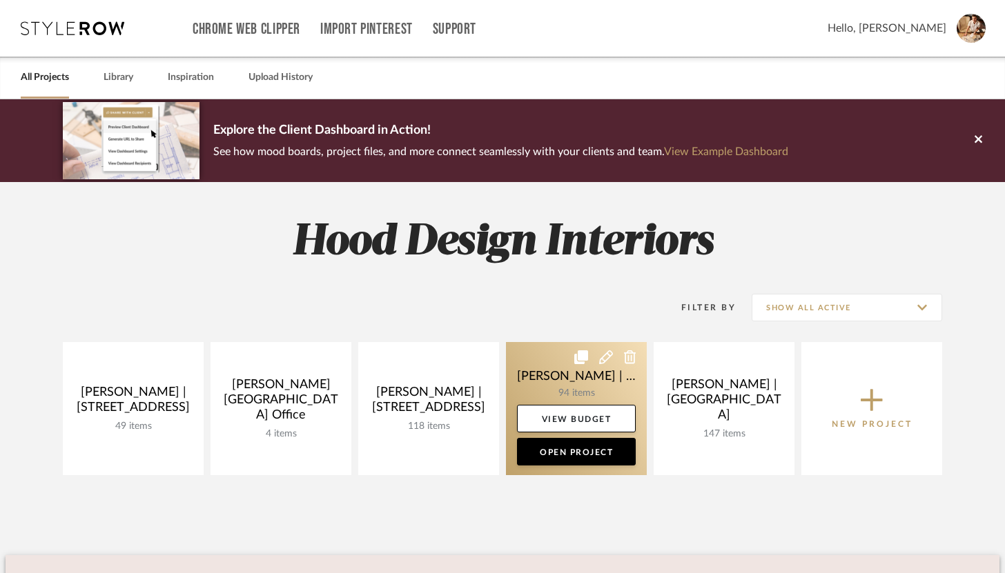
click at [524, 377] on link at bounding box center [576, 408] width 141 height 133
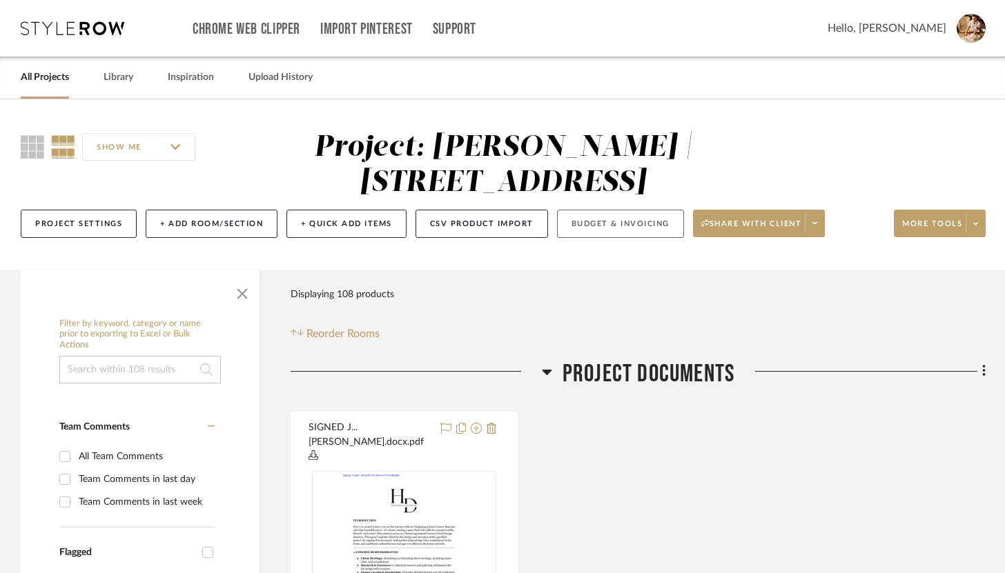
click at [614, 228] on button "Budget & Invoicing" at bounding box center [620, 224] width 127 height 28
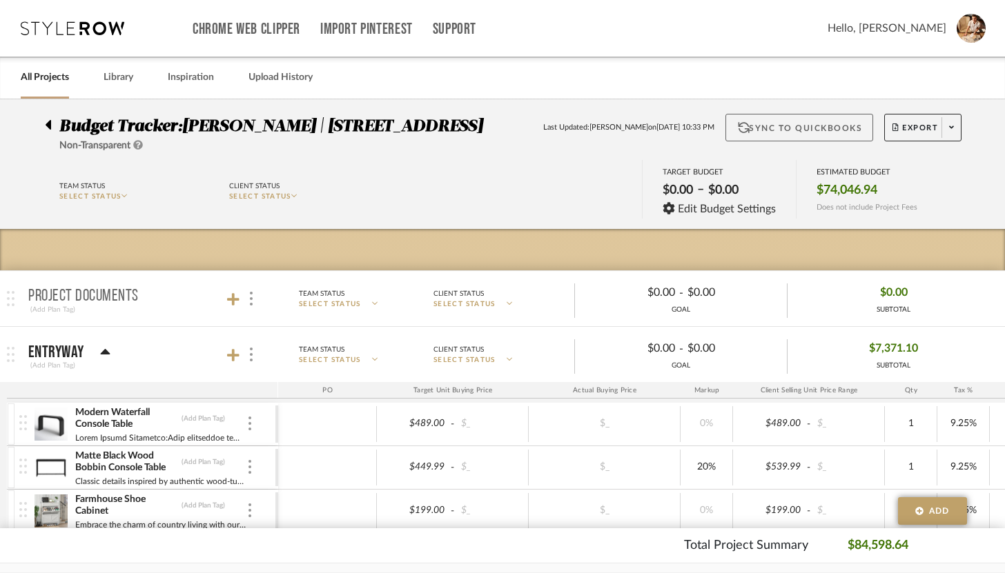
click at [821, 136] on button "Sync to QuickBooks" at bounding box center [799, 128] width 148 height 28
